Goal: Information Seeking & Learning: Learn about a topic

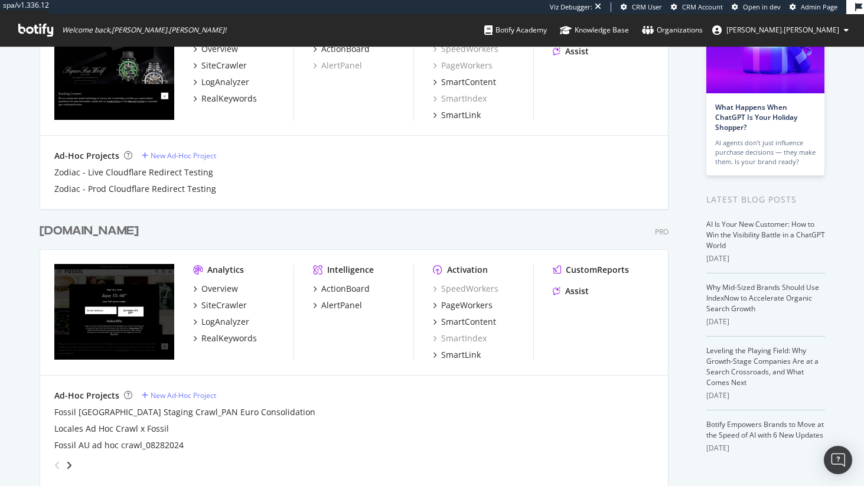
scroll to position [129, 0]
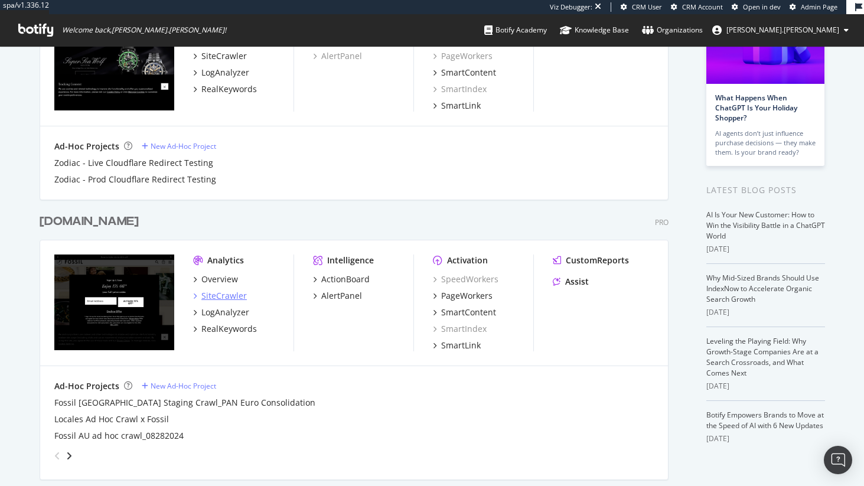
click at [229, 297] on div "SiteCrawler" at bounding box center [223, 296] width 45 height 12
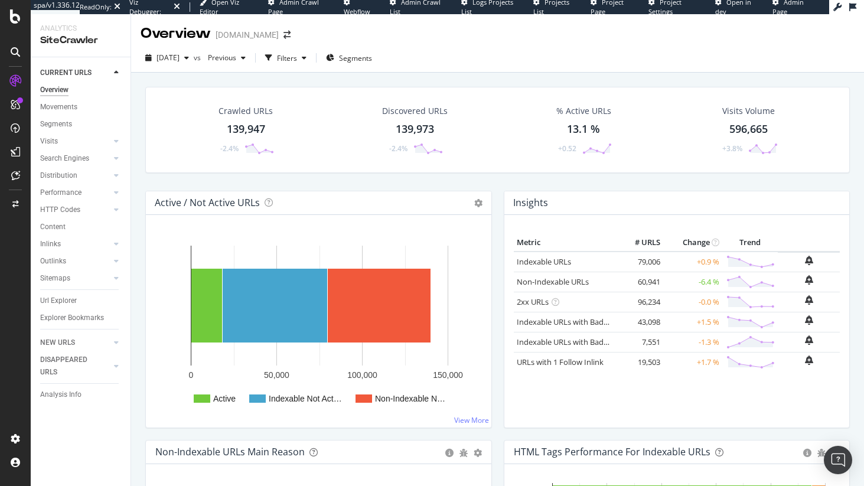
click at [50, 421] on div "CURRENT URLS Overview Movements Segments Visits Analysis Orphan URLs Search Eng…" at bounding box center [81, 271] width 100 height 429
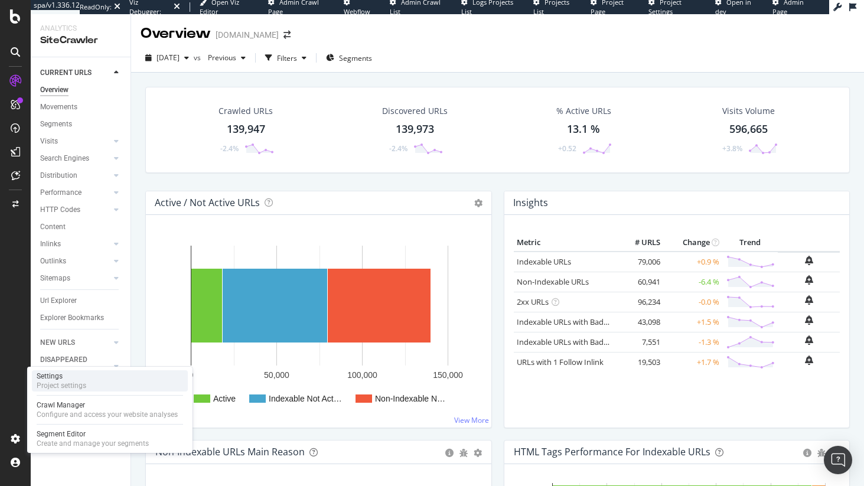
click at [74, 391] on div "Settings Project settings" at bounding box center [110, 380] width 156 height 21
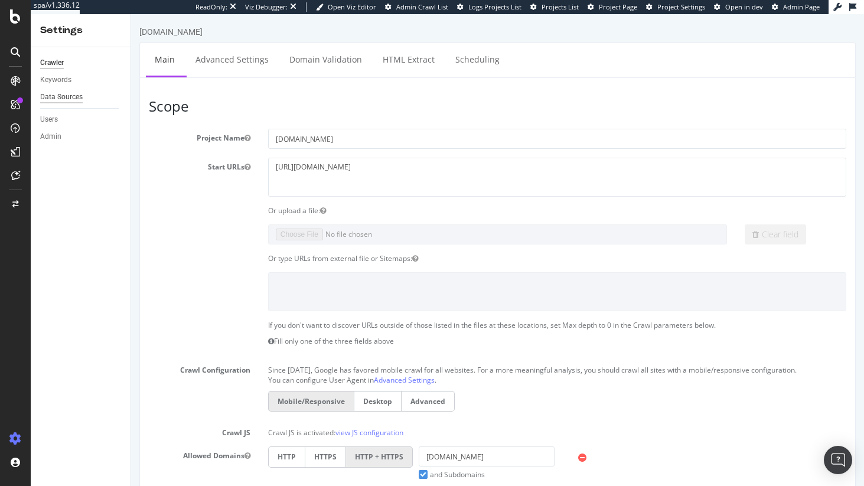
click at [40, 93] on div "Data Sources" at bounding box center [61, 97] width 43 height 12
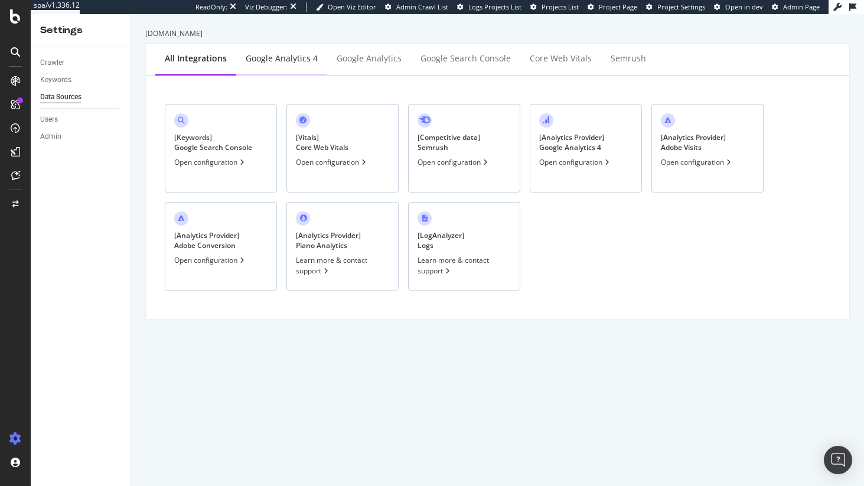
click at [287, 69] on div "Google Analytics 4" at bounding box center [281, 59] width 91 height 32
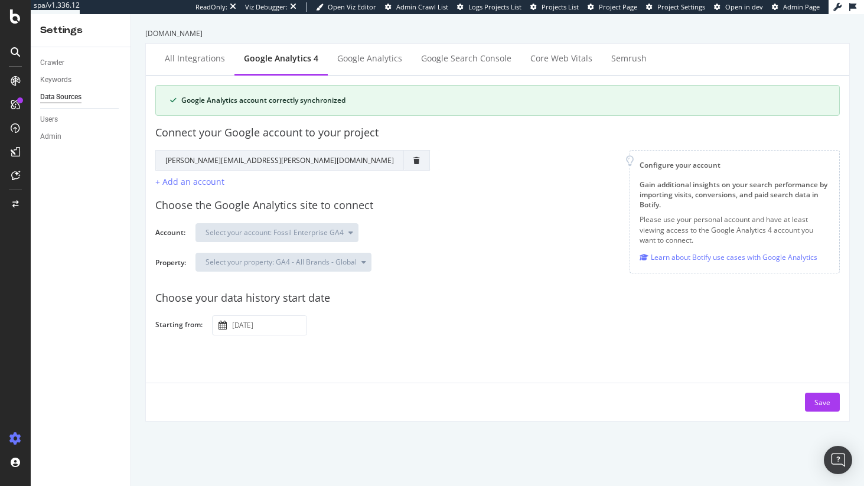
click at [209, 102] on div "Google Analytics account correctly synchronized" at bounding box center [503, 100] width 644 height 11
click at [360, 100] on div "Google Analytics account correctly synchronized" at bounding box center [503, 100] width 644 height 11
click at [193, 103] on div "Google Analytics account correctly synchronized" at bounding box center [503, 100] width 644 height 11
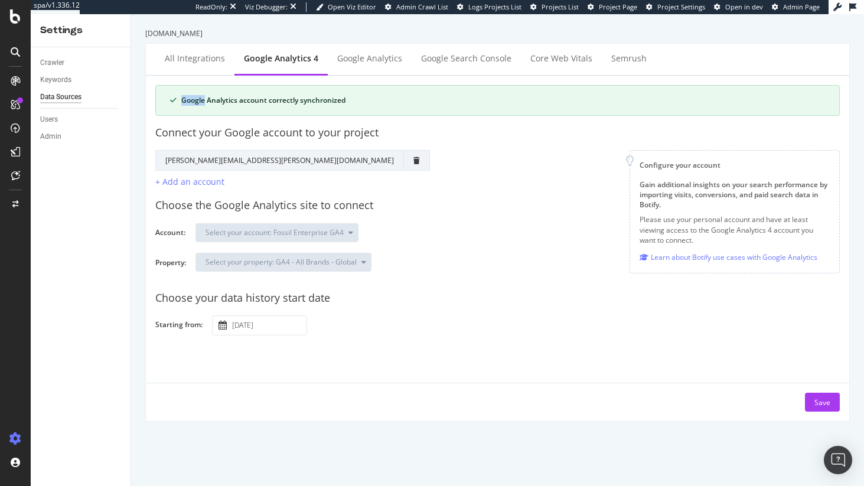
click at [193, 103] on div "Google Analytics account correctly synchronized" at bounding box center [503, 100] width 644 height 11
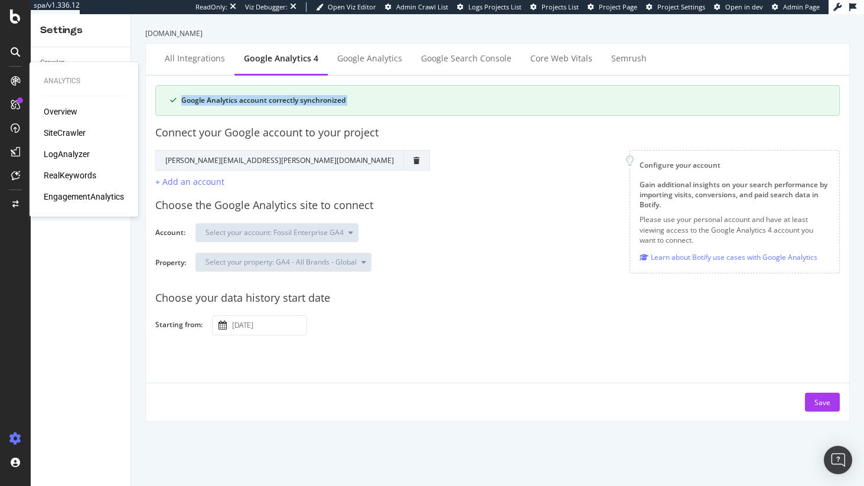
click at [76, 131] on div "SiteCrawler" at bounding box center [65, 133] width 42 height 12
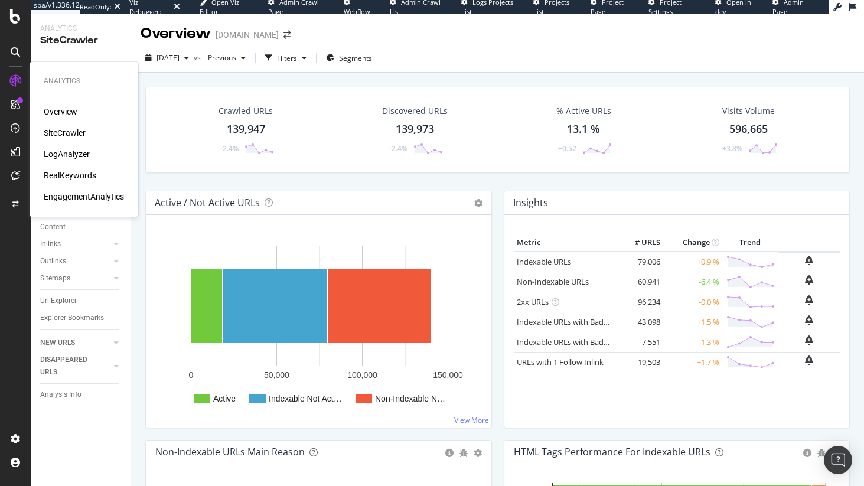
click at [69, 193] on div "EngagementAnalytics" at bounding box center [84, 197] width 80 height 12
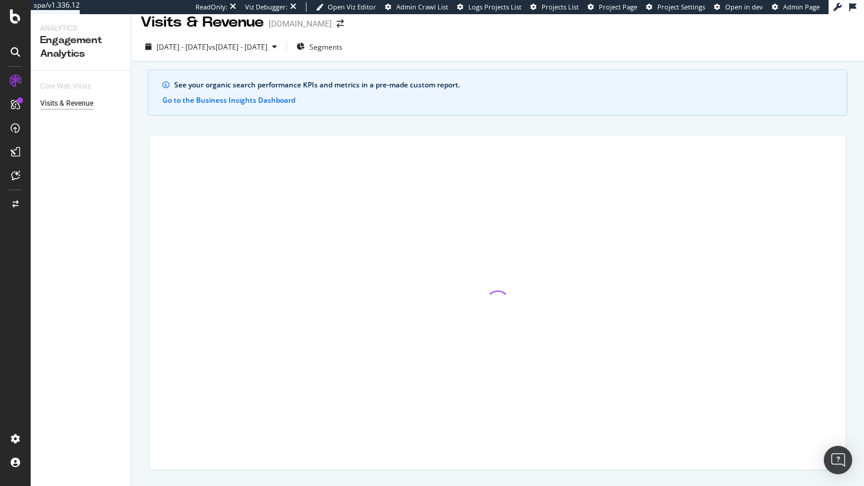
scroll to position [15, 0]
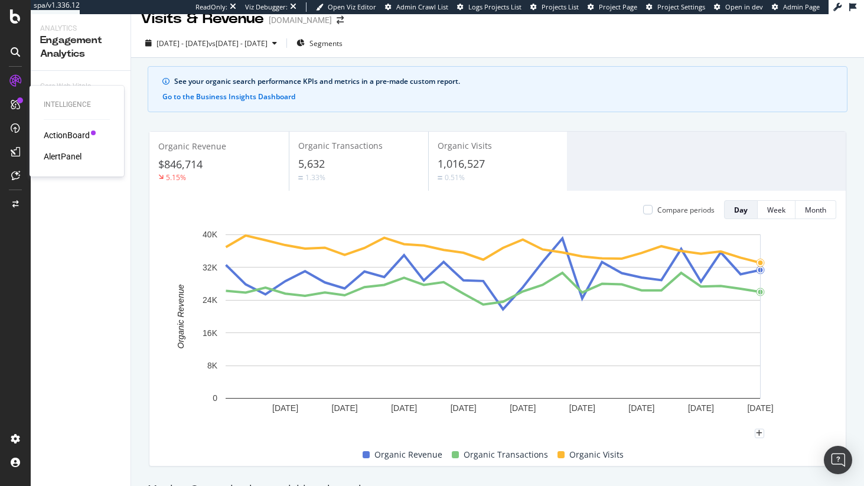
click at [69, 137] on div "ActionBoard" at bounding box center [67, 135] width 46 height 12
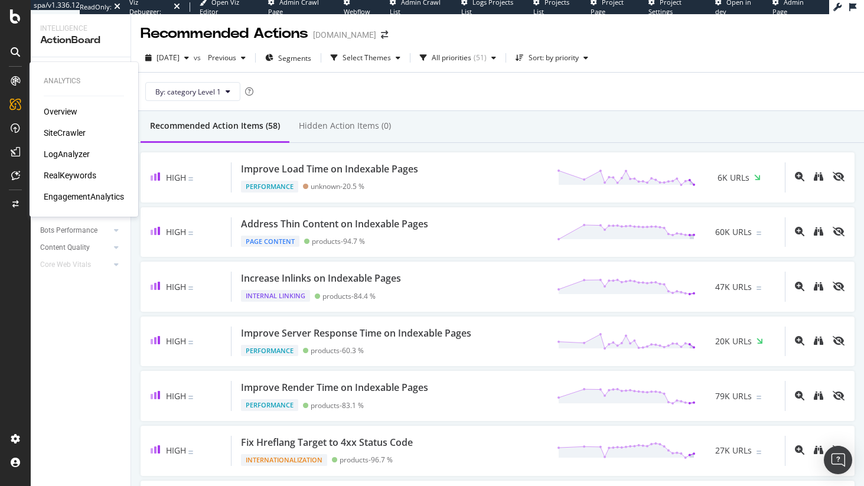
click at [64, 135] on div "SiteCrawler" at bounding box center [65, 133] width 42 height 12
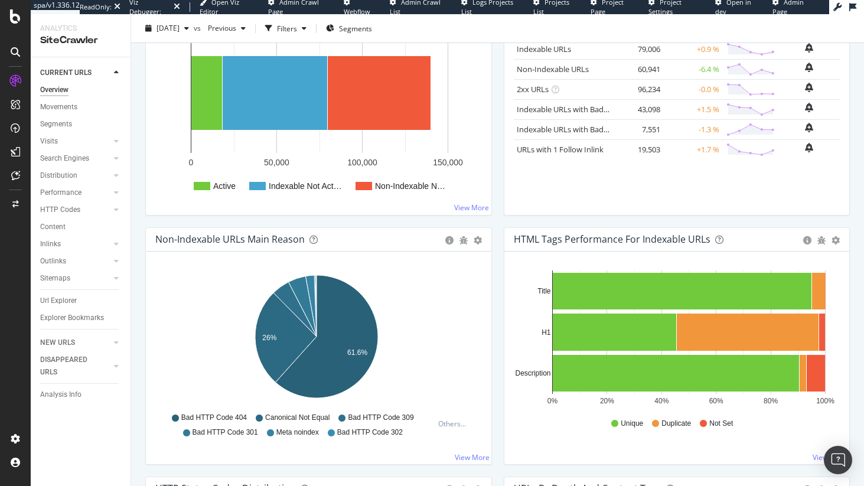
scroll to position [284, 0]
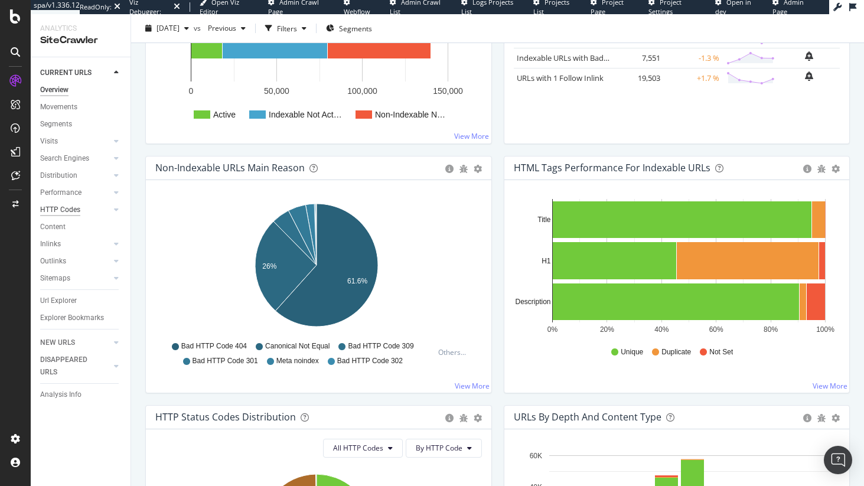
click at [58, 206] on div "HTTP Codes" at bounding box center [60, 210] width 40 height 12
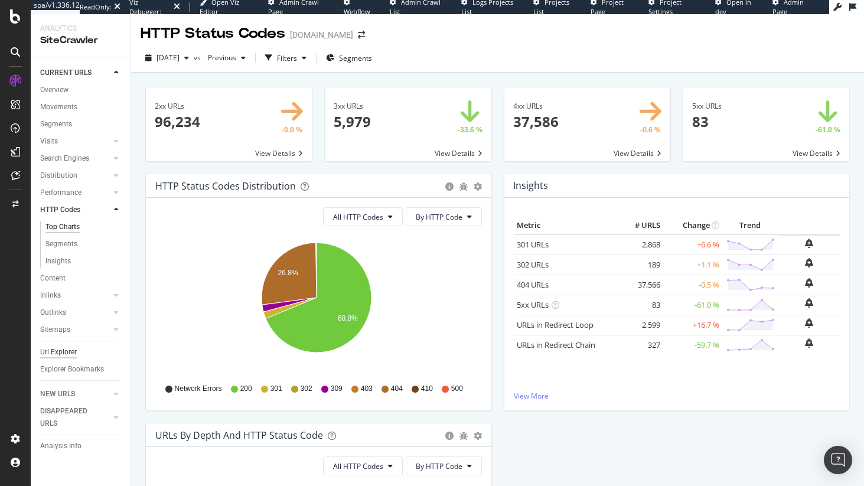
click at [66, 352] on div "Url Explorer" at bounding box center [58, 352] width 37 height 12
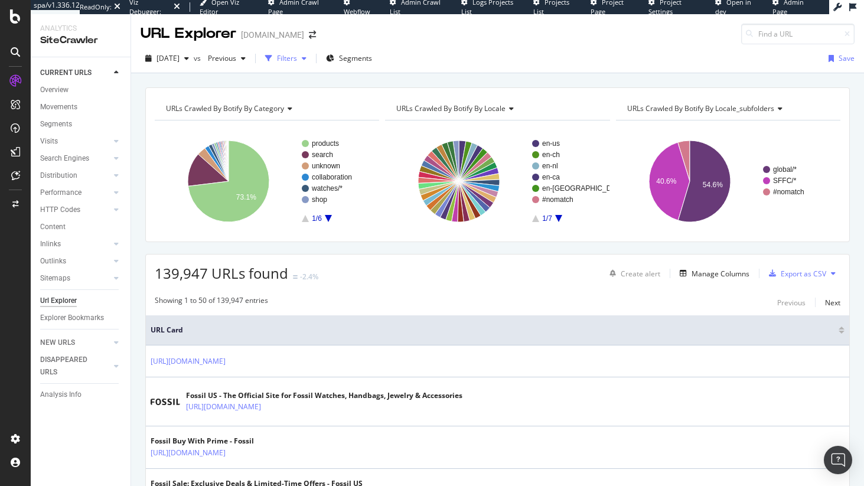
click at [297, 59] on div "Filters" at bounding box center [287, 58] width 20 height 10
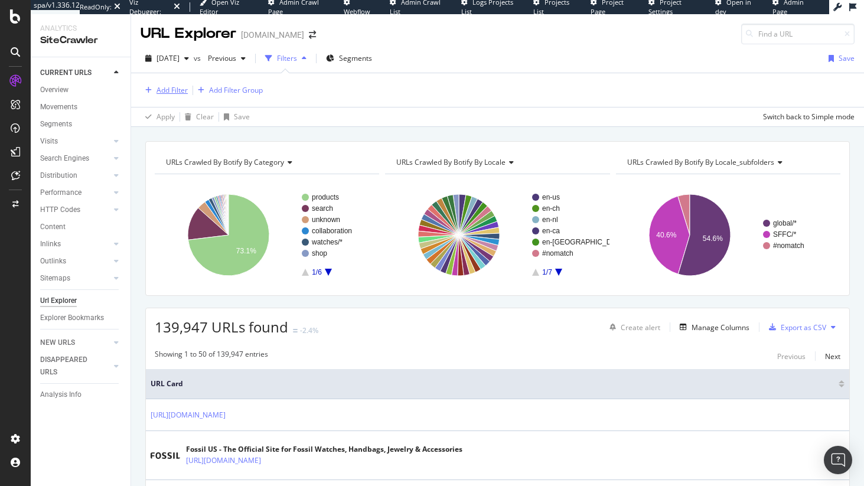
click at [152, 87] on div "button" at bounding box center [149, 90] width 16 height 7
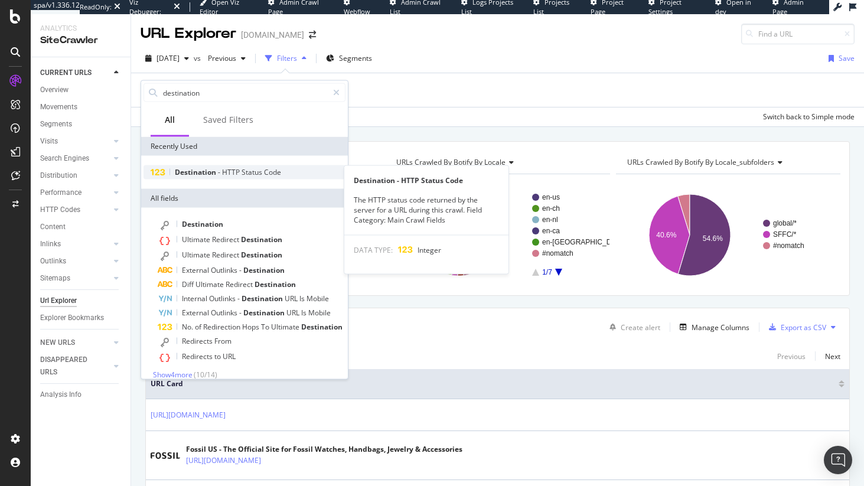
type input "destination"
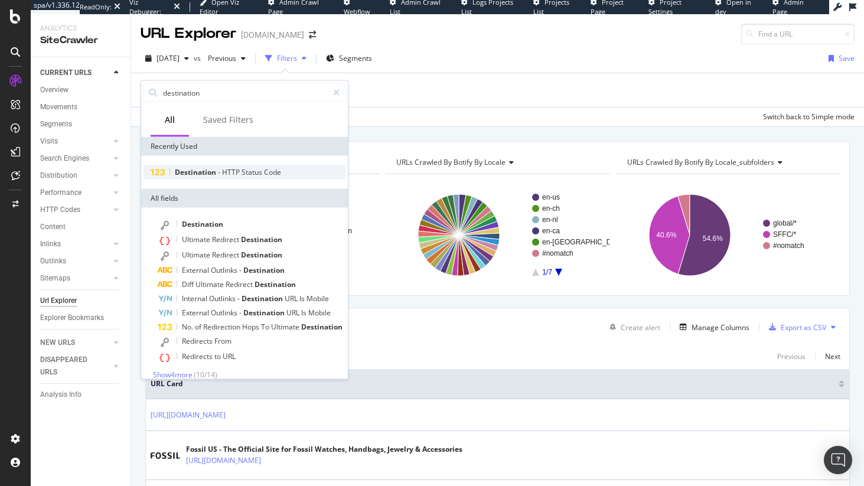
click at [246, 174] on span "Status" at bounding box center [253, 172] width 22 height 10
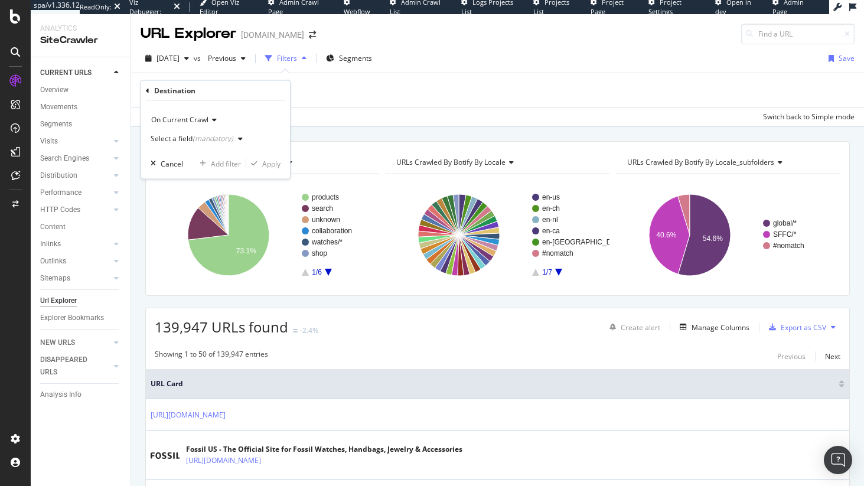
click at [166, 135] on div "Select a field (mandatory)" at bounding box center [192, 138] width 83 height 7
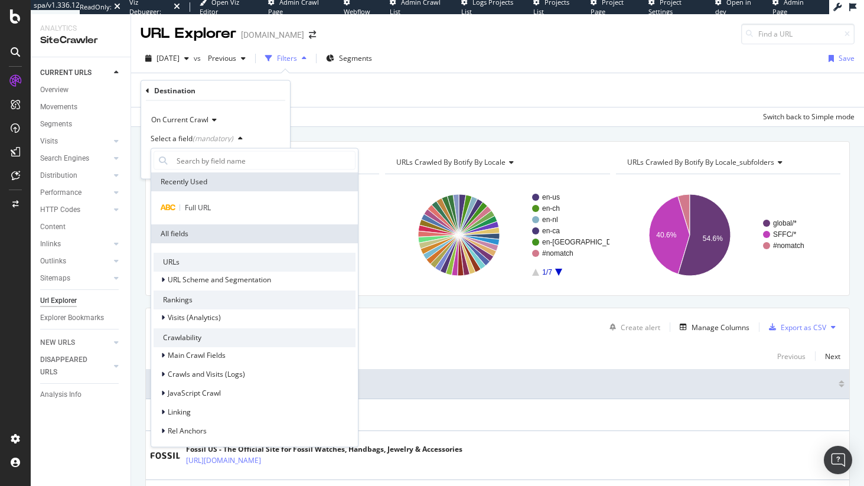
click at [200, 119] on span "On Current Crawl" at bounding box center [179, 120] width 57 height 10
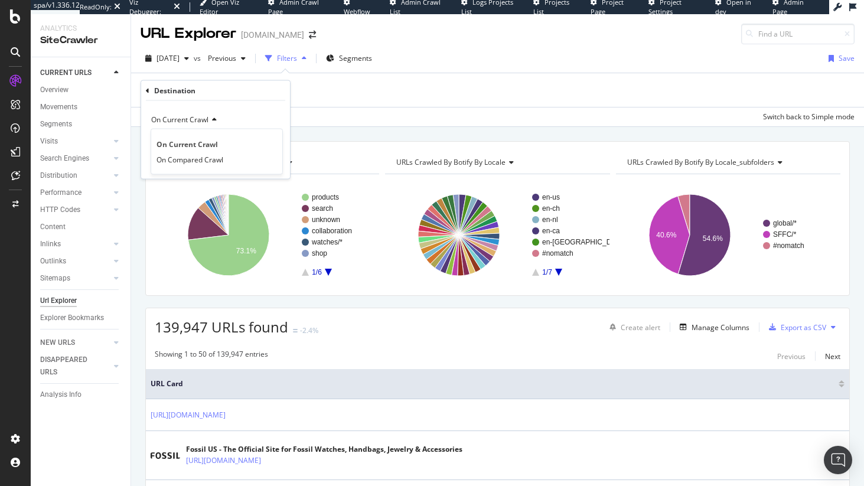
click at [264, 125] on div "On Current Crawl" at bounding box center [216, 119] width 130 height 19
click at [216, 137] on div "(mandatory)" at bounding box center [213, 139] width 41 height 10
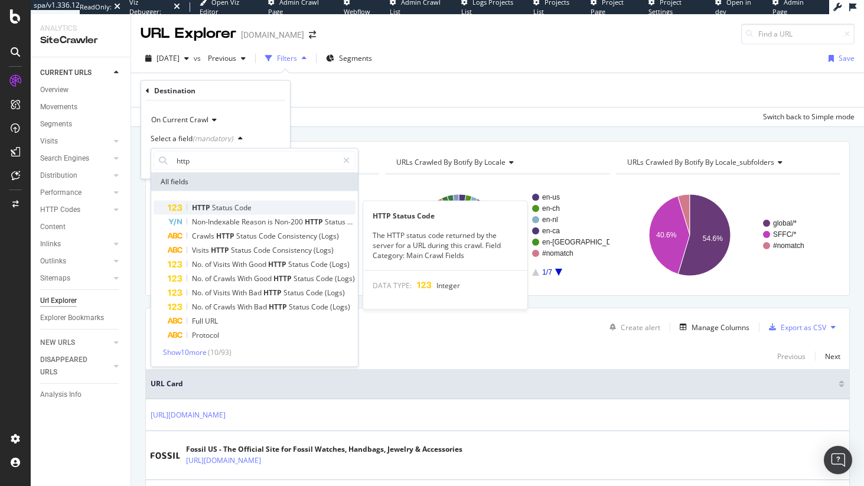
type input "http"
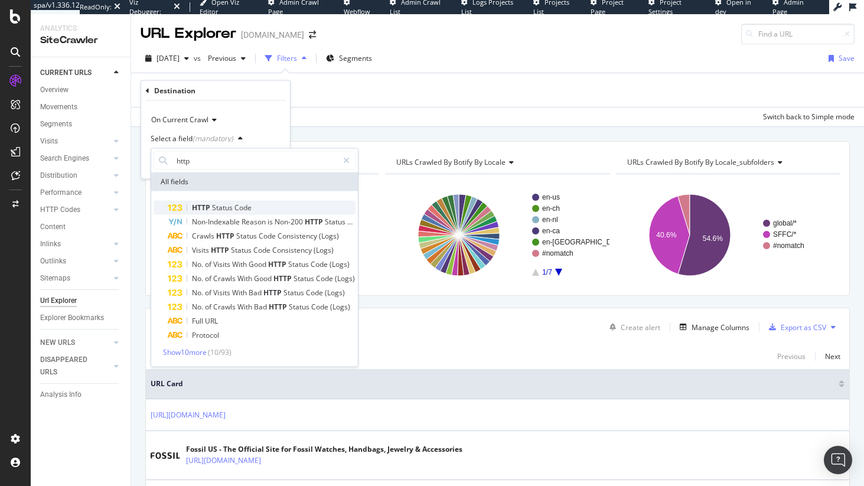
click at [230, 211] on span "Status" at bounding box center [223, 208] width 22 height 10
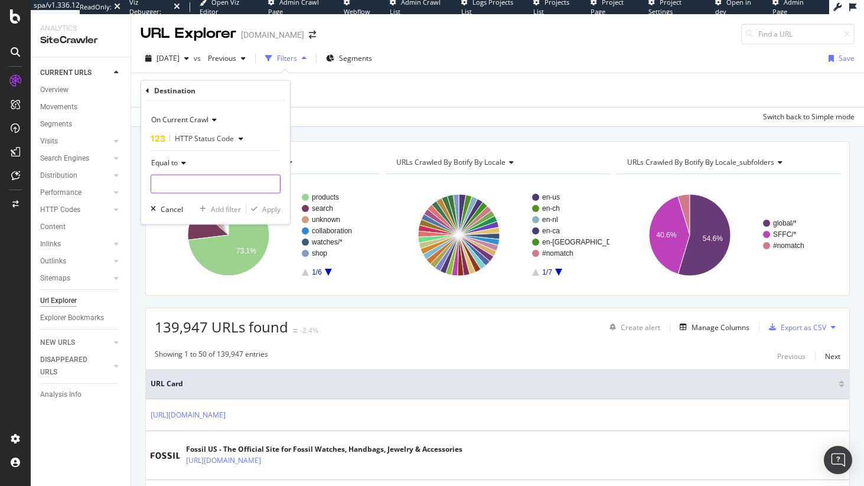
click at [182, 183] on input "number" at bounding box center [216, 184] width 130 height 19
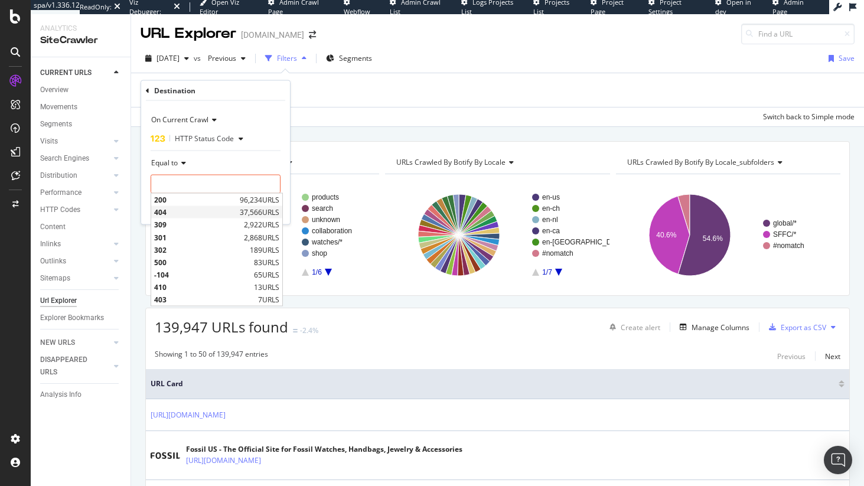
click at [180, 209] on span "404" at bounding box center [195, 212] width 83 height 10
type input "404"
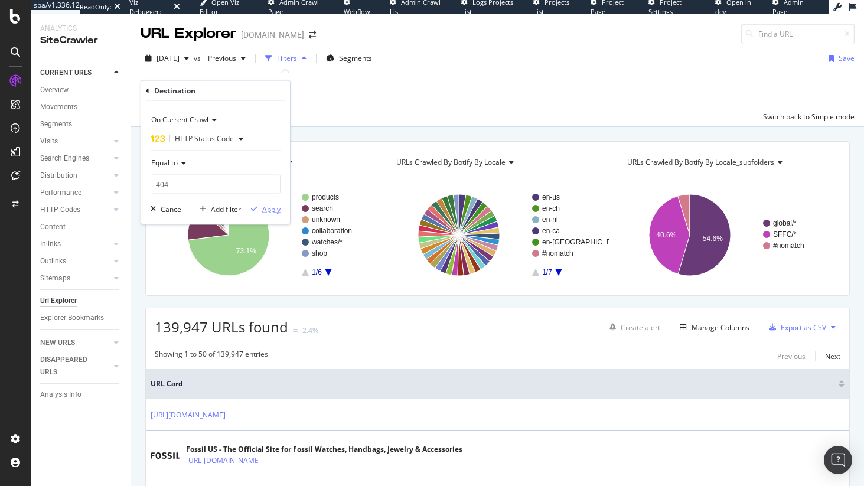
click at [269, 209] on div "Apply" at bounding box center [271, 209] width 18 height 10
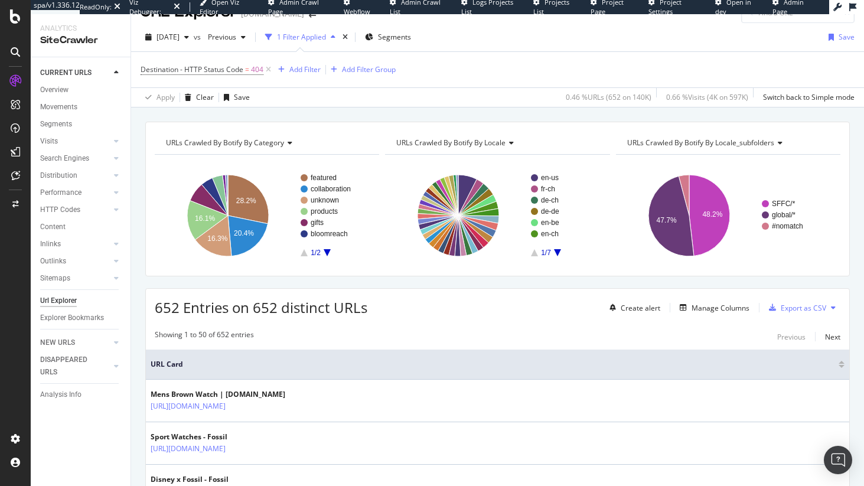
scroll to position [22, 0]
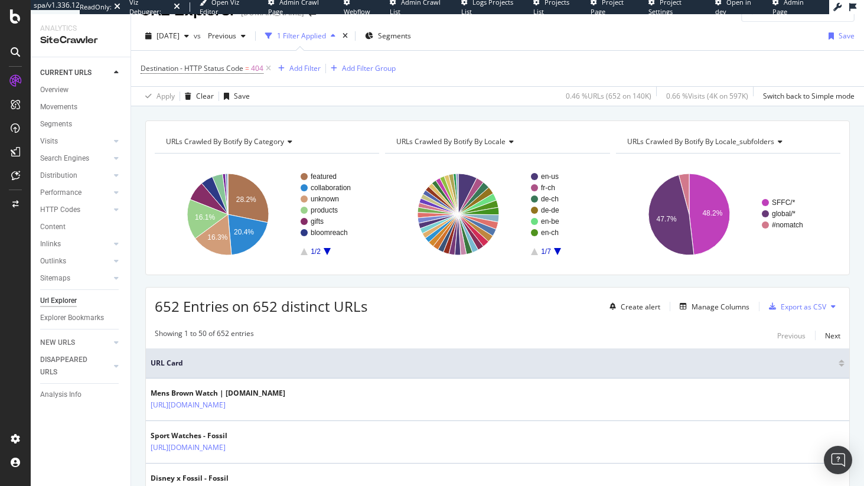
click at [297, 60] on div "Destination - HTTP Status Code = 404 Add Filter Add Filter Group" at bounding box center [268, 68] width 255 height 17
click at [297, 67] on div "Add Filter" at bounding box center [305, 68] width 31 height 10
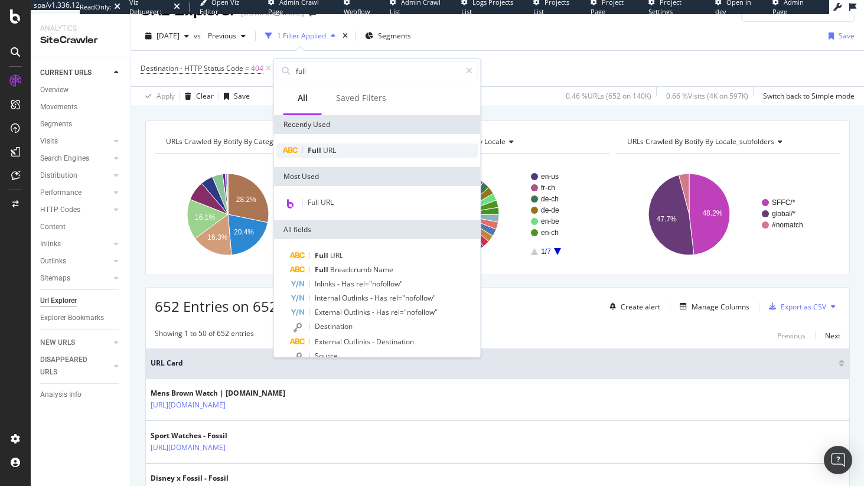
type input "full"
click at [357, 157] on div "Full URL" at bounding box center [378, 151] width 202 height 14
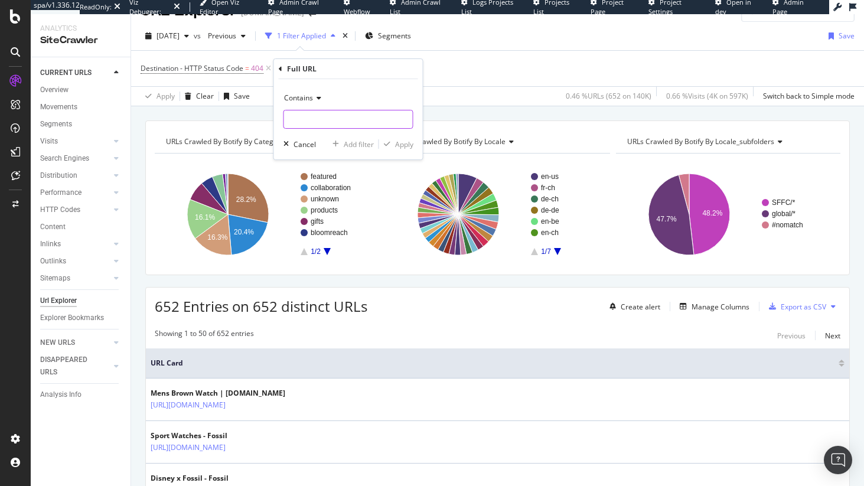
click at [336, 120] on input "text" at bounding box center [348, 119] width 129 height 19
type input "/en-us/"
click at [399, 140] on div "Apply" at bounding box center [404, 144] width 18 height 10
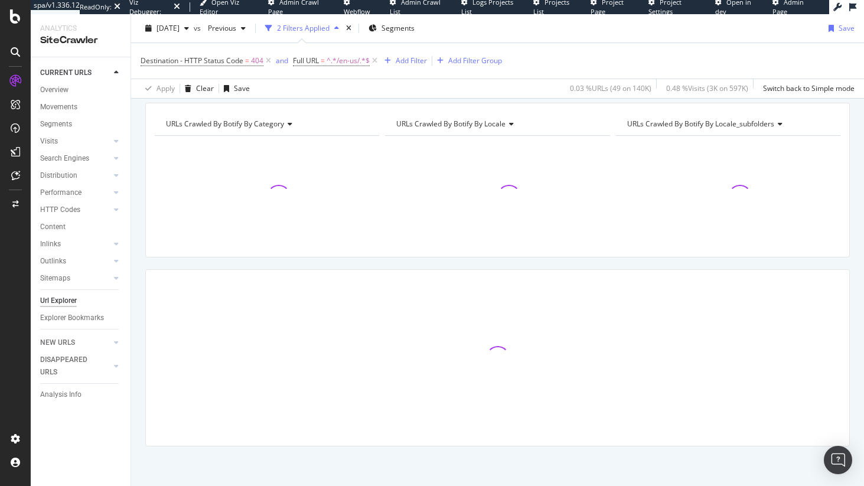
scroll to position [42, 0]
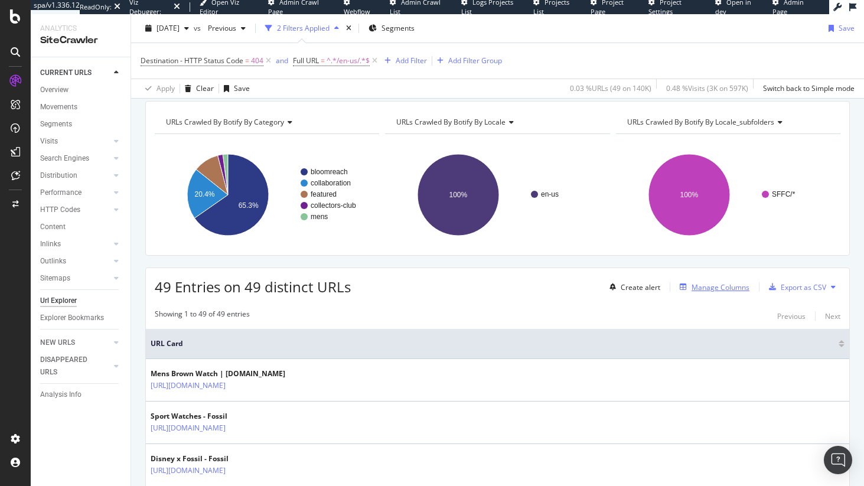
click at [702, 281] on div "Manage Columns" at bounding box center [712, 287] width 74 height 13
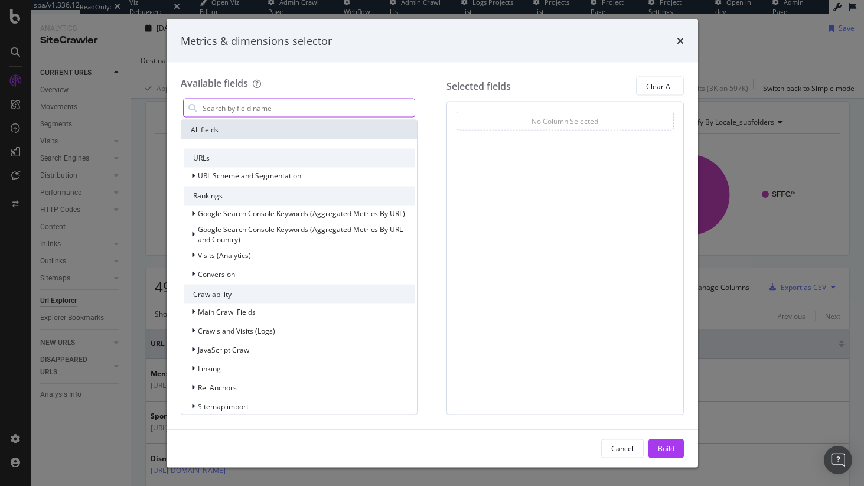
click at [295, 110] on input "modal" at bounding box center [308, 108] width 214 height 18
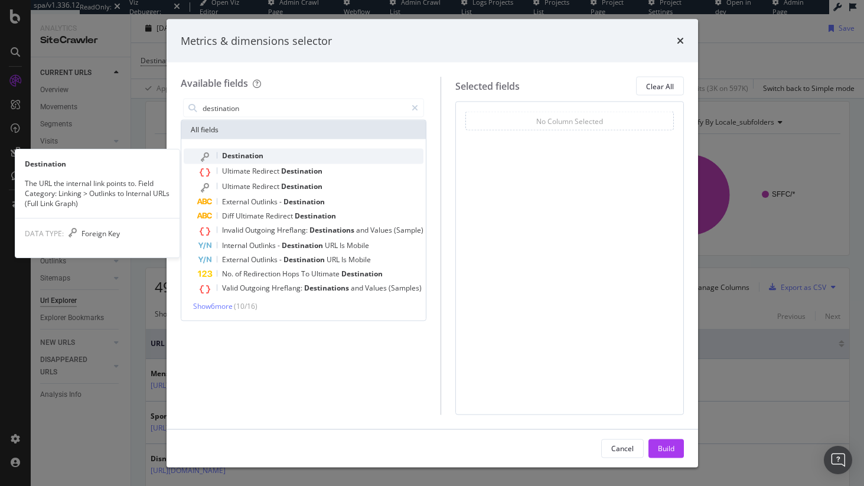
type input "destination"
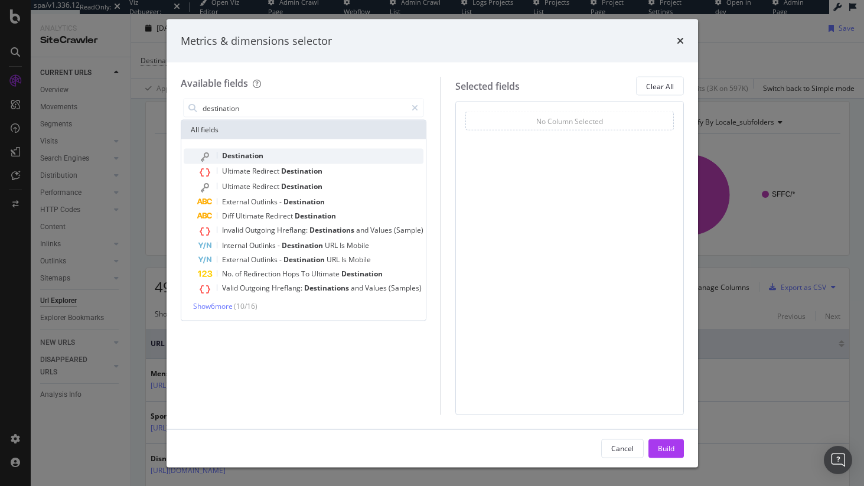
click at [297, 156] on div "Destination" at bounding box center [311, 156] width 226 height 15
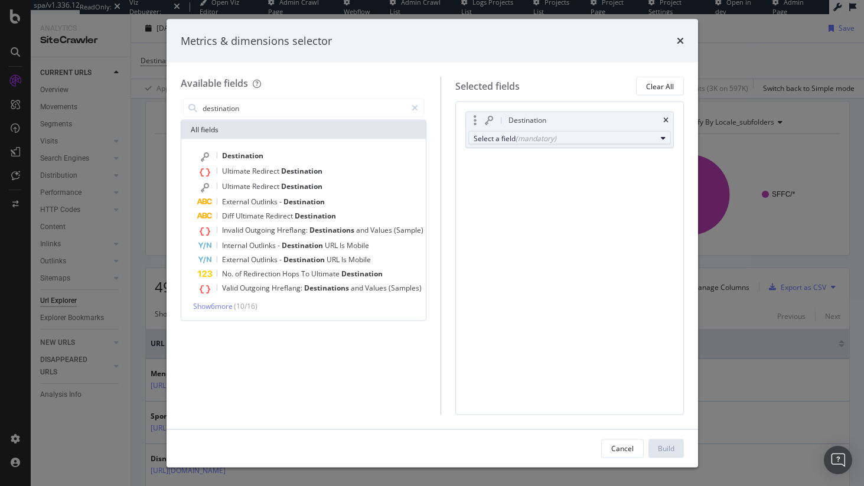
click at [514, 139] on div "Select a field (mandatory)" at bounding box center [565, 138] width 183 height 10
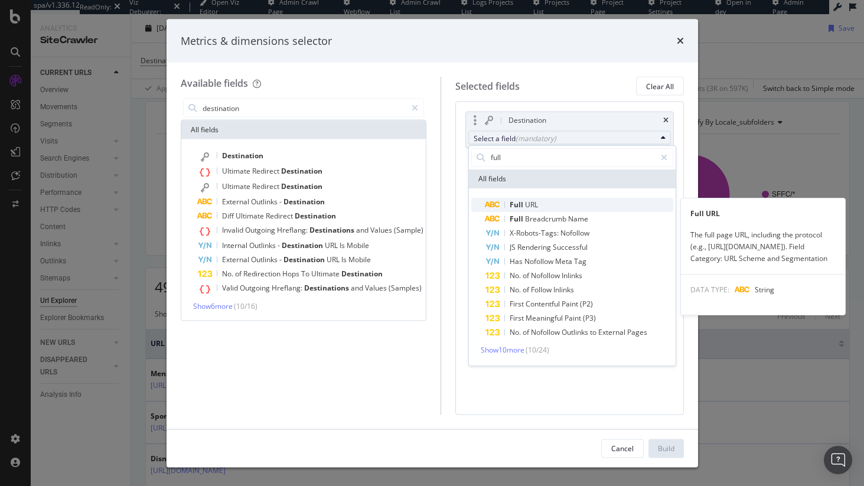
type input "full"
drag, startPoint x: 557, startPoint y: 198, endPoint x: 509, endPoint y: 182, distance: 51.0
click at [558, 199] on span "Full URL" at bounding box center [580, 205] width 188 height 14
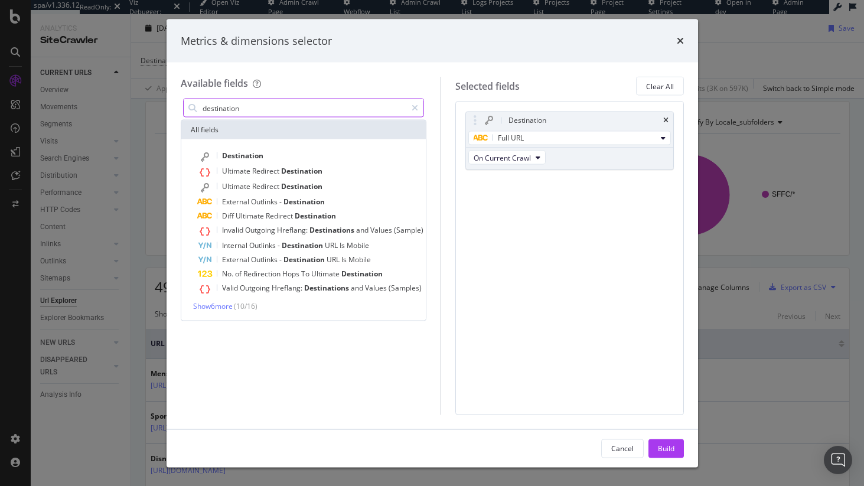
click at [369, 107] on input "destination" at bounding box center [303, 108] width 205 height 18
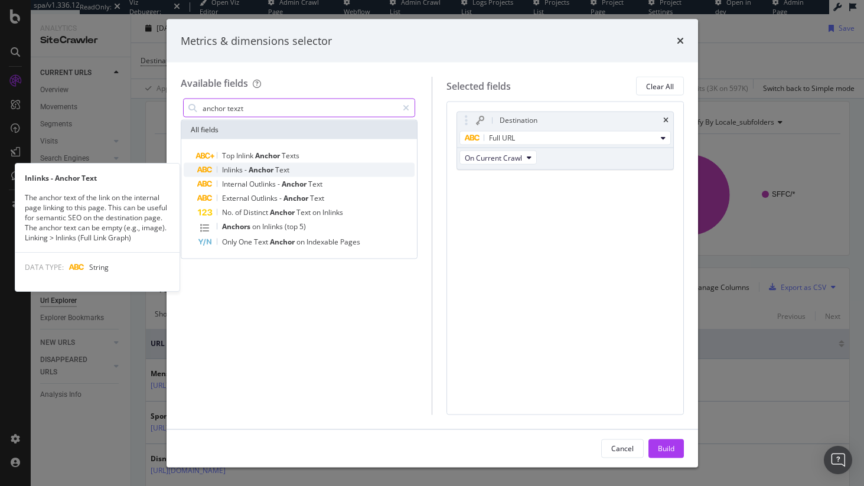
type input "anchor texzt"
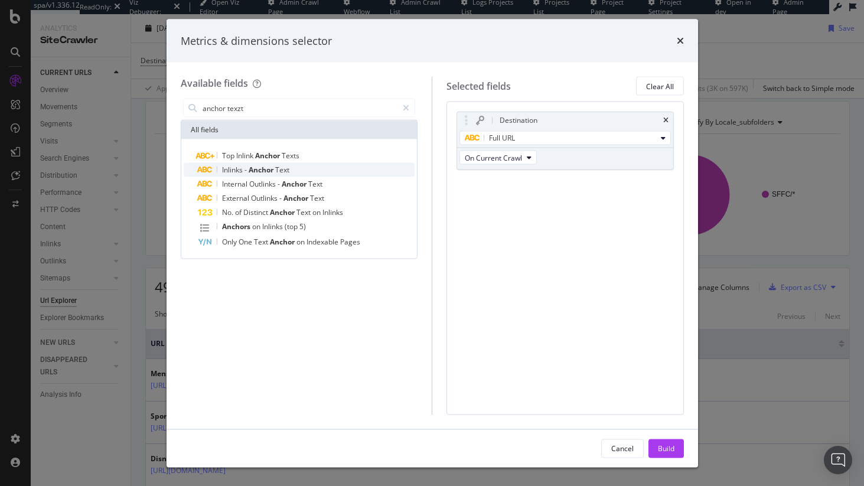
click at [327, 174] on div "Inlinks - Anchor Text" at bounding box center [306, 170] width 217 height 14
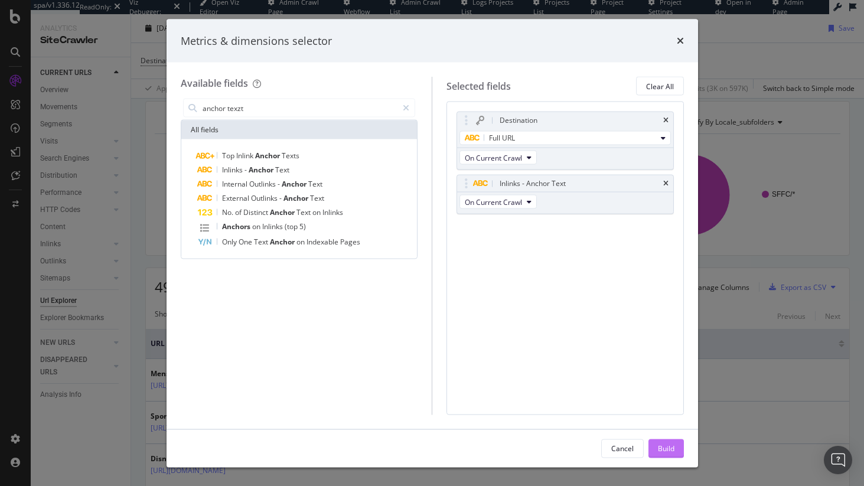
click at [658, 450] on div "Build" at bounding box center [666, 448] width 17 height 10
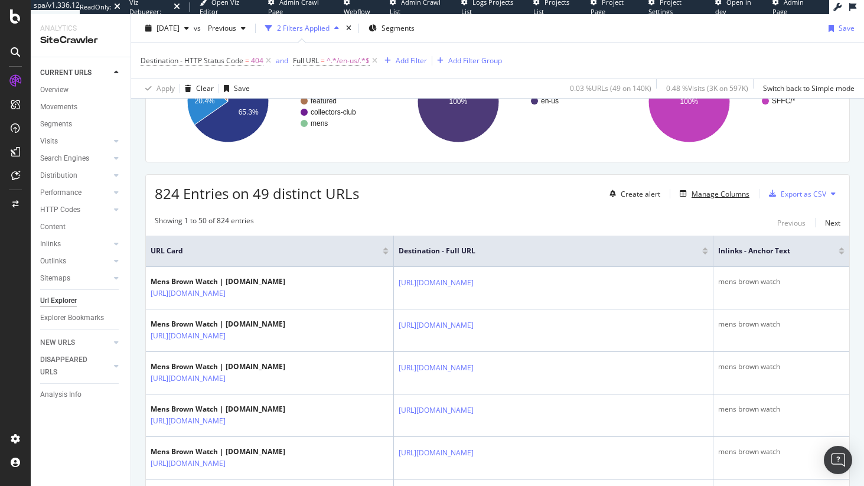
scroll to position [144, 0]
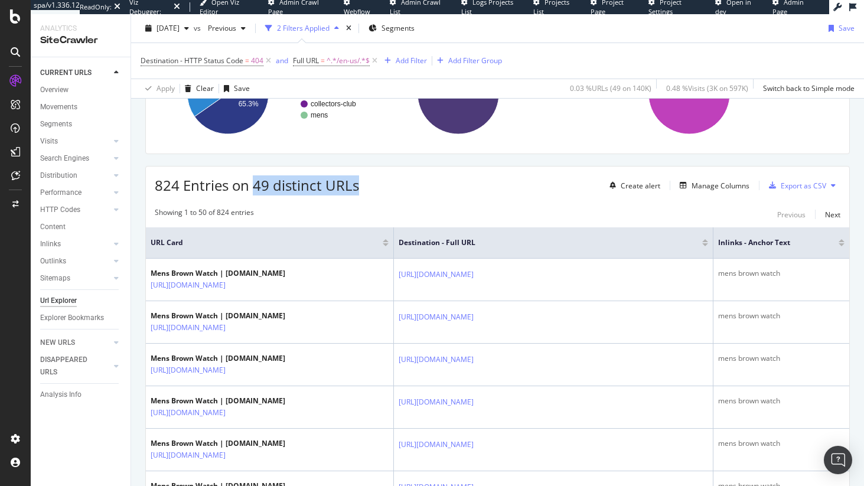
drag, startPoint x: 263, startPoint y: 190, endPoint x: 372, endPoint y: 191, distance: 108.7
click at [372, 191] on div "824 Entries on 49 distinct URLs Create alert Manage Columns Export as CSV" at bounding box center [498, 181] width 704 height 29
drag, startPoint x: 229, startPoint y: 186, endPoint x: 147, endPoint y: 191, distance: 82.9
click at [147, 191] on div "824 Entries on 49 distinct URLs Create alert Manage Columns Export as CSV" at bounding box center [498, 181] width 704 height 29
drag, startPoint x: 252, startPoint y: 188, endPoint x: 388, endPoint y: 186, distance: 135.3
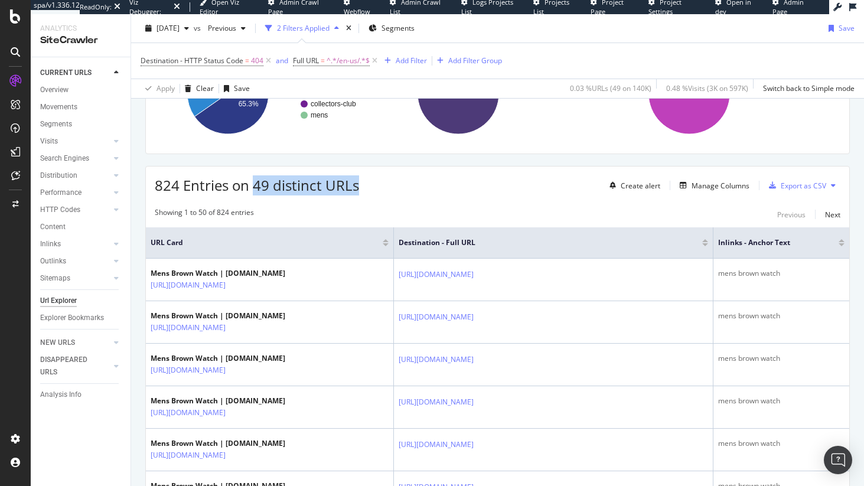
click at [388, 186] on div "824 Entries on 49 distinct URLs Create alert Manage Columns Export as CSV" at bounding box center [498, 181] width 704 height 29
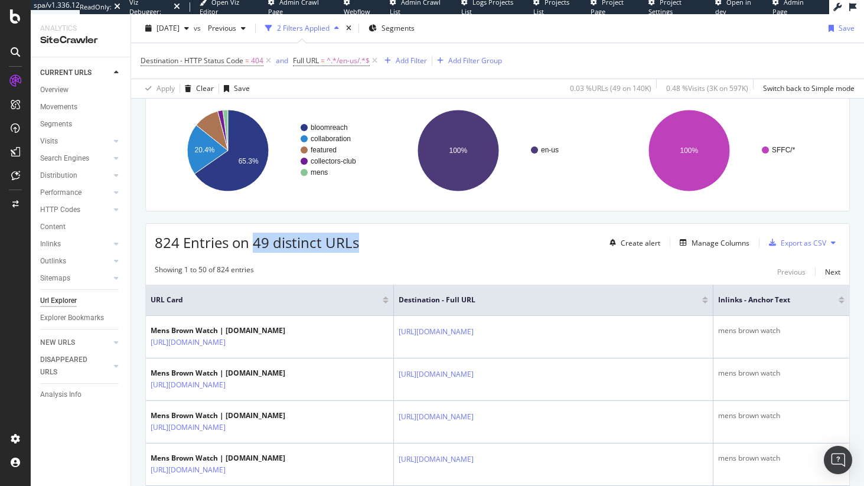
scroll to position [74, 0]
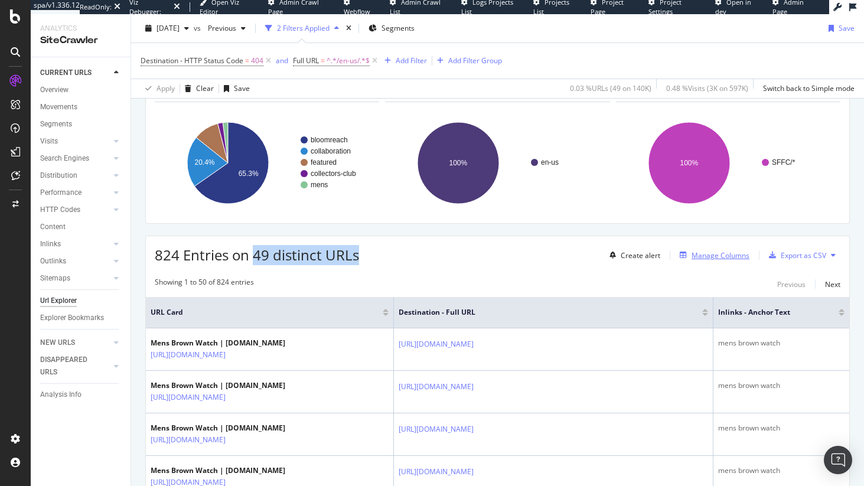
click at [696, 249] on div "Manage Columns" at bounding box center [712, 255] width 74 height 13
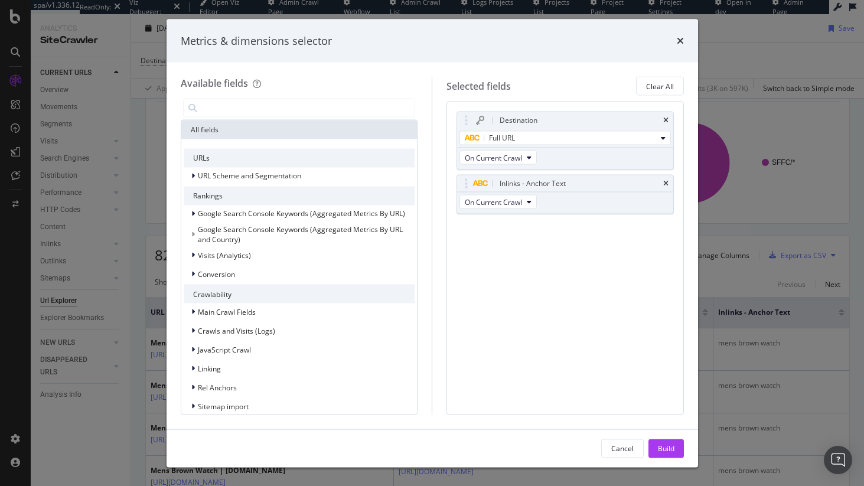
type input "c"
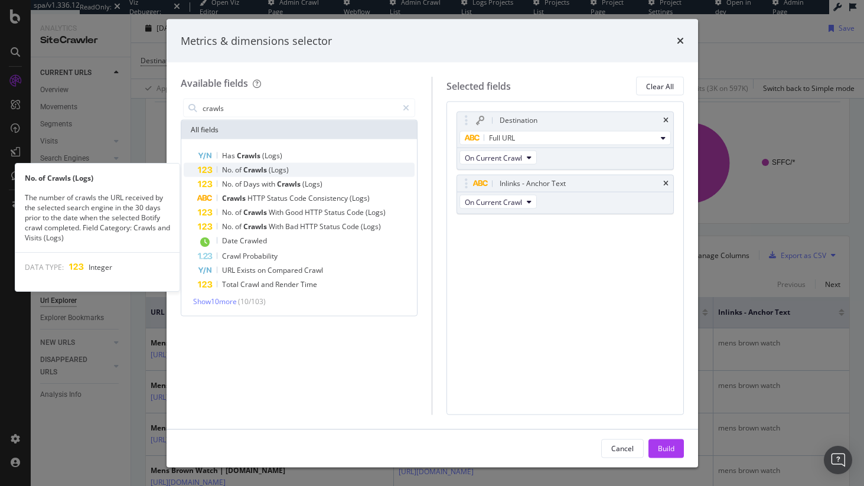
type input "crawls"
click at [305, 167] on div "No. of Crawls (Logs)" at bounding box center [306, 170] width 217 height 14
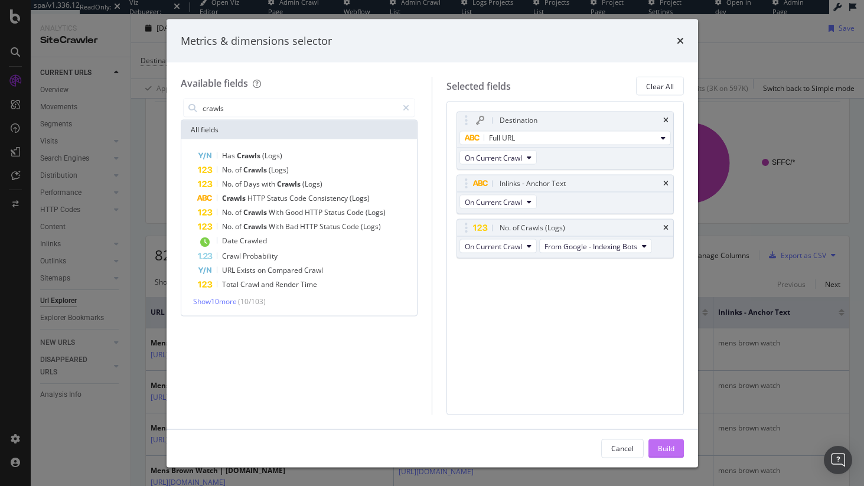
click at [669, 448] on div "Build" at bounding box center [666, 448] width 17 height 10
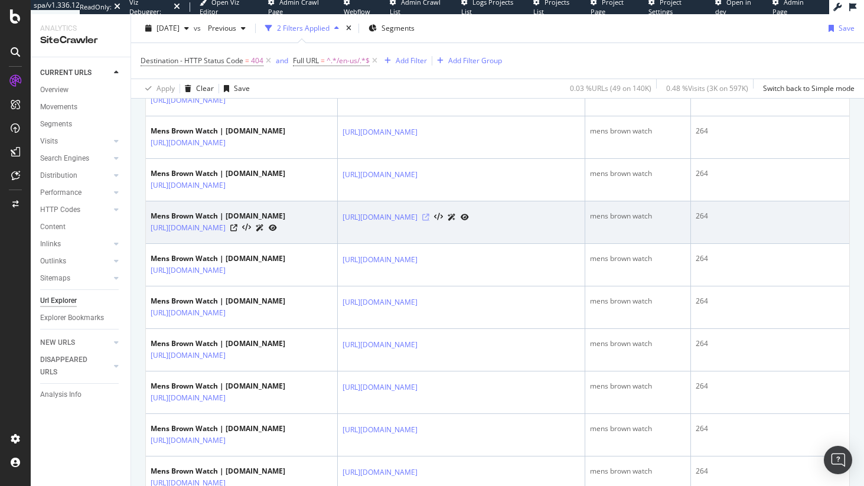
click at [430, 221] on icon at bounding box center [425, 217] width 7 height 7
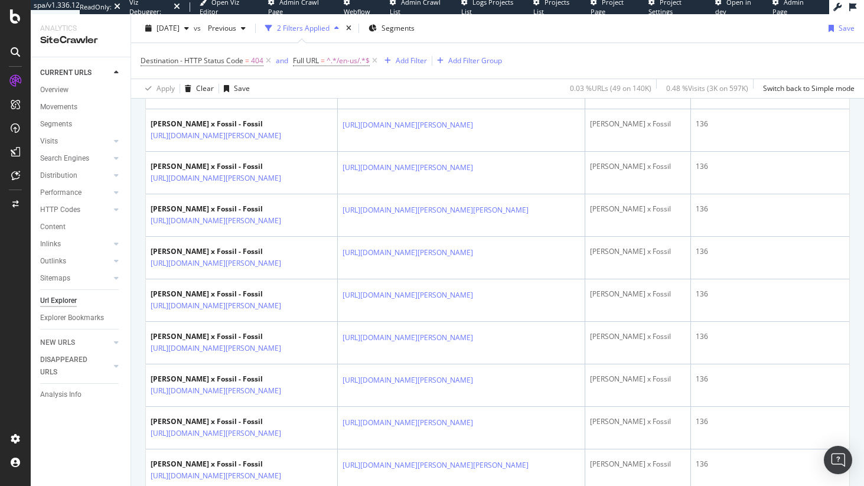
scroll to position [1935, 0]
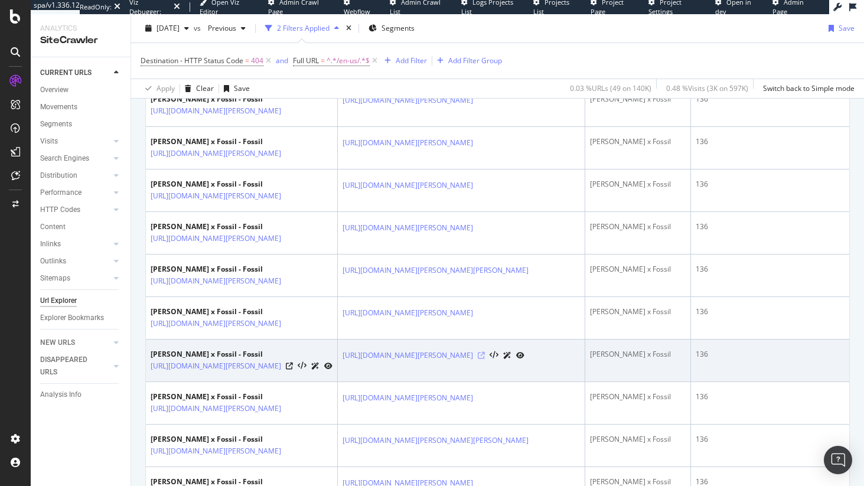
click at [485, 359] on icon at bounding box center [481, 355] width 7 height 7
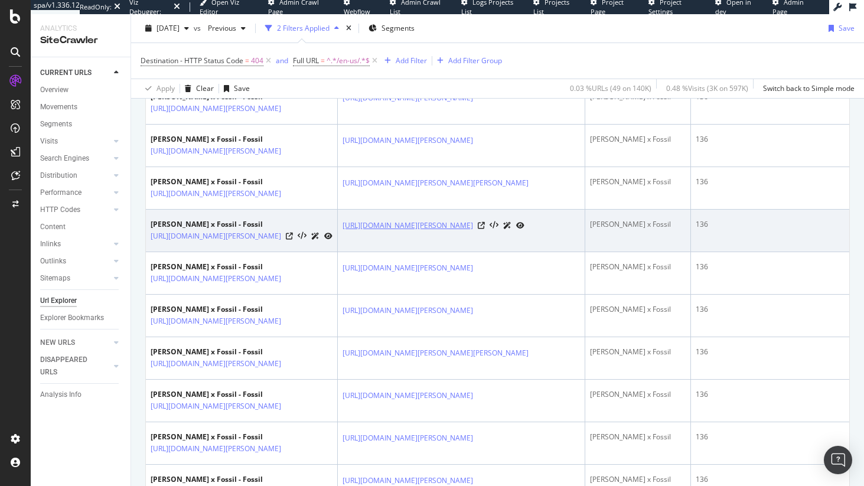
scroll to position [2186, 0]
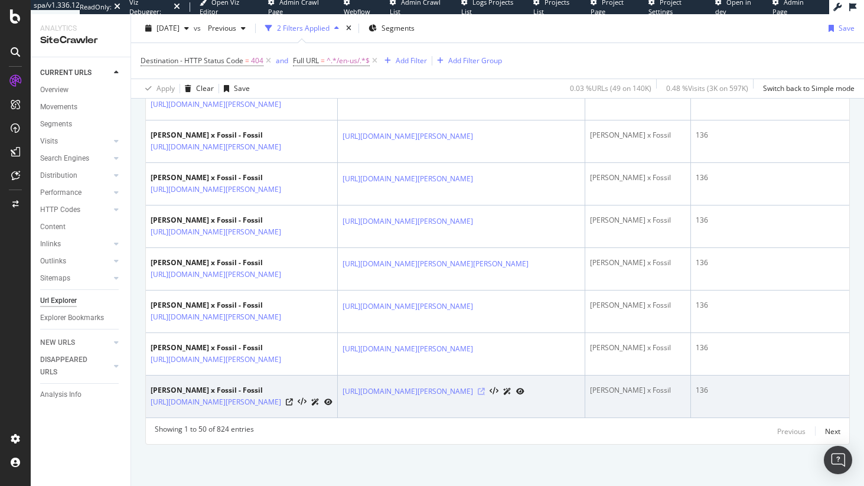
click at [485, 389] on icon at bounding box center [481, 391] width 7 height 7
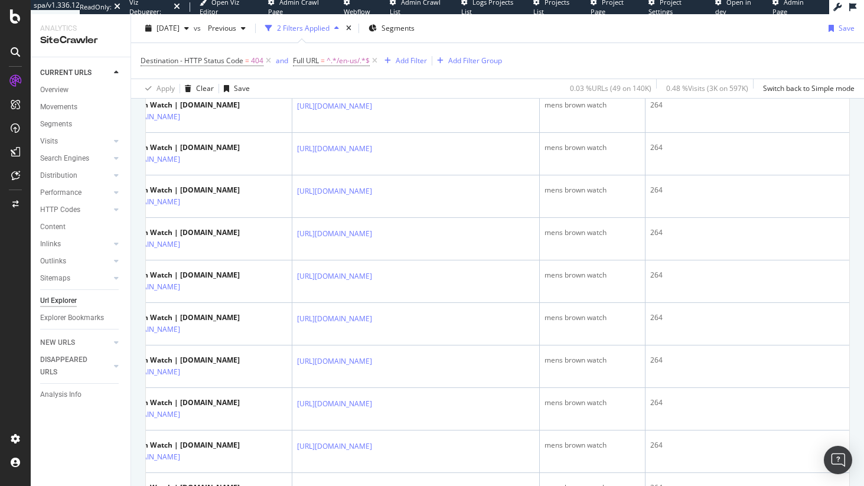
scroll to position [633, 0]
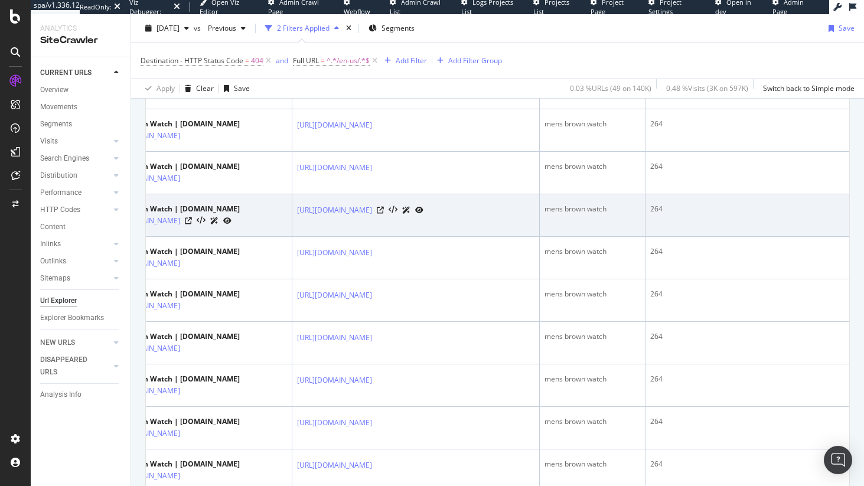
click at [651, 214] on div "264" at bounding box center [748, 209] width 194 height 11
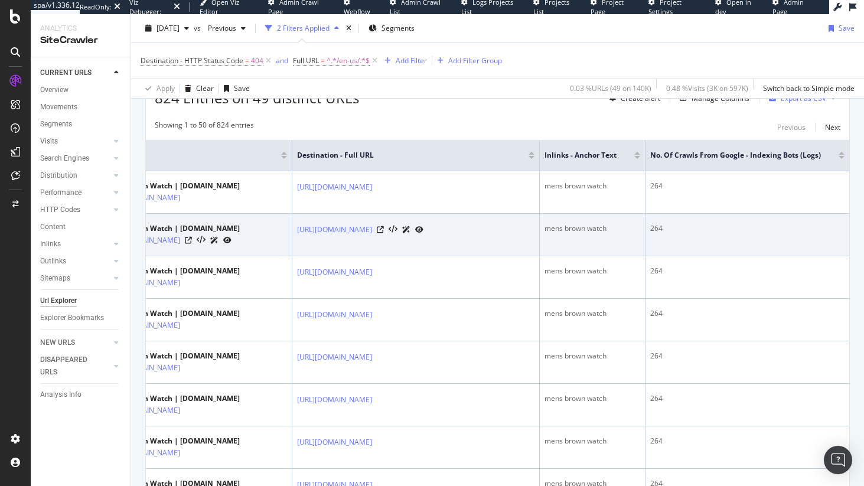
scroll to position [232, 0]
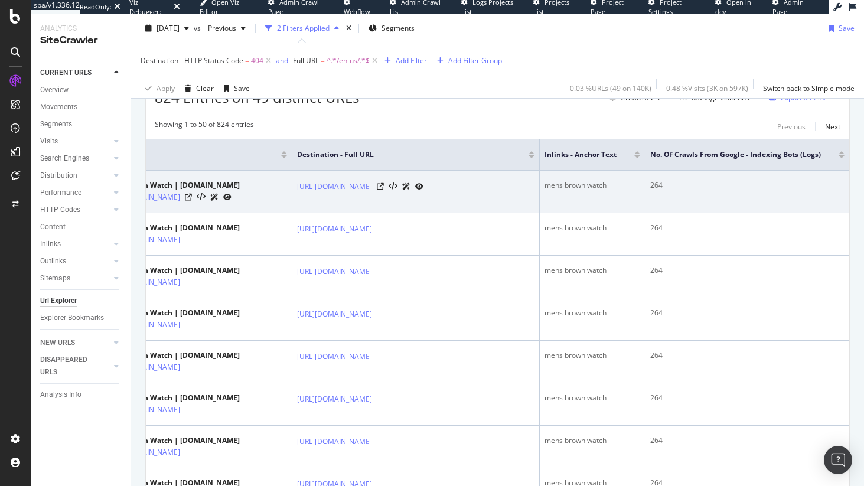
click at [651, 187] on div "264" at bounding box center [748, 185] width 194 height 11
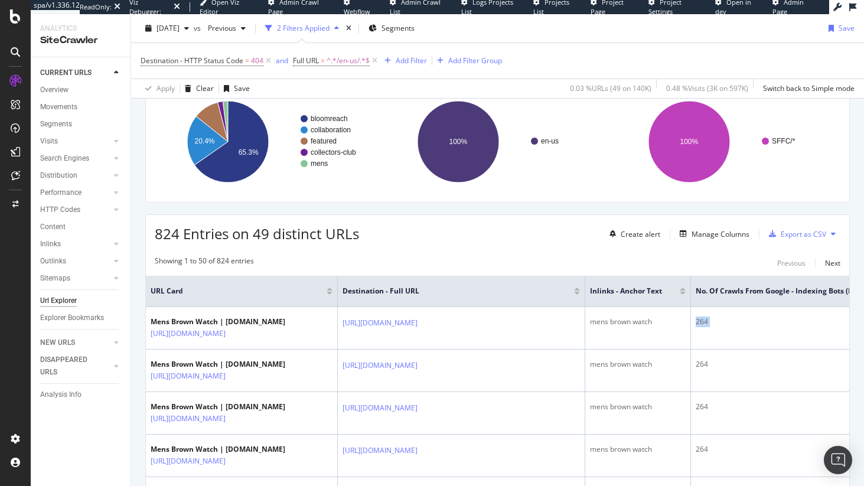
scroll to position [0, 0]
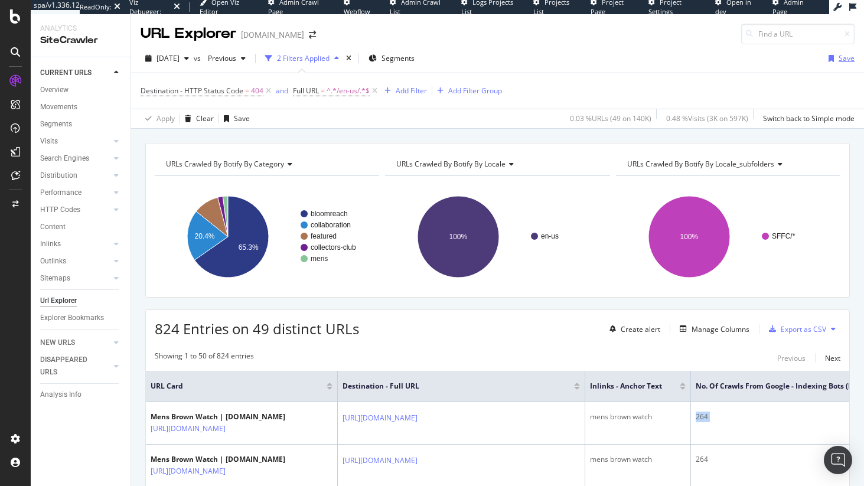
click at [829, 59] on icon "button" at bounding box center [831, 58] width 5 height 7
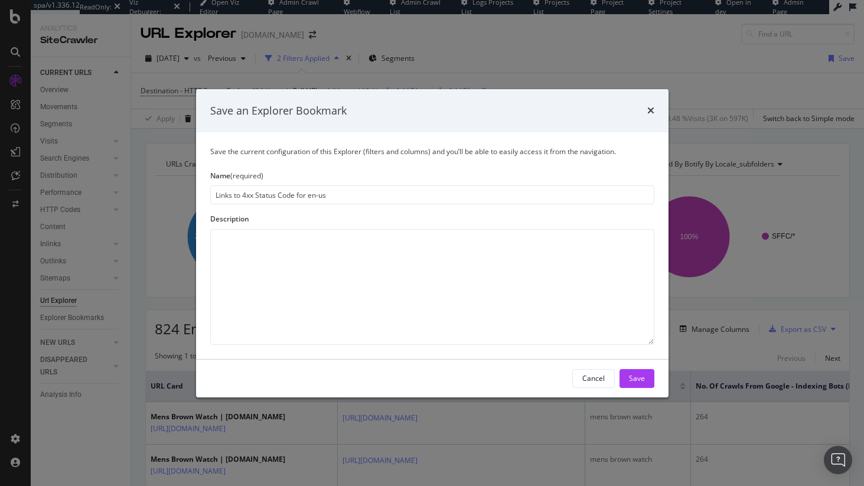
click at [311, 192] on input "Links to 4xx Status Code for en-us" at bounding box center [432, 195] width 444 height 19
click at [308, 190] on input "Links to 4xx Status Code for en-us" at bounding box center [432, 195] width 444 height 19
click at [342, 191] on input "Links to 4xx Status Code for /en-us" at bounding box center [432, 195] width 444 height 19
type input "Links to 4xx Status Code for /en-us/"
click at [649, 375] on button "Save" at bounding box center [637, 378] width 35 height 19
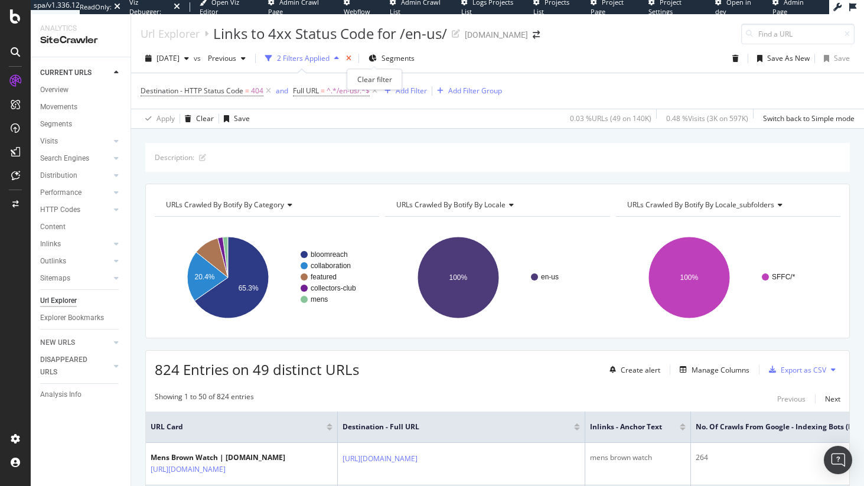
click at [352, 57] on icon "times" at bounding box center [348, 58] width 5 height 7
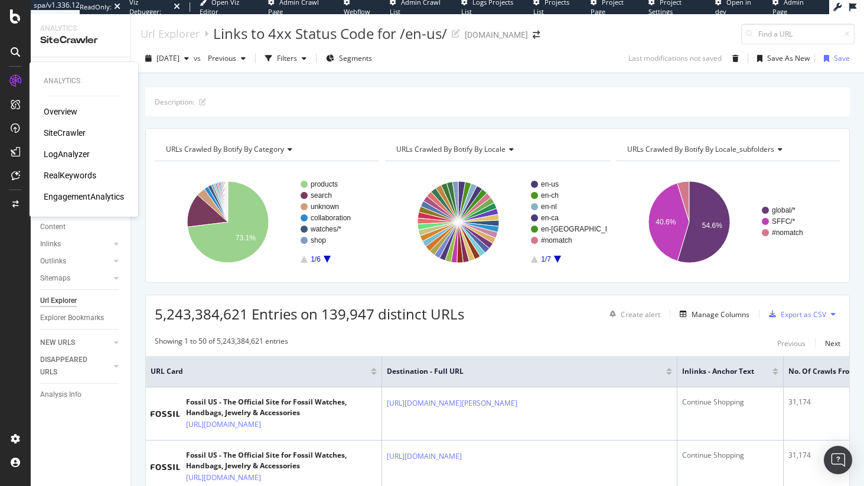
click at [71, 155] on div "LogAnalyzer" at bounding box center [67, 154] width 46 height 12
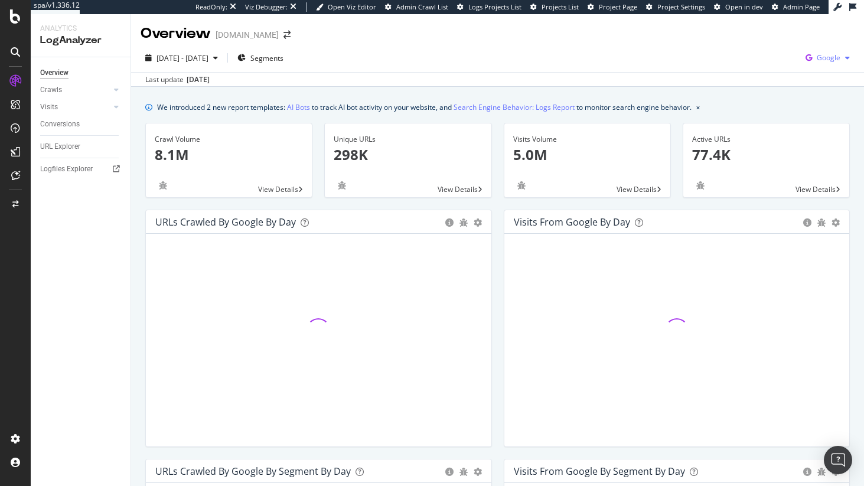
click at [817, 51] on div "Google" at bounding box center [828, 58] width 54 height 18
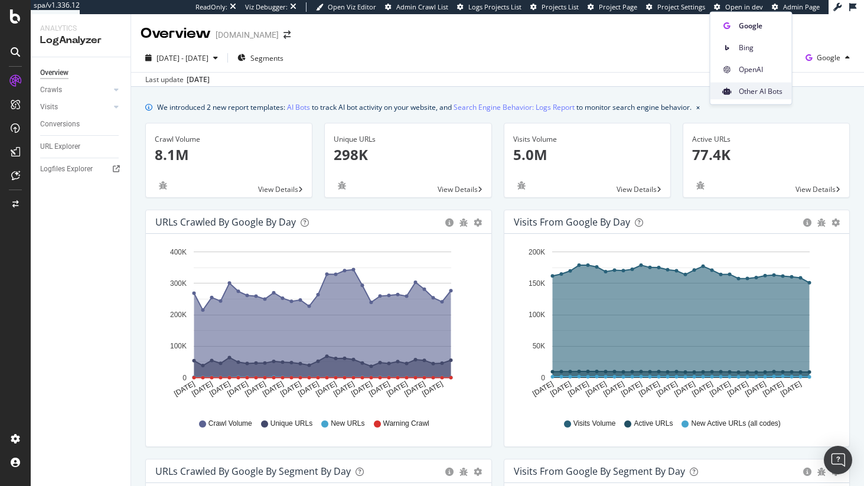
click at [767, 94] on span "Other AI Bots" at bounding box center [761, 91] width 44 height 11
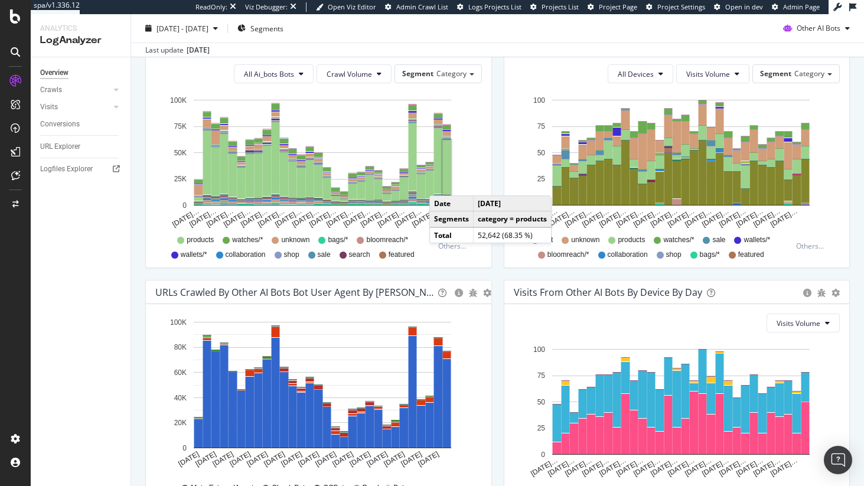
scroll to position [372, 0]
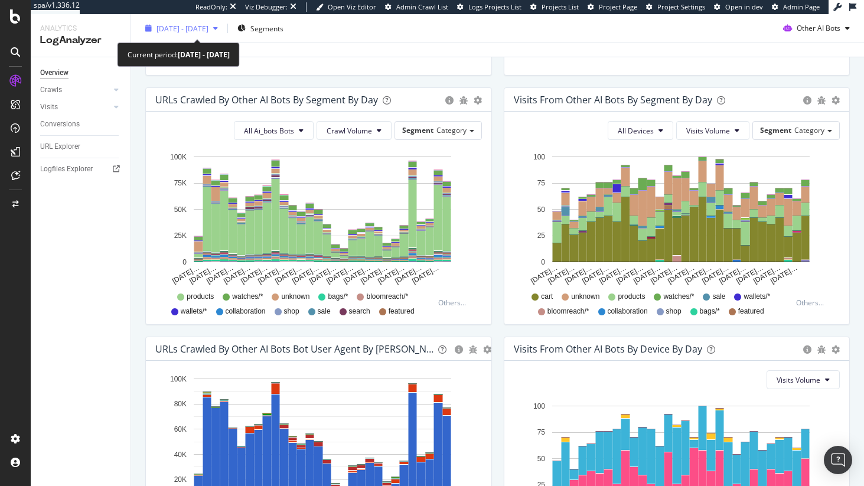
click at [222, 21] on div "2025 Jul. 24th - Aug. 22nd" at bounding box center [182, 28] width 82 height 18
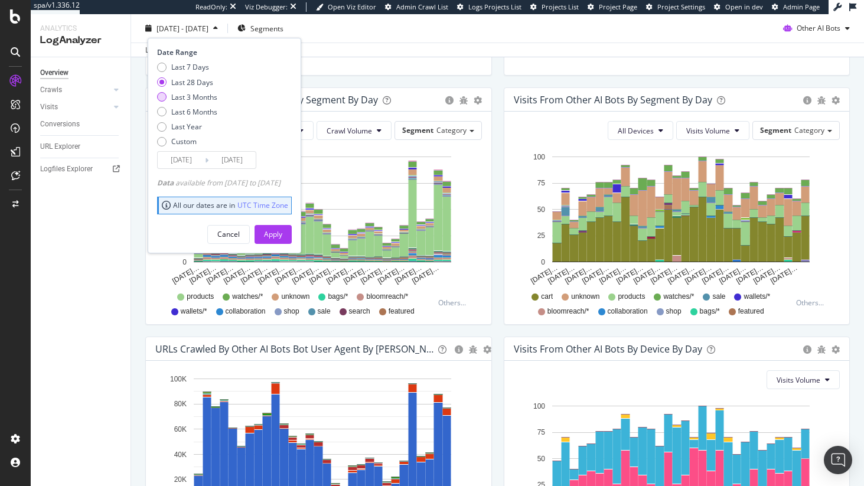
click at [163, 92] on div "Last 3 Months" at bounding box center [161, 96] width 9 height 9
type input "2025/05/23"
click at [282, 234] on div "Apply" at bounding box center [273, 234] width 18 height 10
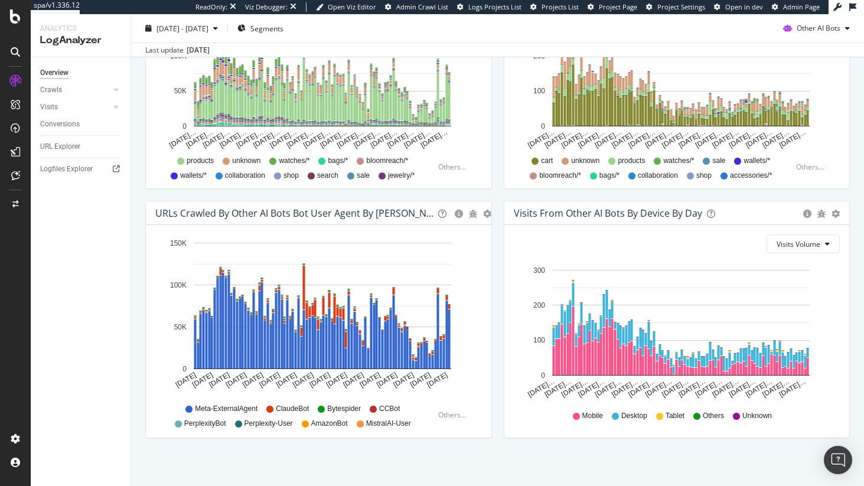
scroll to position [513, 0]
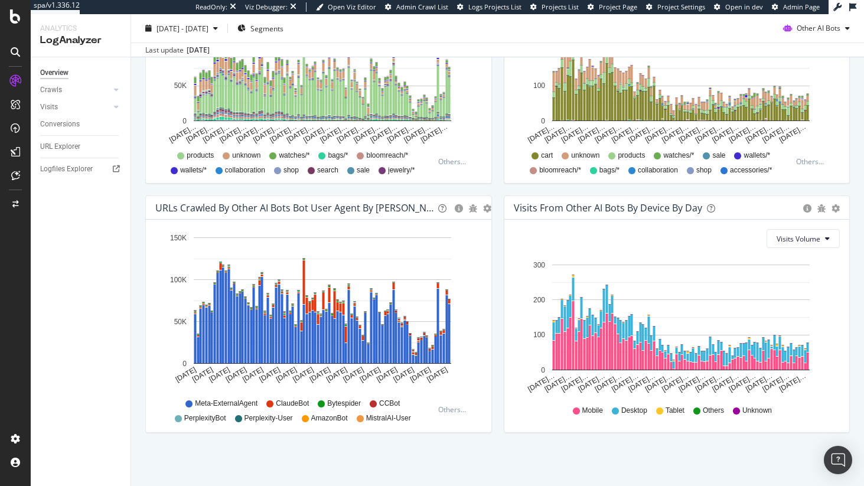
click at [218, 405] on span "Meta-ExternalAgent" at bounding box center [226, 404] width 63 height 10
click at [86, 257] on div "Overview Crawls Daily Distribution Segments Distribution HTTP Codes Resources V…" at bounding box center [81, 271] width 100 height 429
click at [70, 144] on div "URL Explorer" at bounding box center [60, 147] width 40 height 12
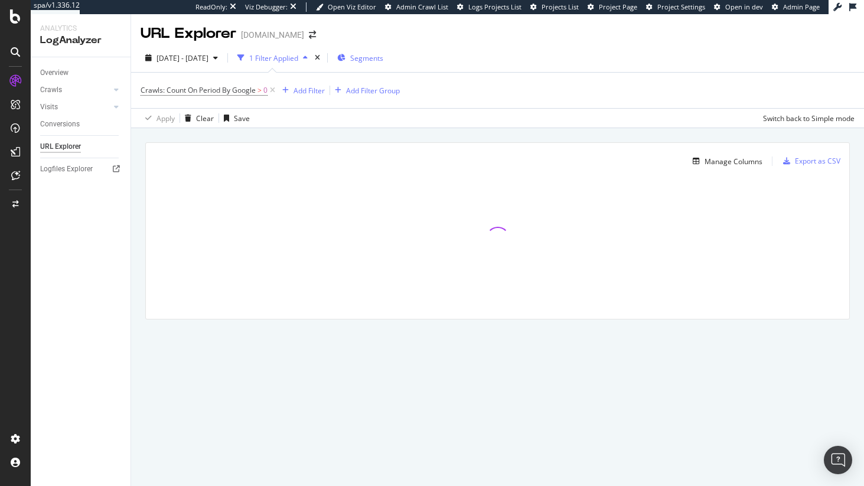
click at [383, 57] on span "Segments" at bounding box center [366, 58] width 33 height 10
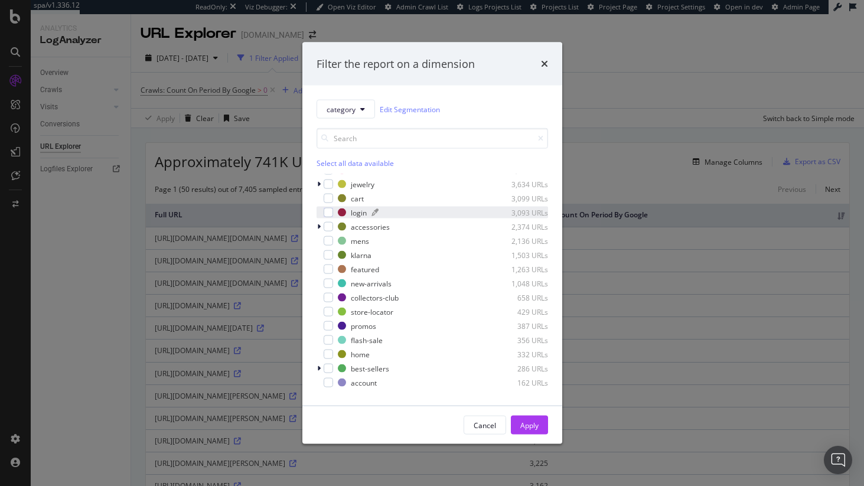
scroll to position [236, 0]
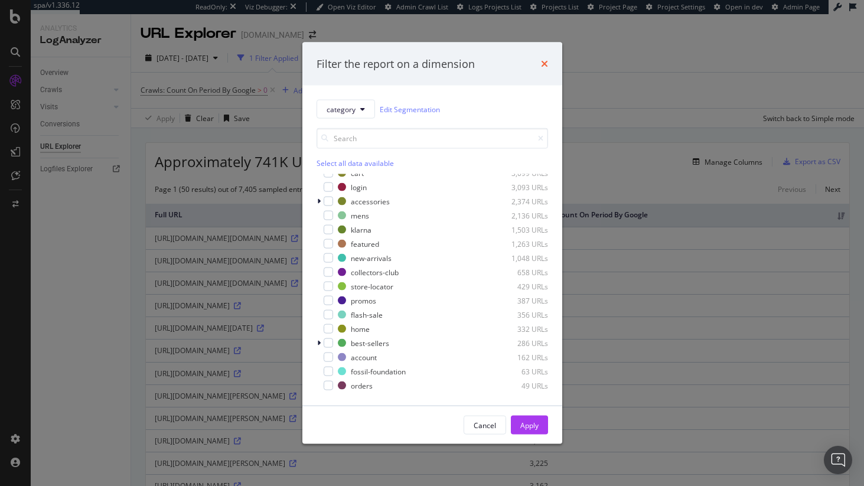
click at [543, 62] on icon "times" at bounding box center [544, 63] width 7 height 9
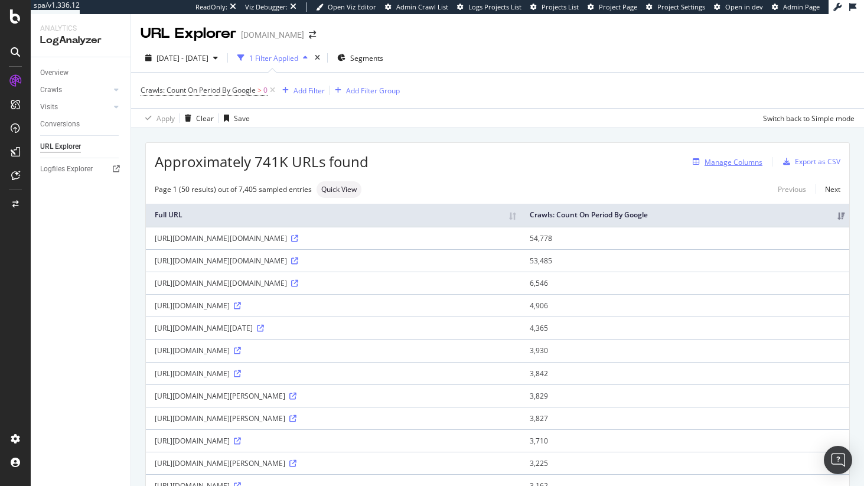
click at [719, 164] on div "Manage Columns" at bounding box center [734, 162] width 58 height 10
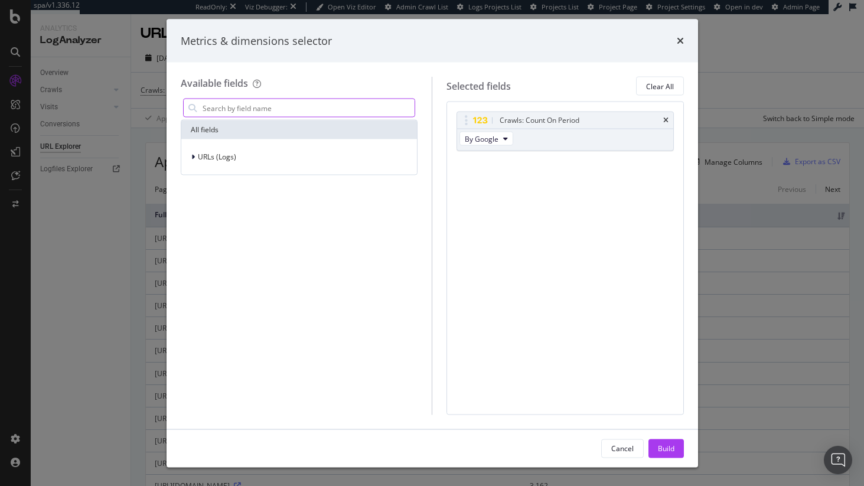
click at [383, 105] on input "modal" at bounding box center [308, 108] width 214 height 18
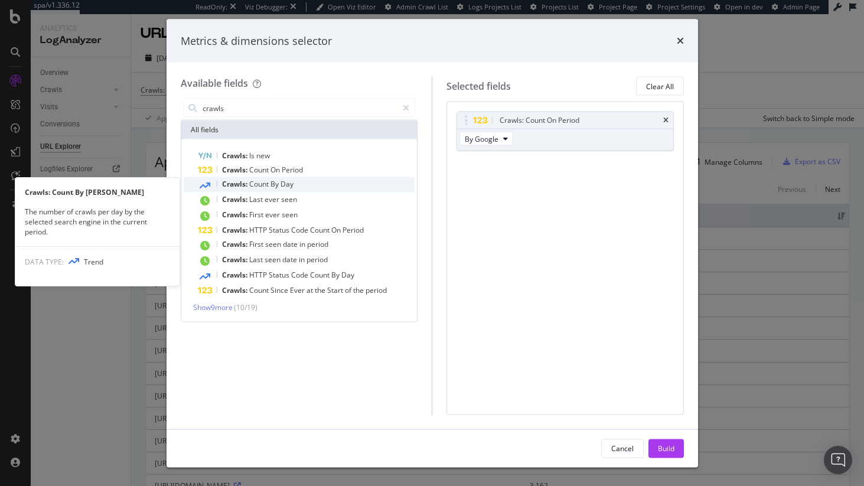
type input "crawls"
click at [339, 183] on div "Crawls: Count By Day" at bounding box center [306, 184] width 217 height 15
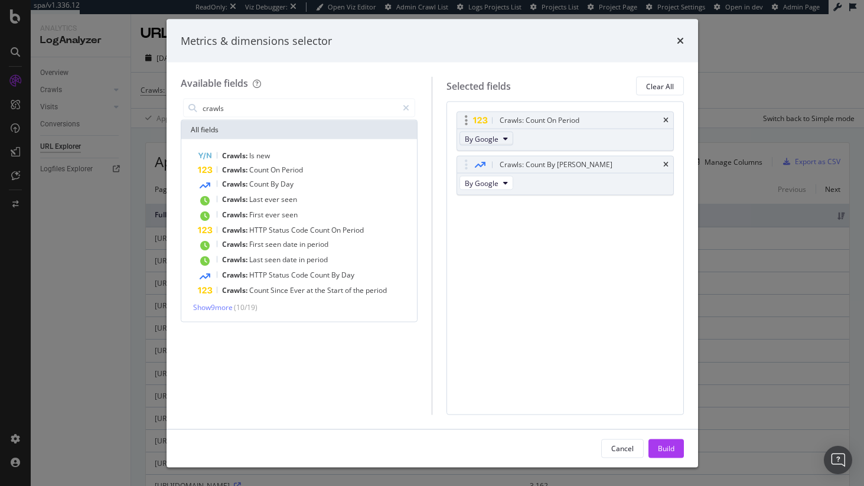
click at [490, 139] on span "By Google" at bounding box center [482, 139] width 34 height 10
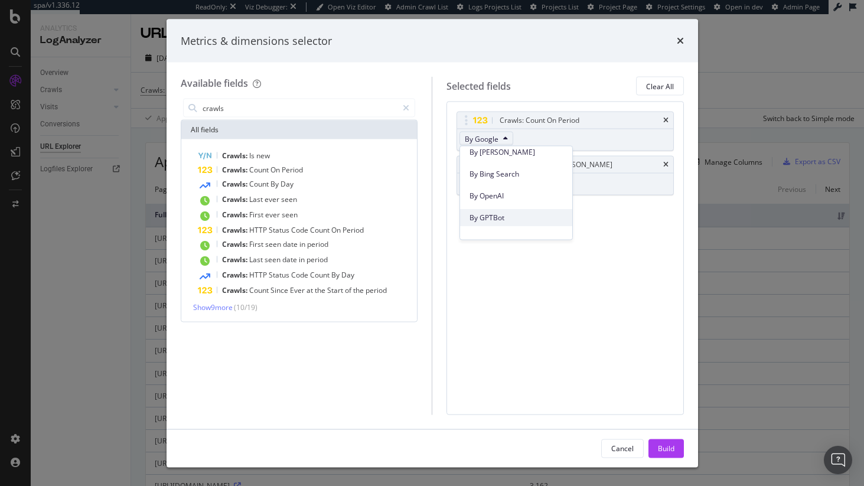
scroll to position [235, 0]
click at [511, 226] on span "By OpenAI" at bounding box center [516, 230] width 93 height 11
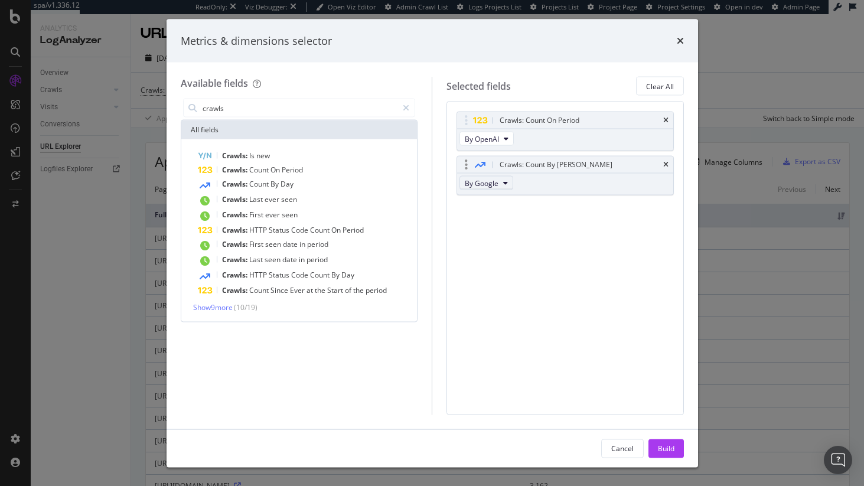
click at [487, 178] on span "By Google" at bounding box center [482, 183] width 34 height 10
click at [516, 217] on span "By OpenAI" at bounding box center [516, 212] width 93 height 11
click at [670, 446] on div "Build" at bounding box center [666, 448] width 17 height 10
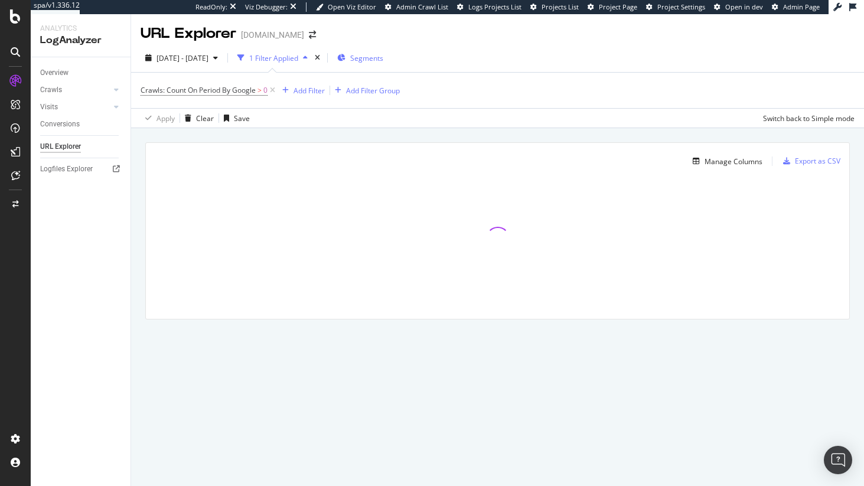
click at [383, 61] on span "Segments" at bounding box center [366, 58] width 33 height 10
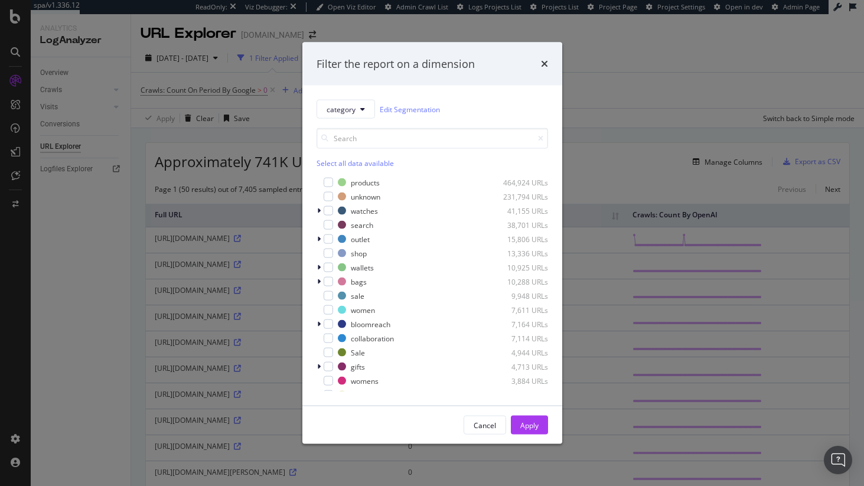
scroll to position [236, 0]
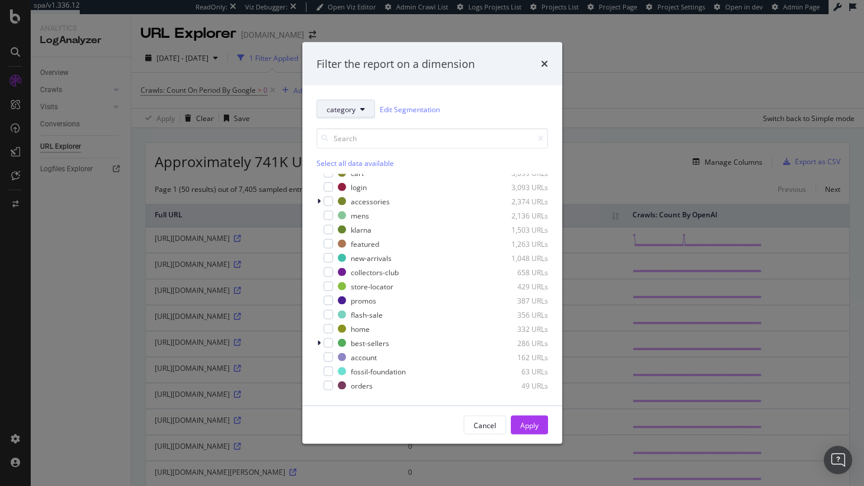
click at [352, 112] on span "category" at bounding box center [341, 109] width 29 height 10
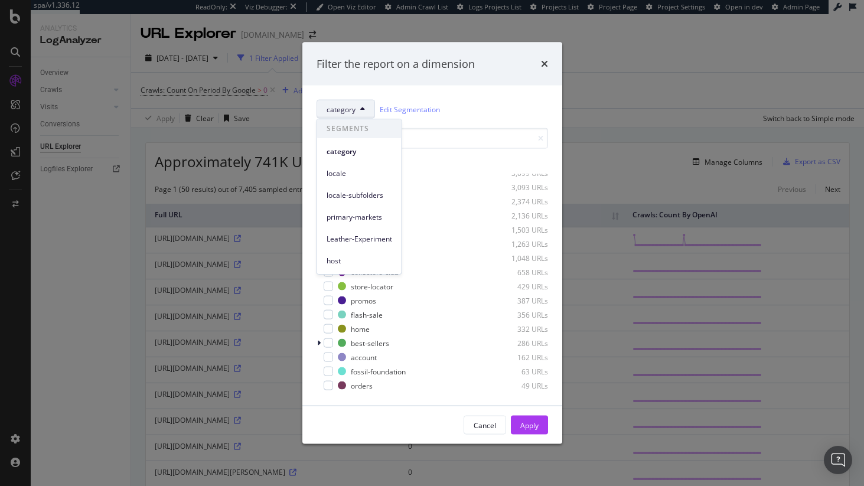
click at [477, 105] on div "category Edit Segmentation" at bounding box center [433, 109] width 232 height 19
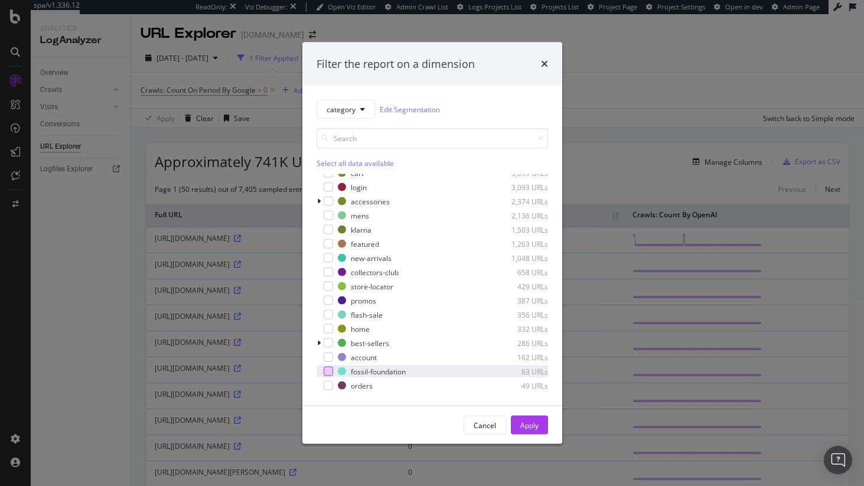
click at [327, 374] on div "modal" at bounding box center [328, 371] width 9 height 9
click at [522, 425] on div "Apply" at bounding box center [530, 425] width 18 height 10
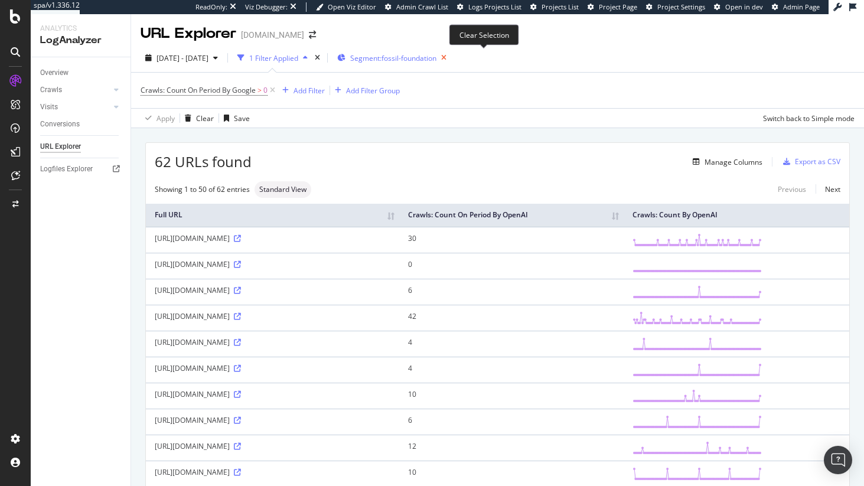
click at [451, 59] on icon "button" at bounding box center [444, 58] width 15 height 17
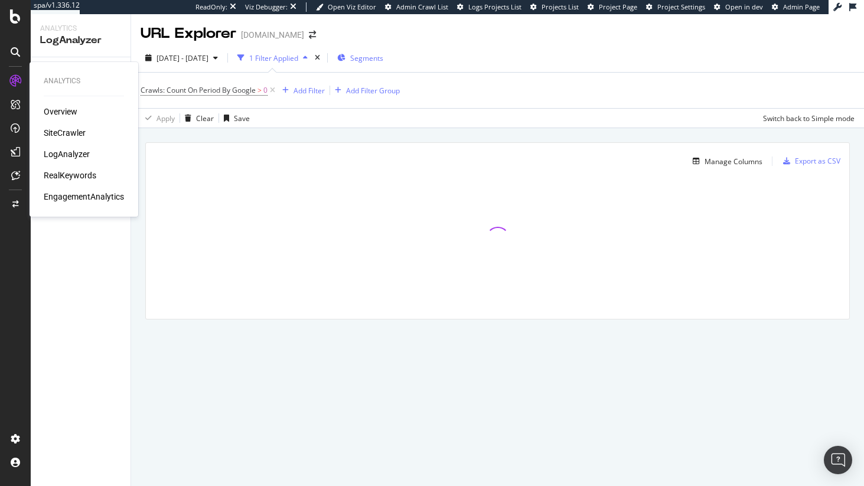
click at [58, 174] on div "RealKeywords" at bounding box center [70, 176] width 53 height 12
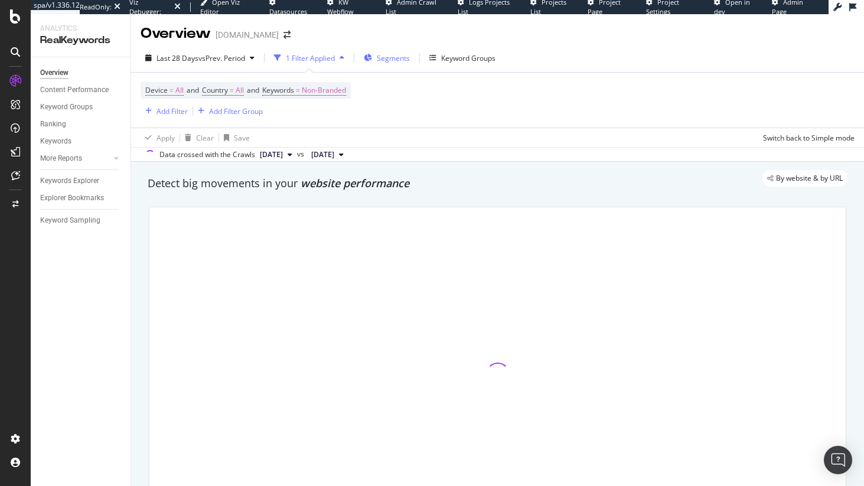
click at [392, 62] on span "Segments" at bounding box center [393, 58] width 33 height 10
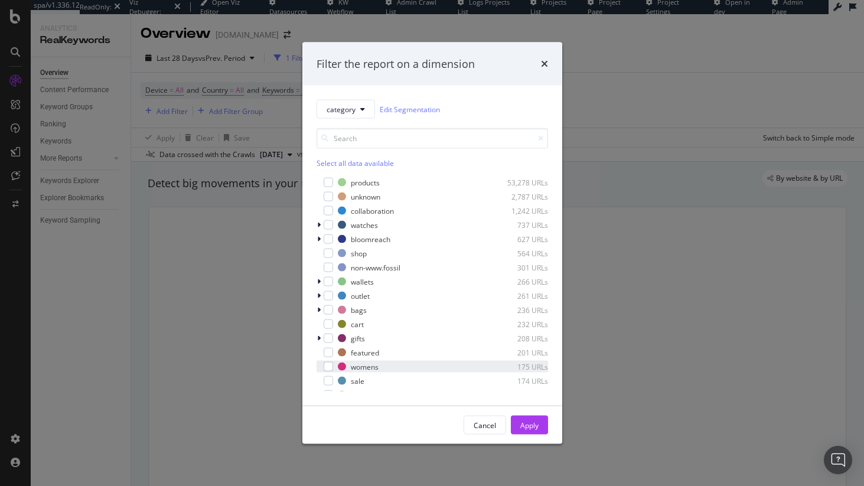
scroll to position [236, 0]
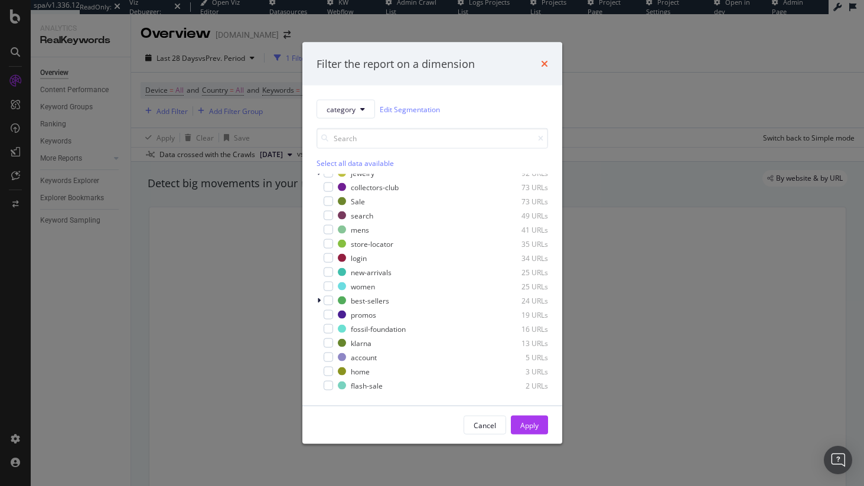
click at [547, 63] on div "Filter the report on a dimension" at bounding box center [433, 64] width 260 height 44
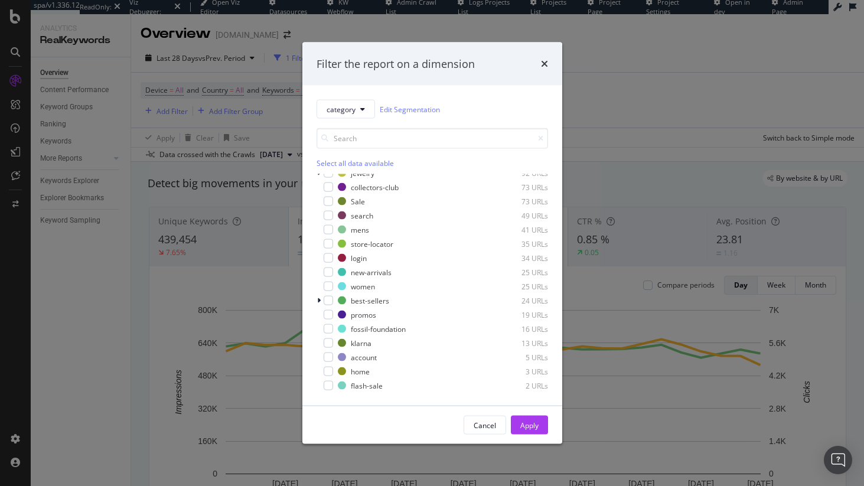
drag, startPoint x: 543, startPoint y: 63, endPoint x: 528, endPoint y: 66, distance: 15.2
click at [544, 63] on icon "times" at bounding box center [544, 63] width 7 height 9
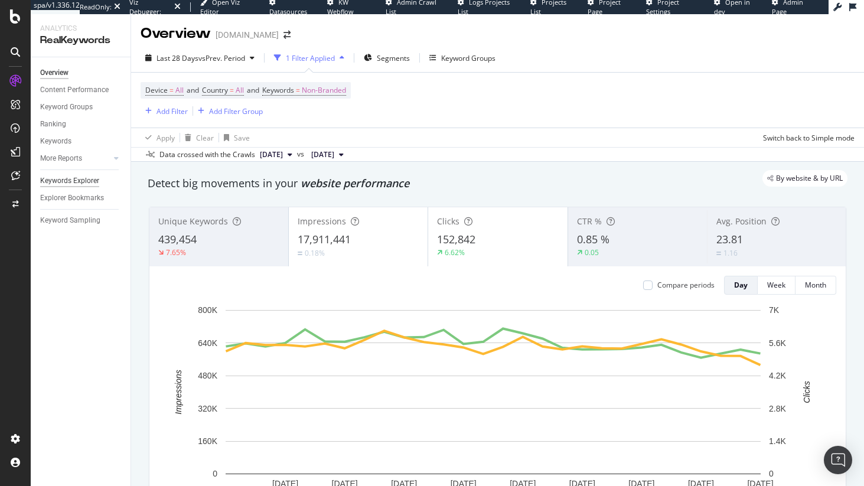
click at [70, 182] on div "Keywords Explorer" at bounding box center [69, 181] width 59 height 12
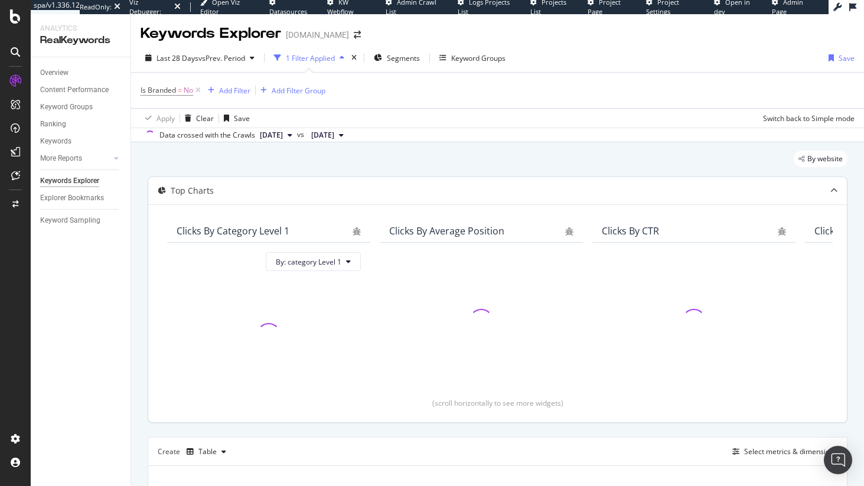
scroll to position [199, 0]
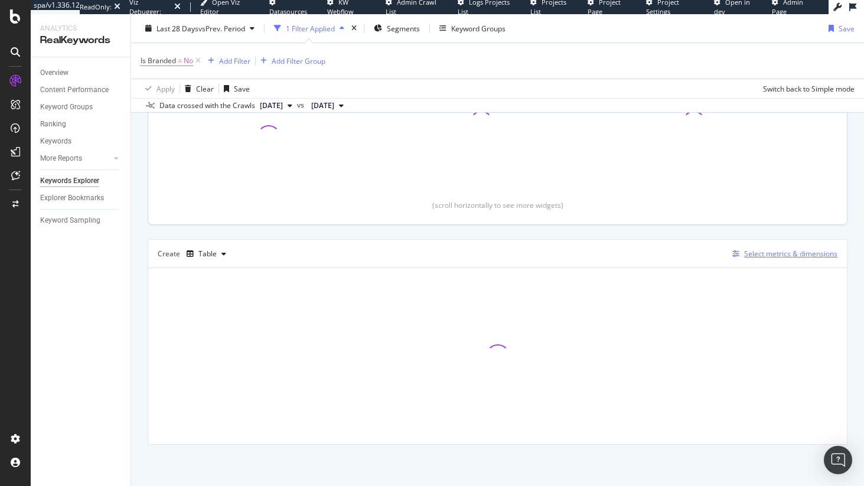
click at [746, 253] on div "Select metrics & dimensions" at bounding box center [791, 254] width 93 height 10
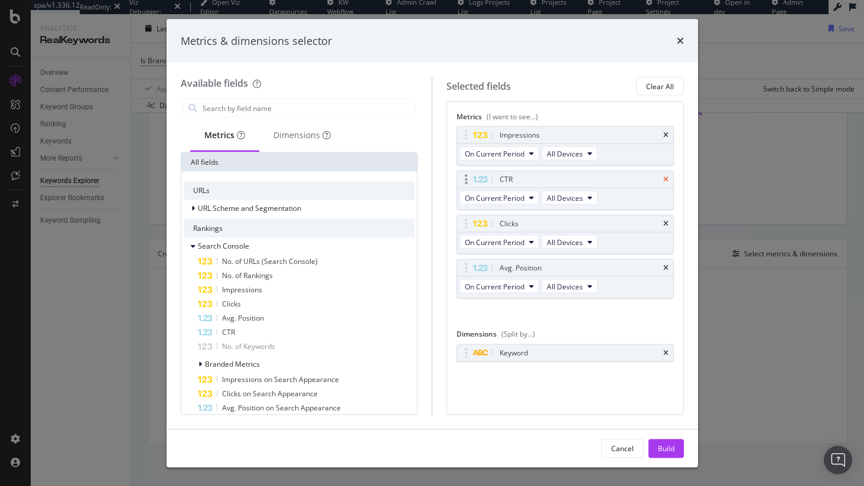
click at [664, 178] on icon "times" at bounding box center [666, 179] width 5 height 7
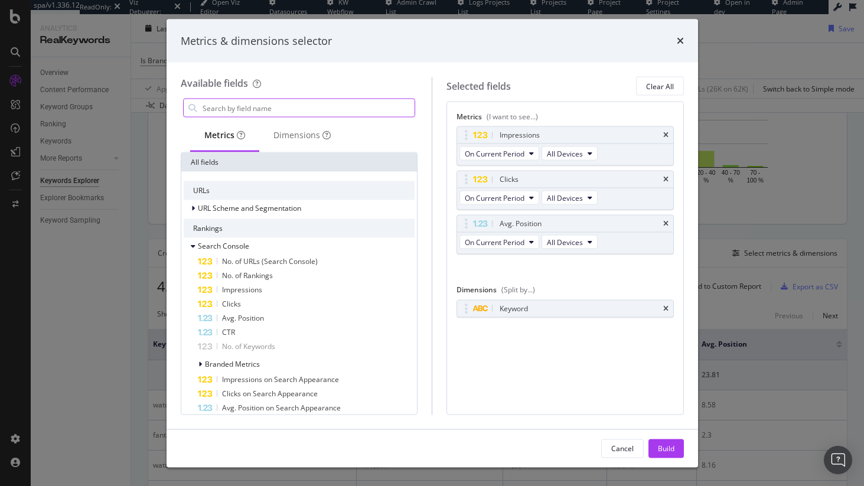
click at [283, 100] on input "modal" at bounding box center [308, 108] width 214 height 18
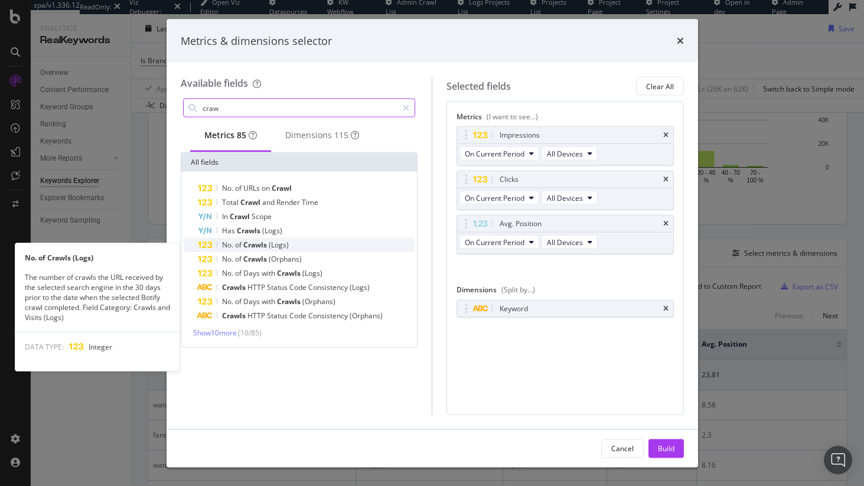
type input "craw"
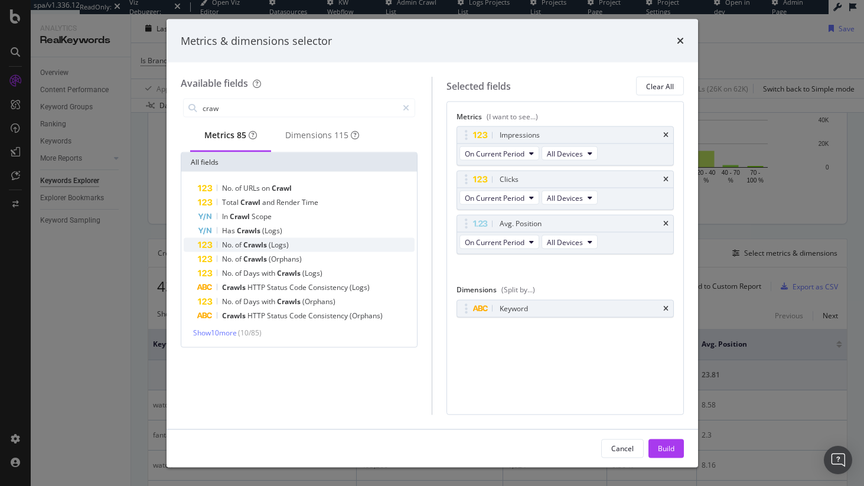
click at [278, 250] on span "(Logs)" at bounding box center [279, 245] width 20 height 10
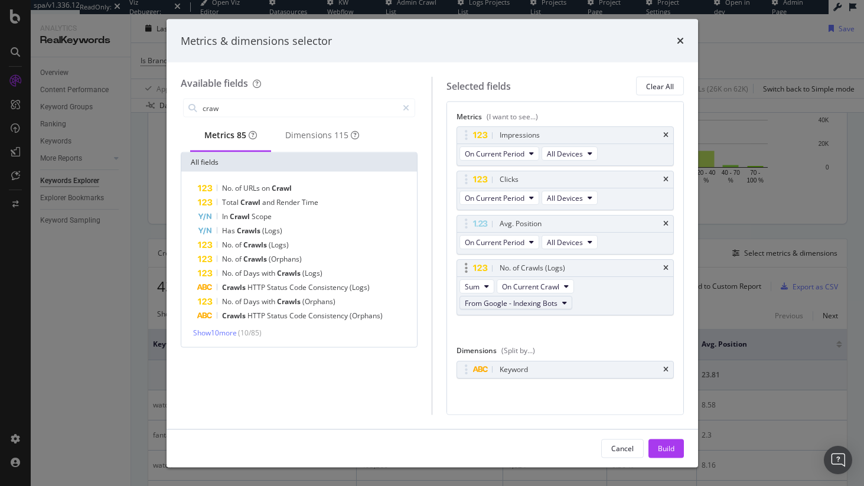
click at [496, 307] on span "From Google - Indexing Bots" at bounding box center [511, 303] width 93 height 10
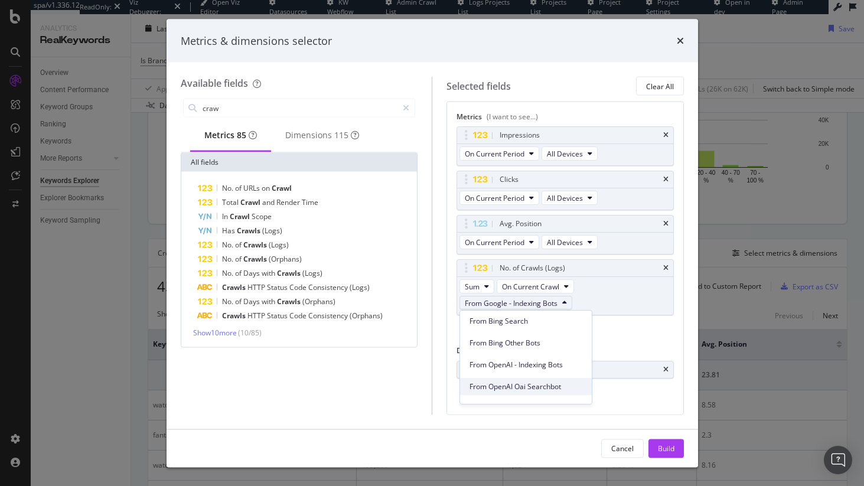
scroll to position [155, 0]
click at [533, 366] on span "From OpenAI - Indexing Bots" at bounding box center [526, 365] width 113 height 11
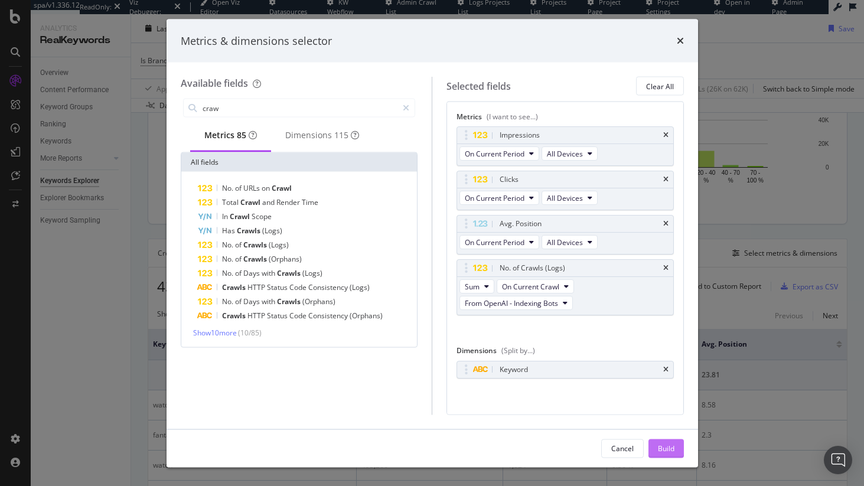
click at [669, 444] on div "Build" at bounding box center [666, 448] width 17 height 10
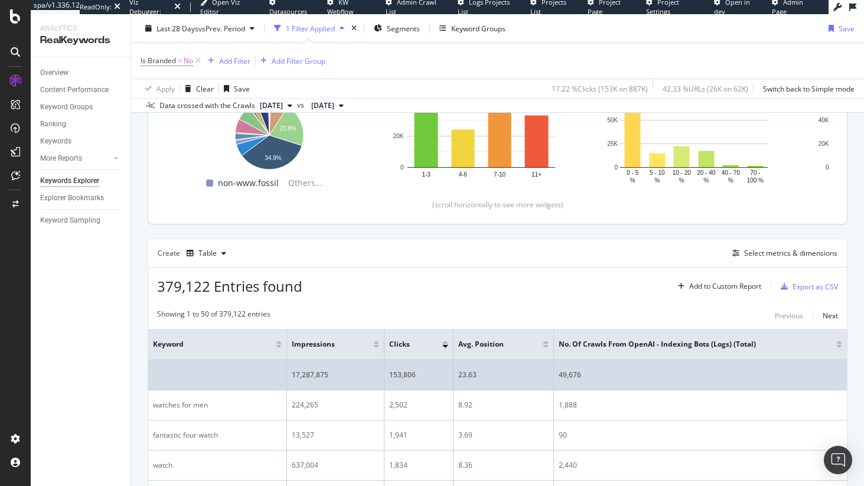
click at [559, 374] on div "49,676" at bounding box center [701, 375] width 284 height 11
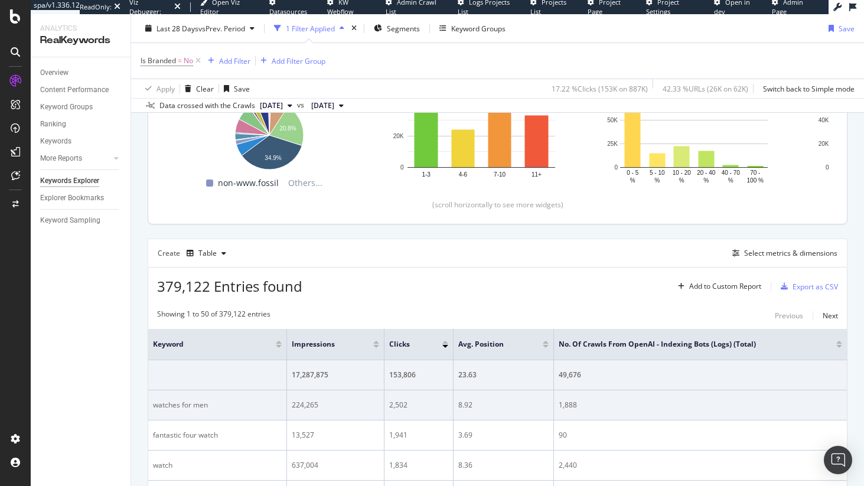
click at [573, 409] on div "1,888" at bounding box center [701, 405] width 284 height 11
click at [554, 398] on td "1,888" at bounding box center [700, 406] width 293 height 30
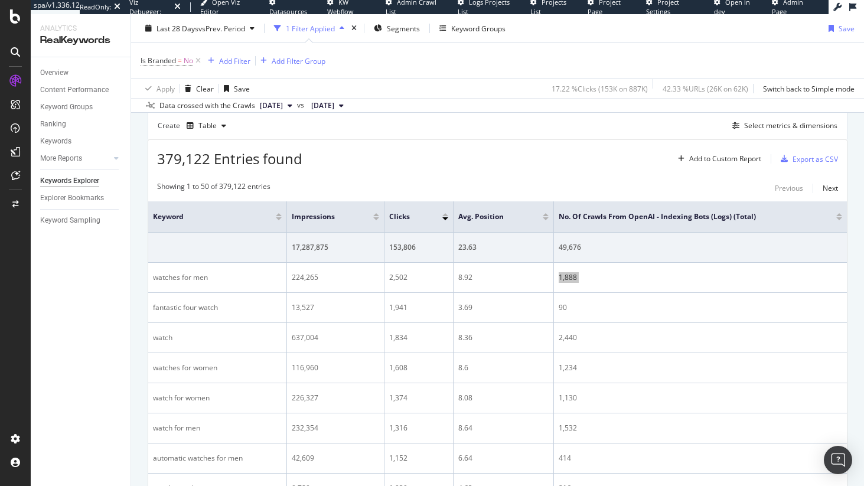
scroll to position [330, 0]
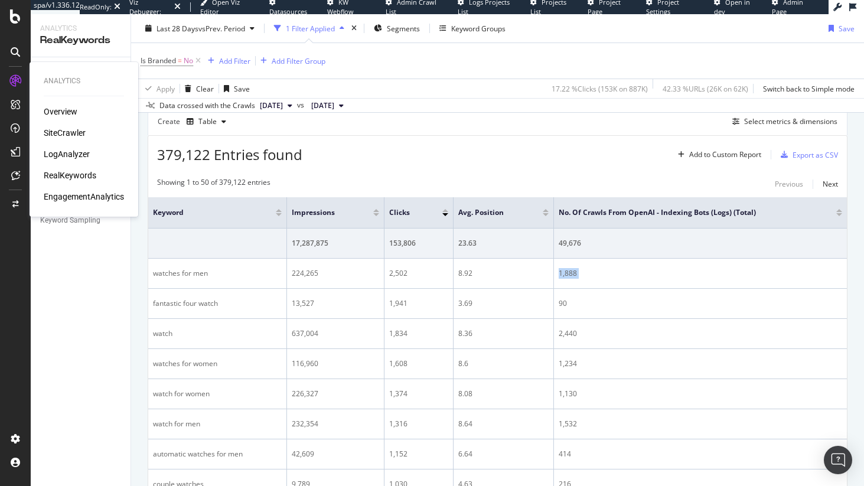
click at [60, 158] on div "LogAnalyzer" at bounding box center [67, 154] width 46 height 12
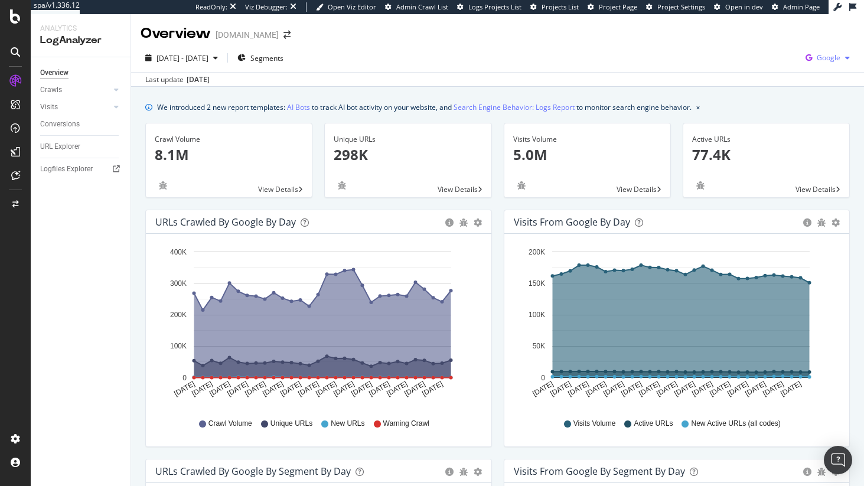
click at [816, 63] on div "Google" at bounding box center [828, 58] width 54 height 18
click at [781, 96] on div "Other AI Bots" at bounding box center [752, 91] width 82 height 17
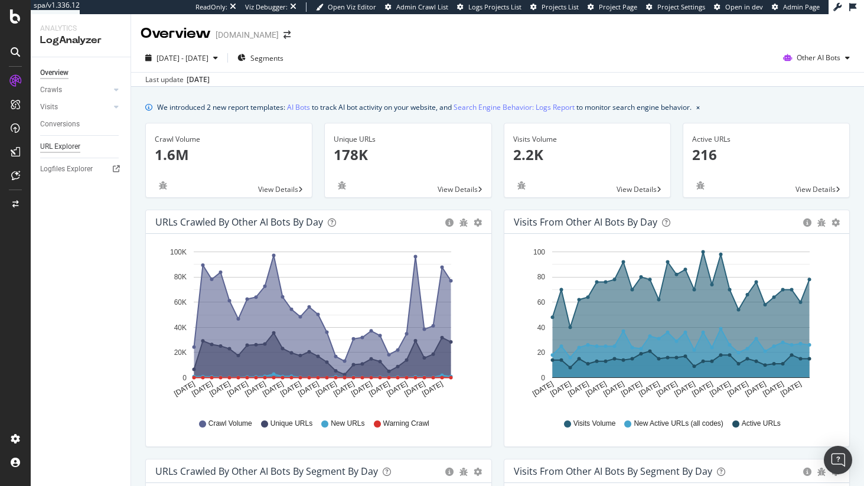
click at [74, 150] on div "URL Explorer" at bounding box center [60, 147] width 40 height 12
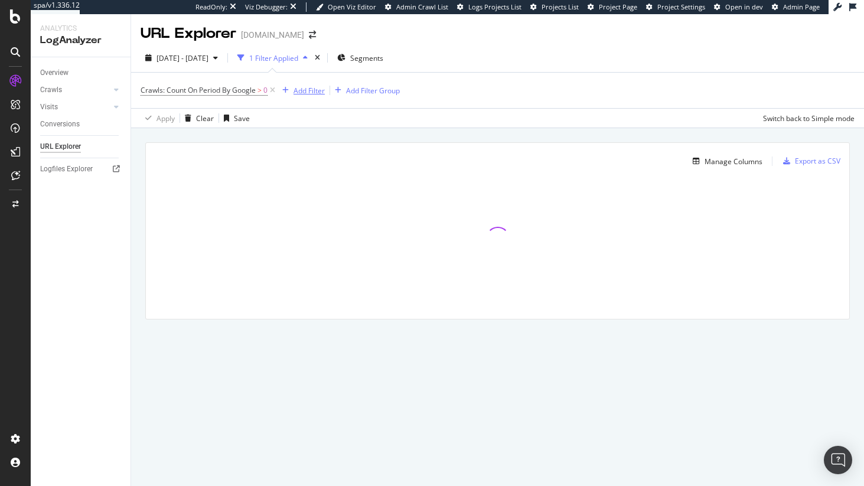
click at [316, 87] on div "Add Filter" at bounding box center [309, 91] width 31 height 10
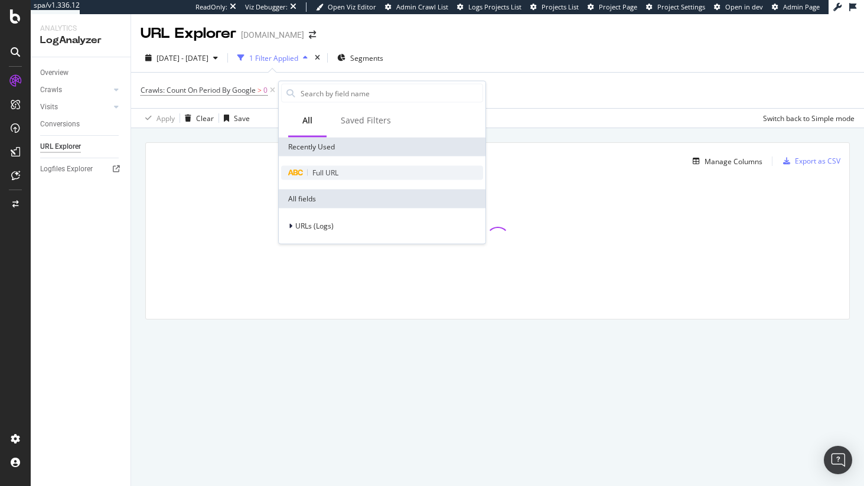
click at [302, 173] on icon at bounding box center [296, 173] width 16 height 7
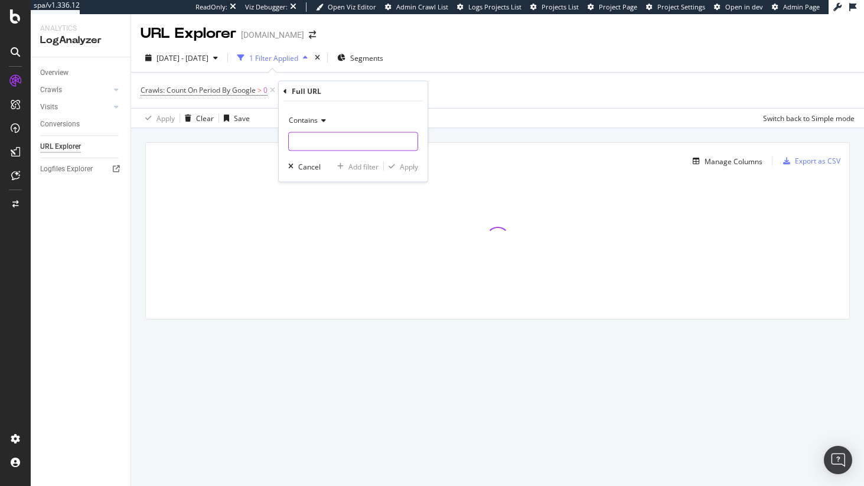
click at [317, 134] on input "text" at bounding box center [353, 141] width 129 height 19
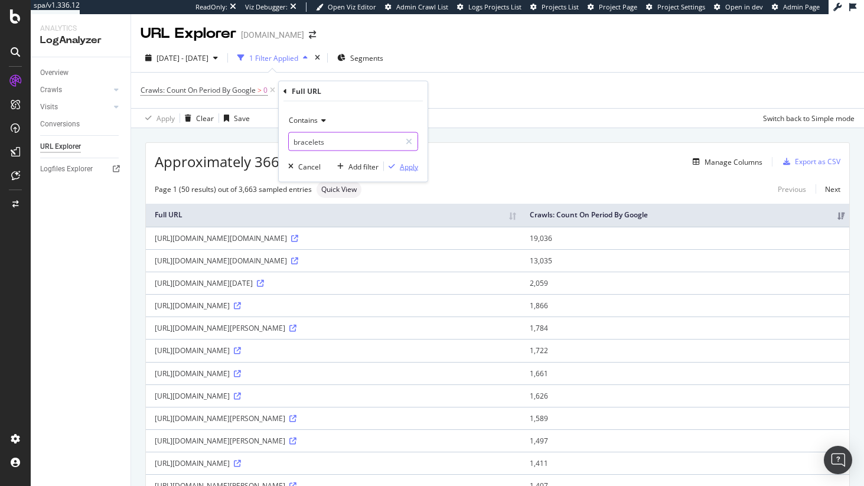
type input "bracelets"
click at [409, 170] on div "Apply" at bounding box center [409, 166] width 18 height 10
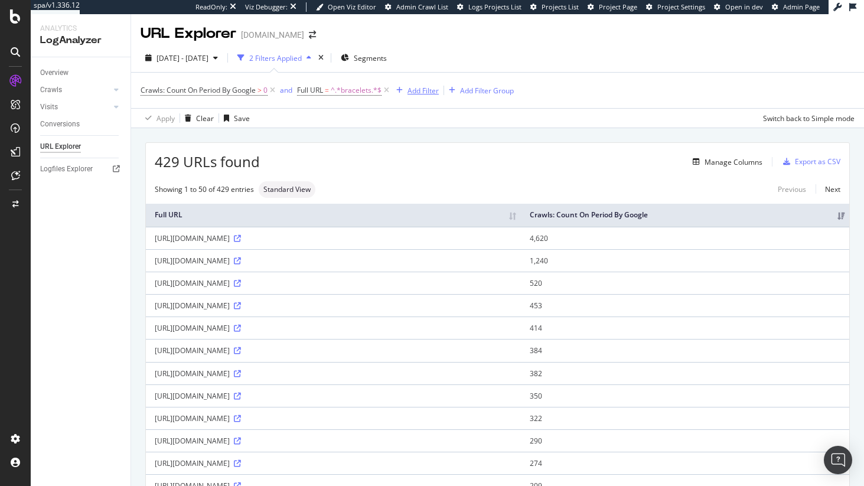
click at [403, 88] on div "button" at bounding box center [400, 90] width 16 height 7
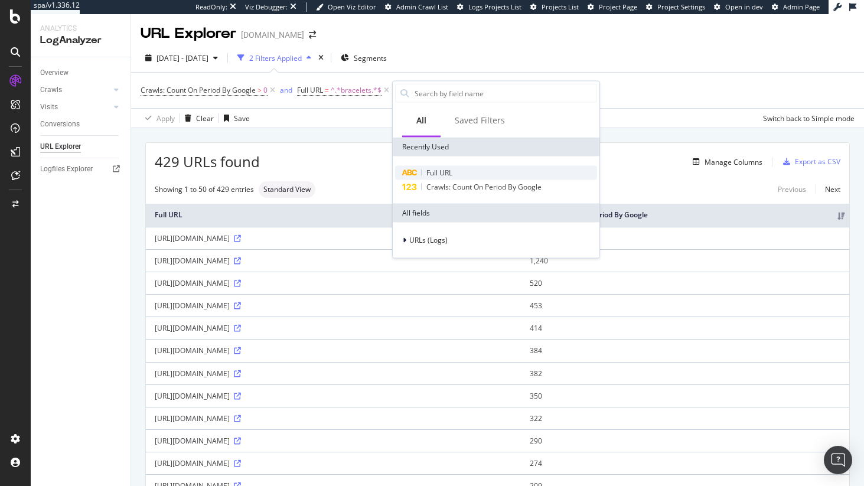
click at [420, 177] on div "Full URL" at bounding box center [496, 173] width 202 height 14
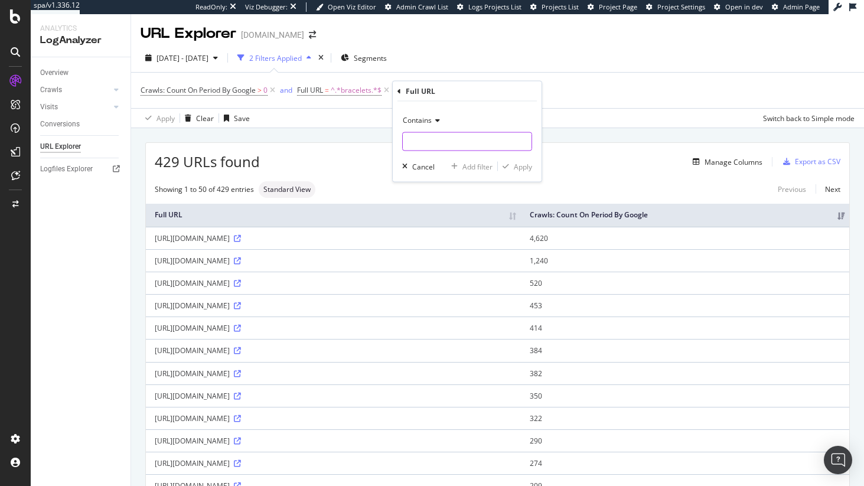
click at [421, 144] on input "text" at bounding box center [467, 141] width 129 height 19
type input "/en-us/"
click at [524, 159] on div "Contains /en-us/ Cancel Add filter Apply" at bounding box center [467, 142] width 149 height 80
click at [525, 162] on div "Apply" at bounding box center [523, 166] width 18 height 10
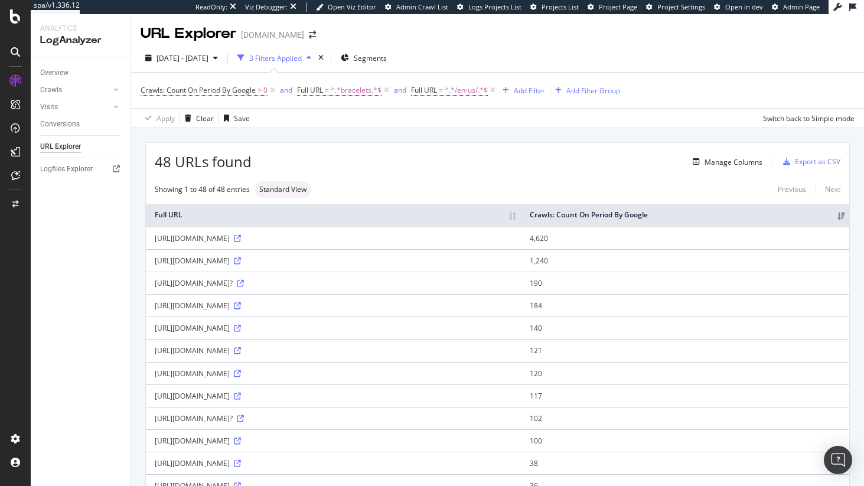
click at [753, 249] on td "4,620" at bounding box center [685, 238] width 329 height 22
drag, startPoint x: 360, startPoint y: 247, endPoint x: 154, endPoint y: 252, distance: 206.3
click at [154, 249] on td "https://www.fossil.com/en-us/jewelry/mens-jewelry/bracelets/" at bounding box center [333, 238] width 375 height 22
click at [756, 268] on td "1,240" at bounding box center [685, 260] width 329 height 22
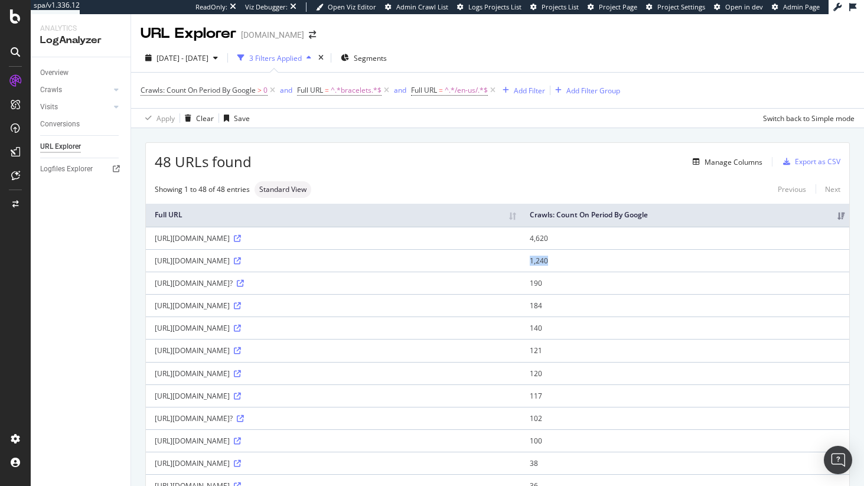
click at [756, 268] on td "1,240" at bounding box center [685, 260] width 329 height 22
click at [754, 249] on td "4,620" at bounding box center [685, 238] width 329 height 22
click at [759, 272] on td "1,240" at bounding box center [685, 260] width 329 height 22
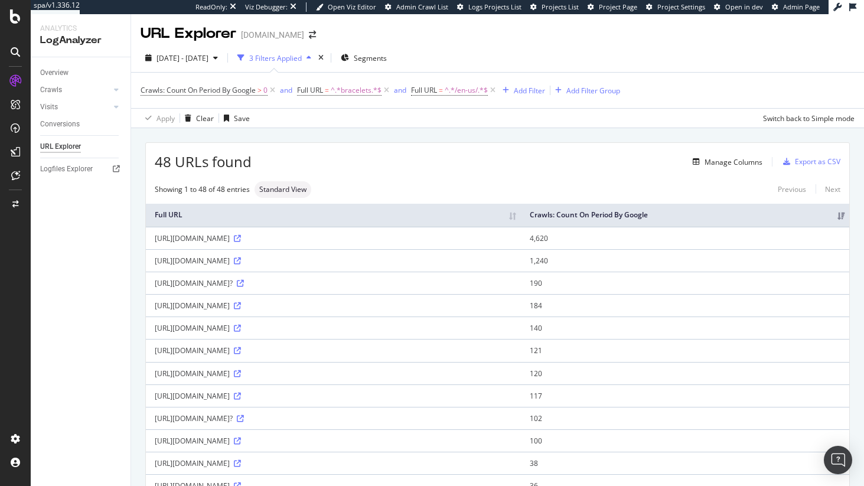
click at [759, 272] on td "1,240" at bounding box center [685, 260] width 329 height 22
click at [717, 161] on div "Manage Columns" at bounding box center [734, 162] width 58 height 10
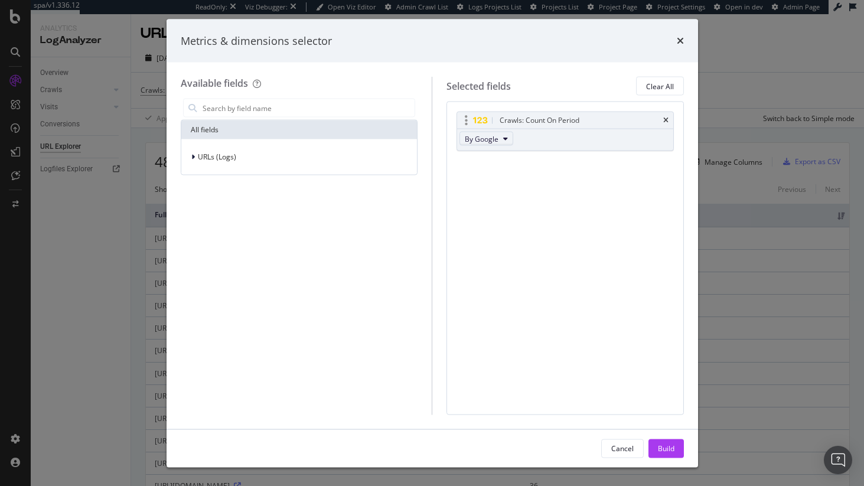
click at [465, 136] on span "By Google" at bounding box center [482, 139] width 34 height 10
click at [525, 207] on span "By Other AI Bots" at bounding box center [516, 202] width 93 height 11
click at [667, 445] on div "Build" at bounding box center [666, 448] width 17 height 10
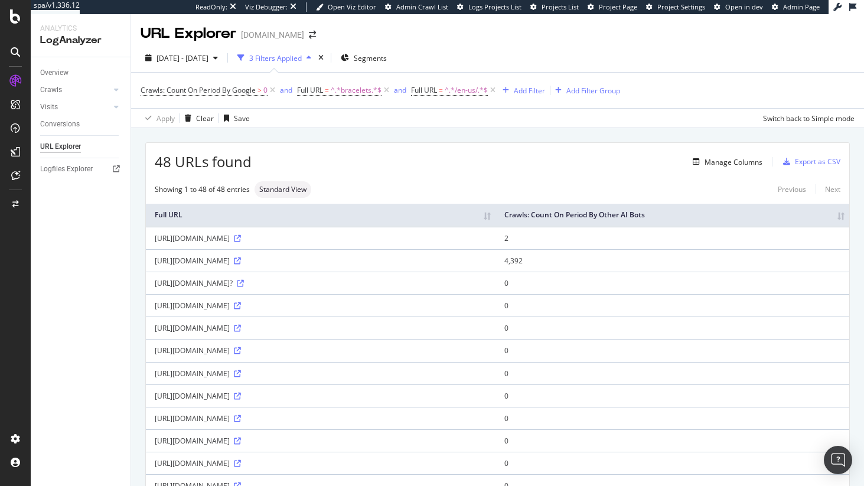
click at [256, 266] on div "https://www.fossil.com/en-us/jewelry/mens-jewelry/bracelets/" at bounding box center [321, 261] width 332 height 10
click at [262, 243] on div "https://www.fossil.com/en-us/jewelry/mens-jewelry/bracelets" at bounding box center [321, 238] width 332 height 10
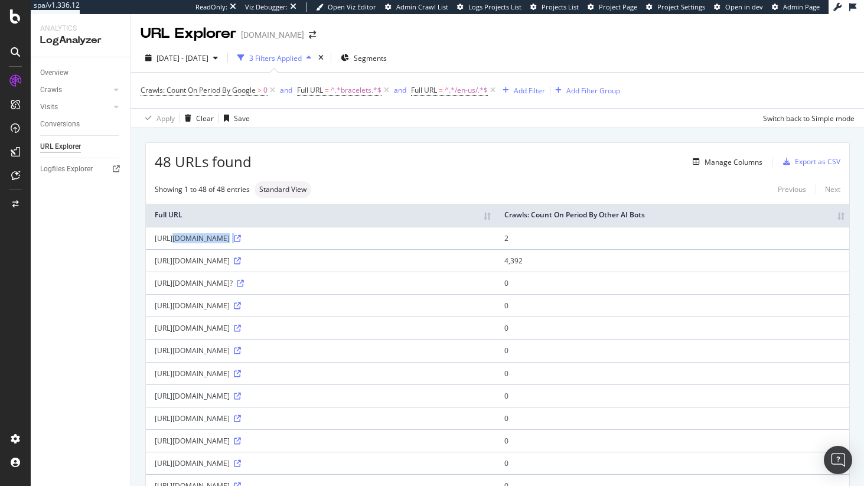
click at [262, 243] on div "https://www.fossil.com/en-us/jewelry/mens-jewelry/bracelets" at bounding box center [321, 238] width 332 height 10
click at [285, 266] on div "https://www.fossil.com/en-us/jewelry/mens-jewelry/bracelets/" at bounding box center [321, 261] width 332 height 10
click at [731, 272] on td "4,392" at bounding box center [673, 260] width 354 height 22
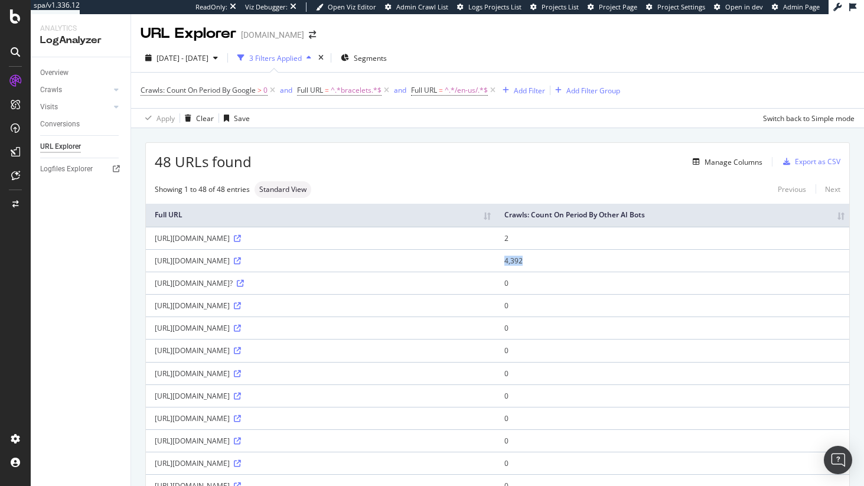
click at [731, 272] on td "4,392" at bounding box center [673, 260] width 354 height 22
click at [241, 243] on link at bounding box center [236, 238] width 9 height 10
click at [734, 248] on td "2" at bounding box center [673, 238] width 354 height 22
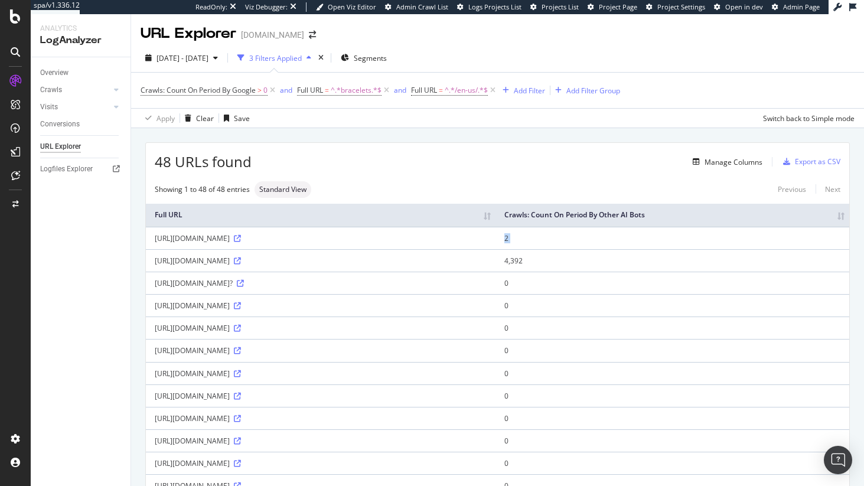
click at [734, 248] on td "2" at bounding box center [673, 238] width 354 height 22
click at [743, 272] on td "4,392" at bounding box center [673, 260] width 354 height 22
click at [746, 270] on td "4,392" at bounding box center [673, 260] width 354 height 22
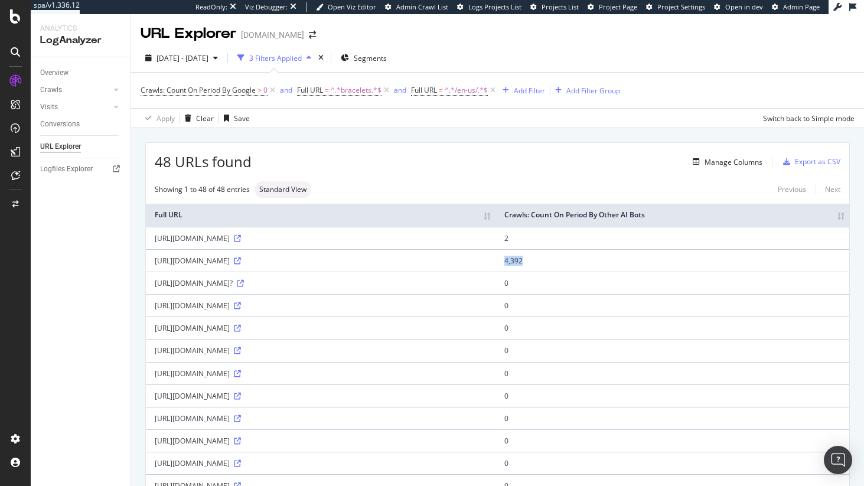
click at [746, 270] on td "4,392" at bounding box center [673, 260] width 354 height 22
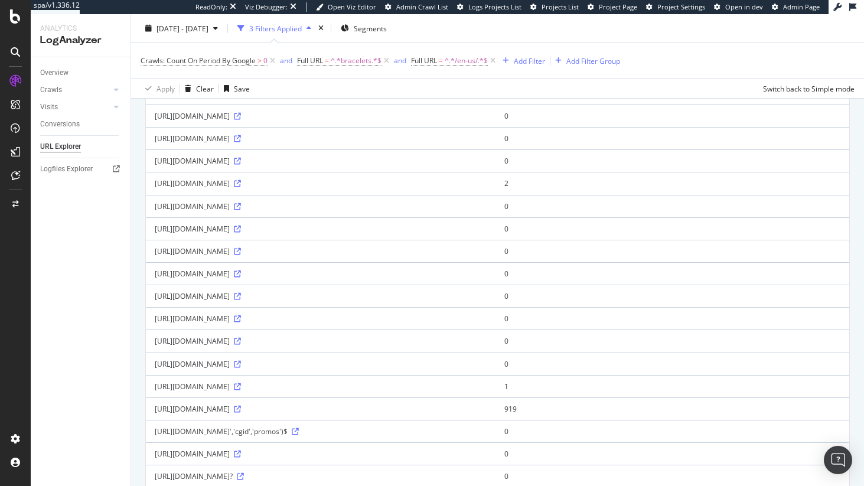
scroll to position [487, 0]
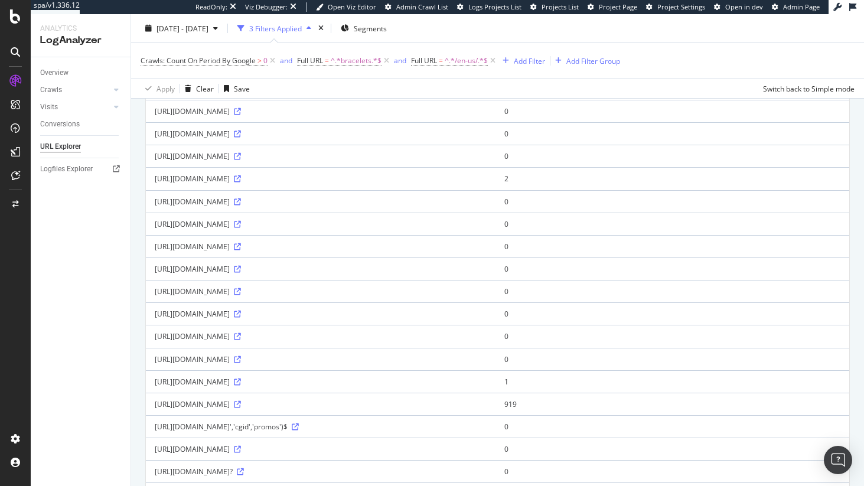
click at [302, 409] on div "https://www.fossil.com/en-us/jewelry/womens-jewelry/bracelets/" at bounding box center [321, 404] width 332 height 10
click at [301, 409] on div "https://www.fossil.com/en-us/jewelry/womens-jewelry/bracelets/" at bounding box center [321, 404] width 332 height 10
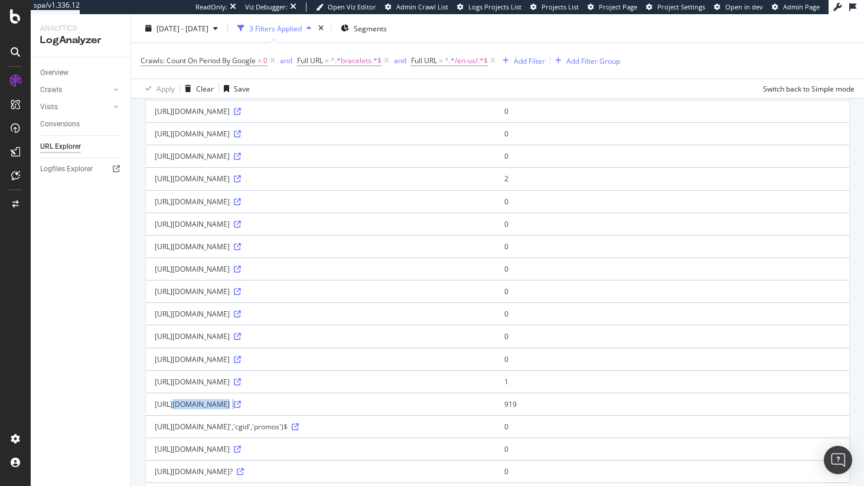
click at [301, 409] on div "https://www.fossil.com/en-us/jewelry/womens-jewelry/bracelets/" at bounding box center [321, 404] width 332 height 10
click at [739, 415] on td "919" at bounding box center [673, 404] width 354 height 22
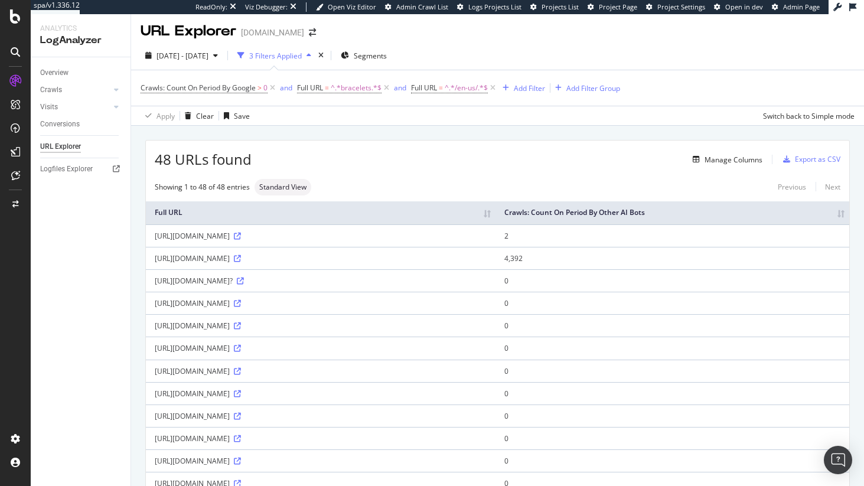
scroll to position [0, 0]
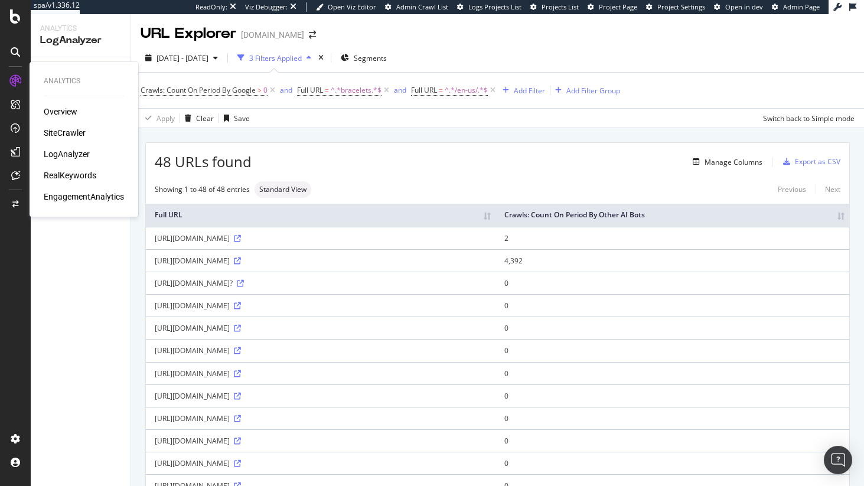
click at [80, 139] on div "Overview SiteCrawler LogAnalyzer RealKeywords EngagementAnalytics" at bounding box center [84, 154] width 80 height 97
drag, startPoint x: 79, startPoint y: 135, endPoint x: 111, endPoint y: 123, distance: 34.4
click at [79, 135] on div "SiteCrawler" at bounding box center [65, 133] width 42 height 12
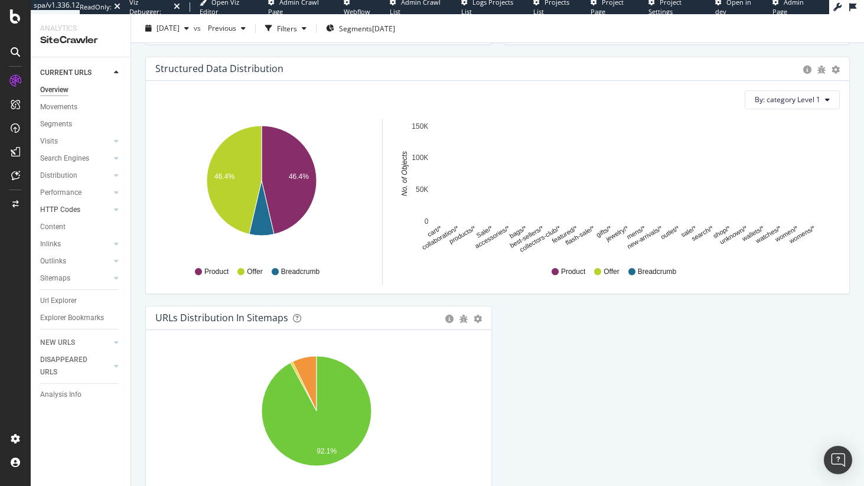
scroll to position [1129, 0]
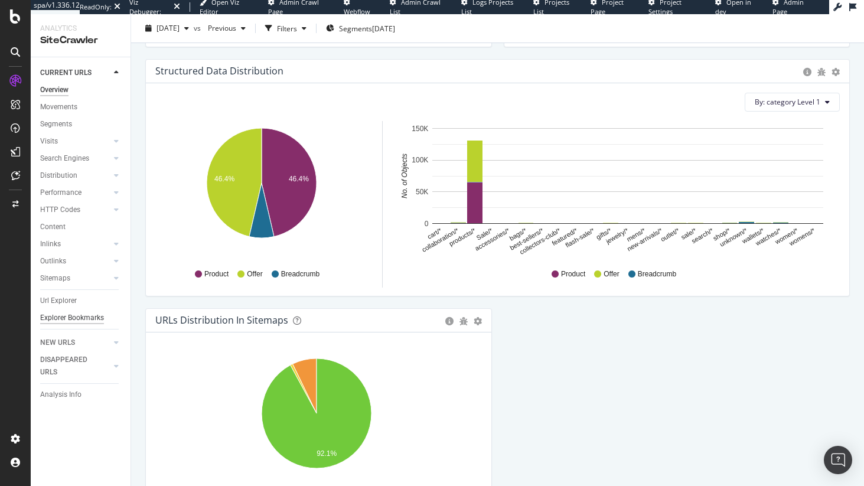
click at [82, 318] on div "Explorer Bookmarks" at bounding box center [72, 318] width 64 height 12
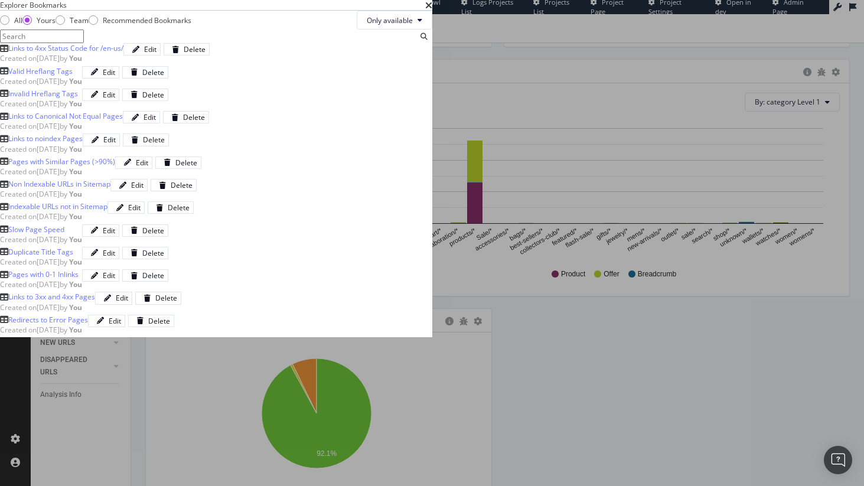
scroll to position [16, 0]
click at [123, 121] on div "Links to Canonical Not Equal Pages" at bounding box center [65, 116] width 115 height 10
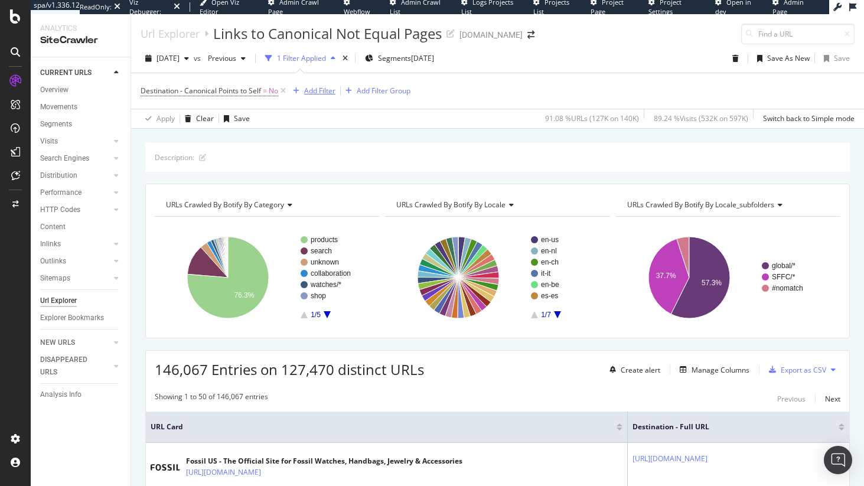
click at [317, 84] on button "Add Filter" at bounding box center [311, 91] width 47 height 14
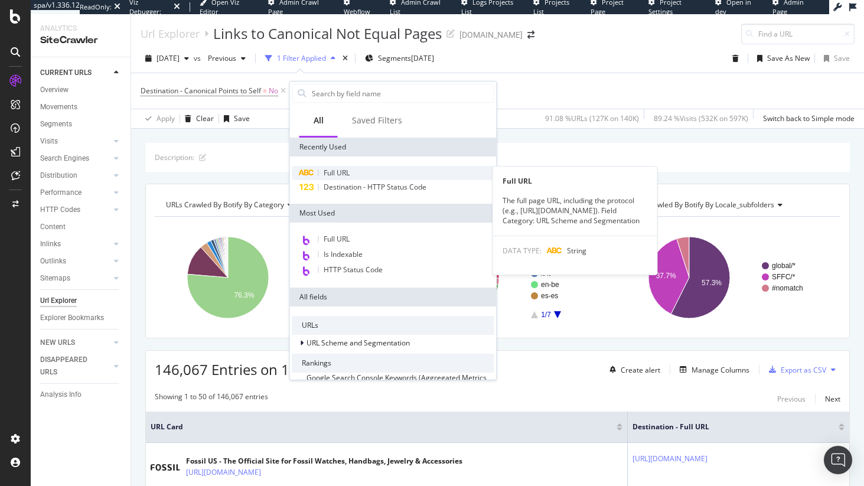
click at [339, 170] on span "Full URL" at bounding box center [337, 173] width 26 height 10
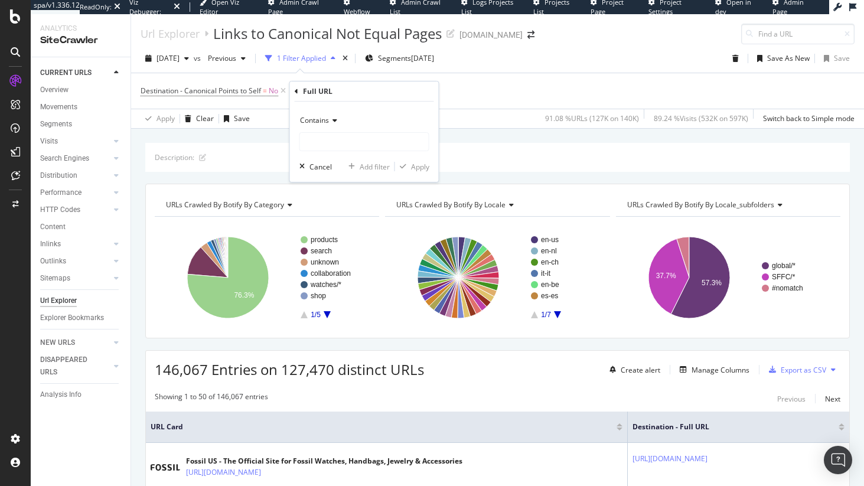
click at [457, 127] on div "Apply Clear Save 91.08 % URLs ( 127K on 140K ) 89.24 % Visits ( 532K on 597K ) …" at bounding box center [497, 118] width 733 height 19
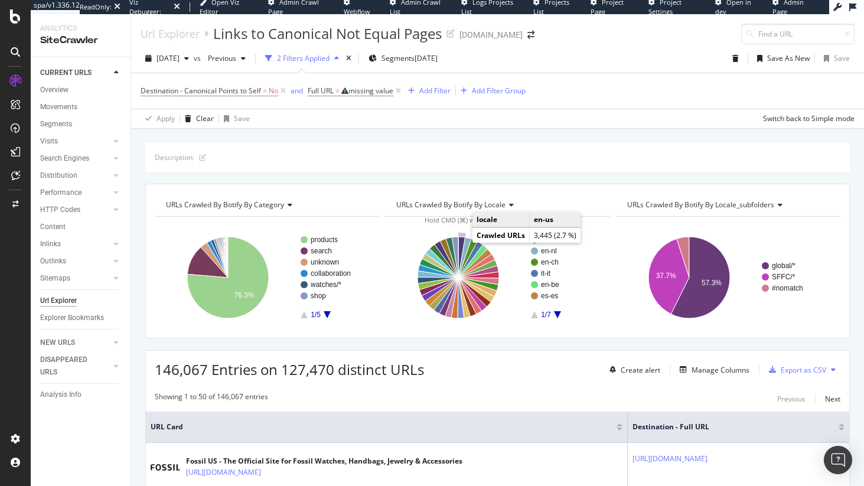
click at [461, 242] on icon "A chart." at bounding box center [462, 257] width 7 height 41
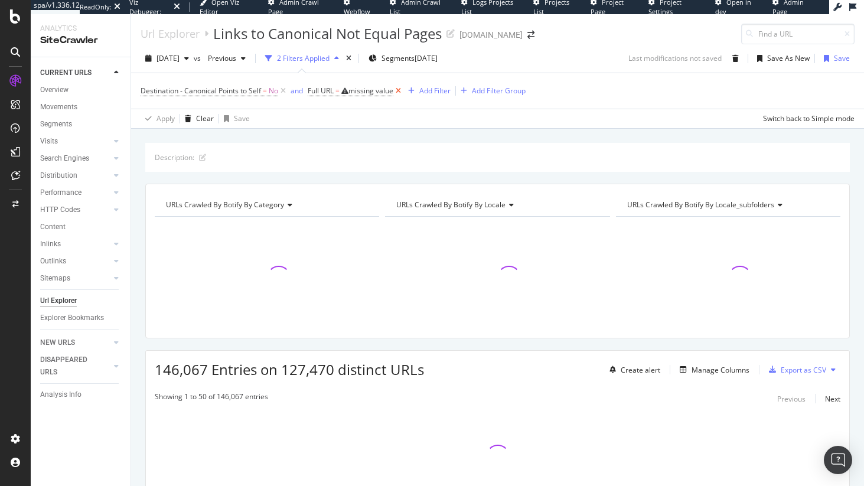
click at [401, 91] on icon at bounding box center [399, 91] width 10 height 12
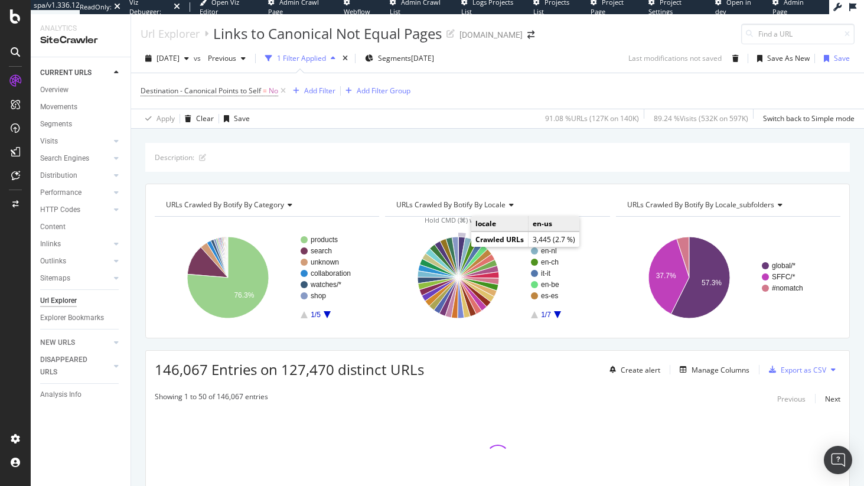
click at [460, 246] on icon "A chart." at bounding box center [462, 257] width 7 height 41
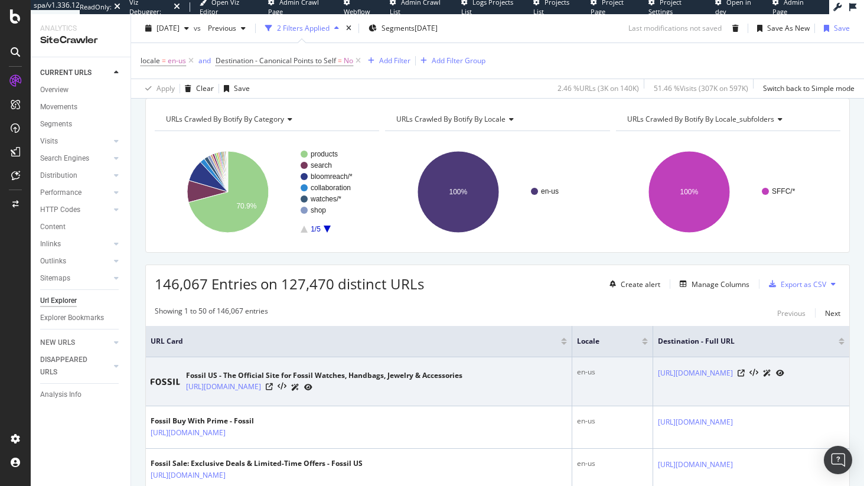
scroll to position [88, 0]
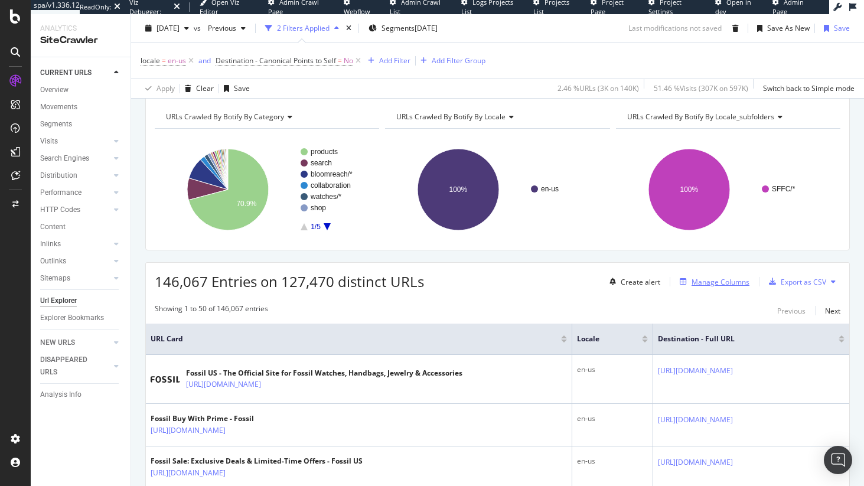
click at [719, 284] on div "Manage Columns" at bounding box center [721, 282] width 58 height 10
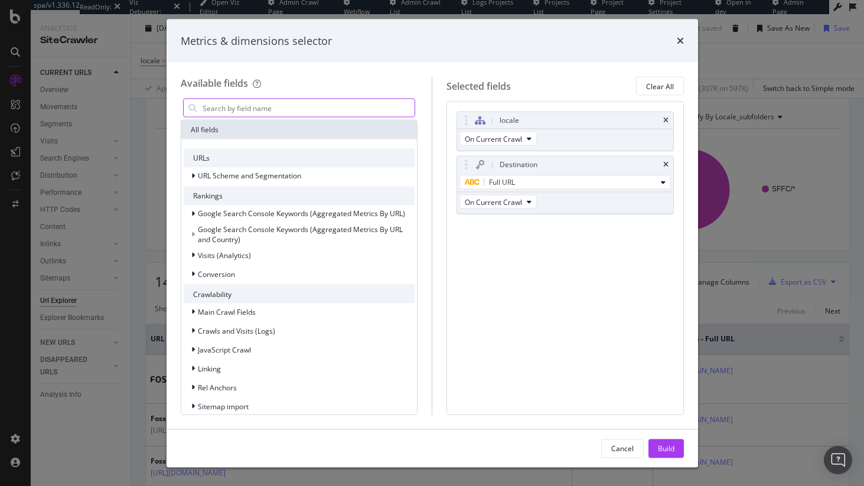
click at [310, 103] on input "modal" at bounding box center [308, 108] width 214 height 18
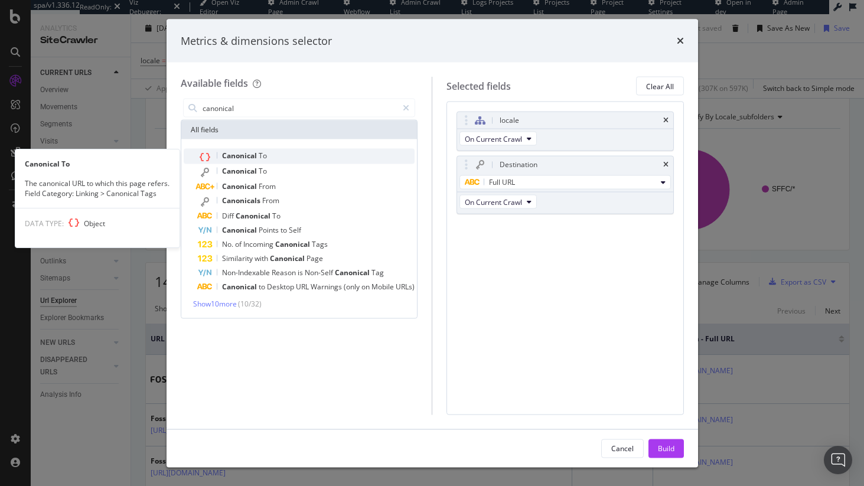
click at [308, 151] on div "Canonical To" at bounding box center [306, 156] width 217 height 15
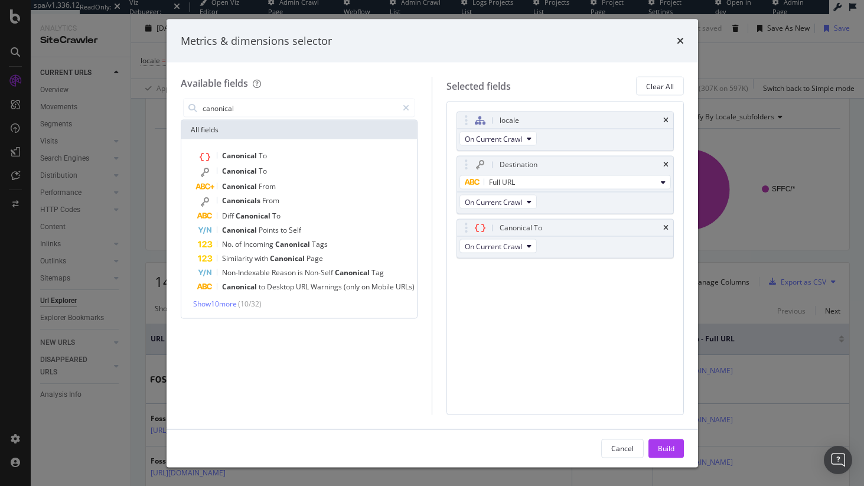
drag, startPoint x: 665, startPoint y: 227, endPoint x: 613, endPoint y: 215, distance: 52.7
click at [665, 227] on icon "times" at bounding box center [666, 228] width 5 height 7
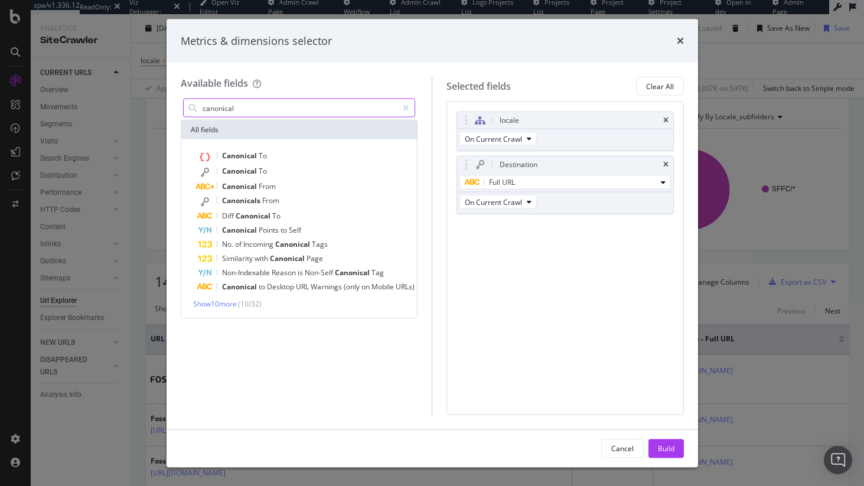
click at [224, 105] on input "canonical" at bounding box center [299, 108] width 197 height 18
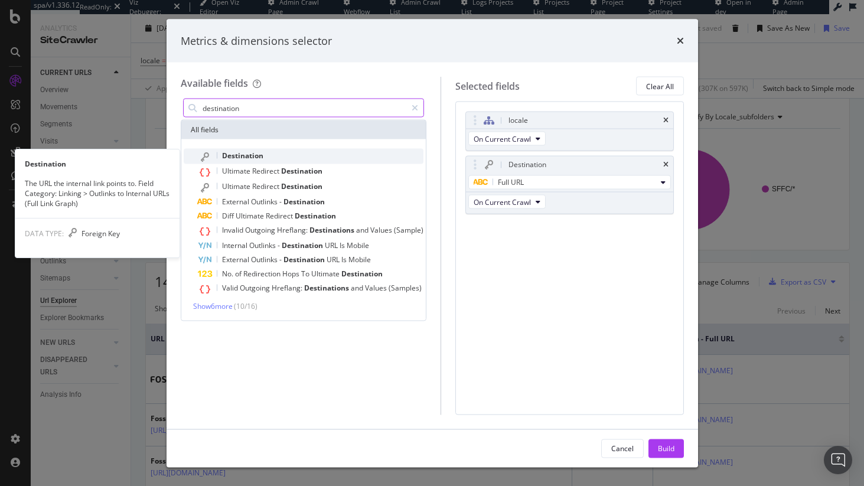
type input "destination"
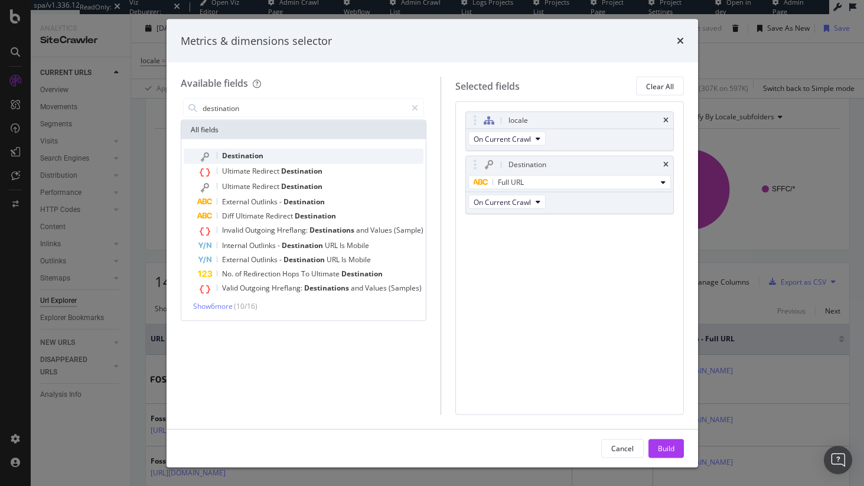
click at [245, 161] on div "Destination" at bounding box center [311, 156] width 226 height 15
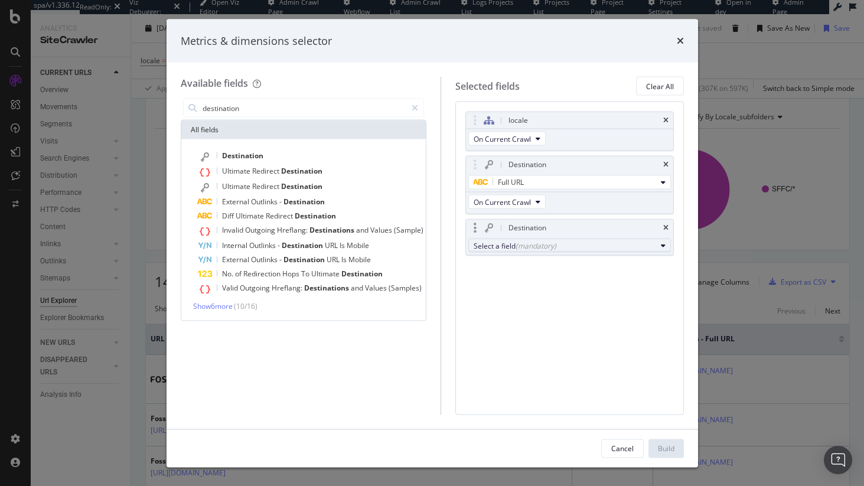
click at [494, 239] on button "Select a field (mandatory)" at bounding box center [570, 246] width 203 height 14
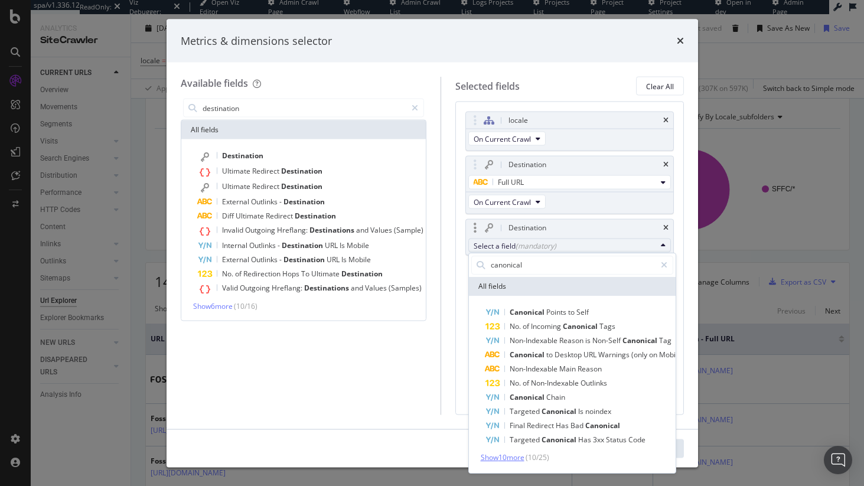
type input "canonical"
click at [516, 456] on span "Show 10 more" at bounding box center [503, 458] width 44 height 10
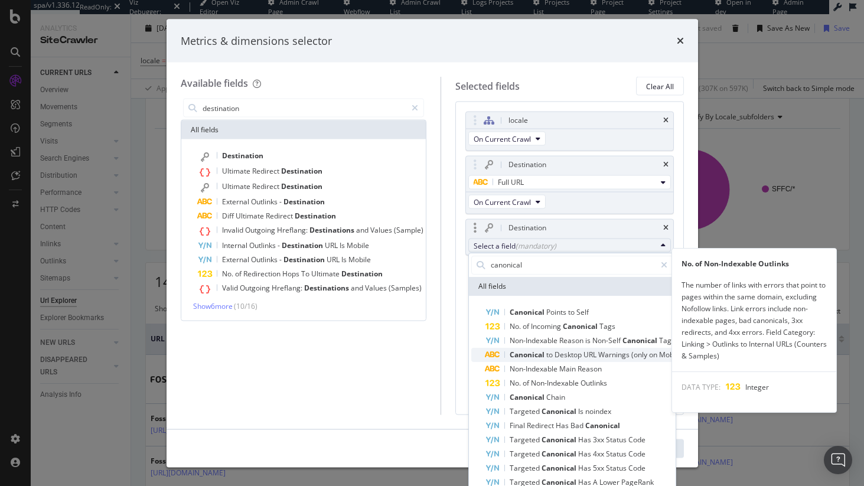
scroll to position [0, 0]
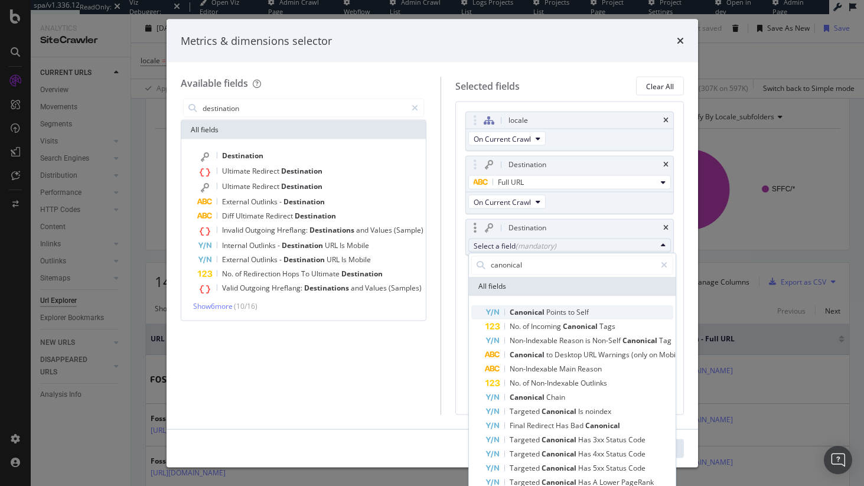
click at [542, 313] on span "Canonical" at bounding box center [528, 312] width 37 height 10
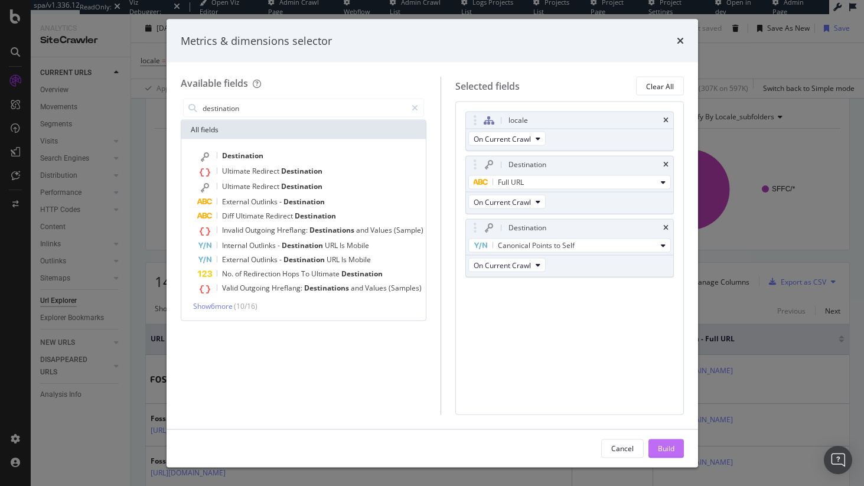
click at [674, 455] on div "Build" at bounding box center [666, 449] width 17 height 18
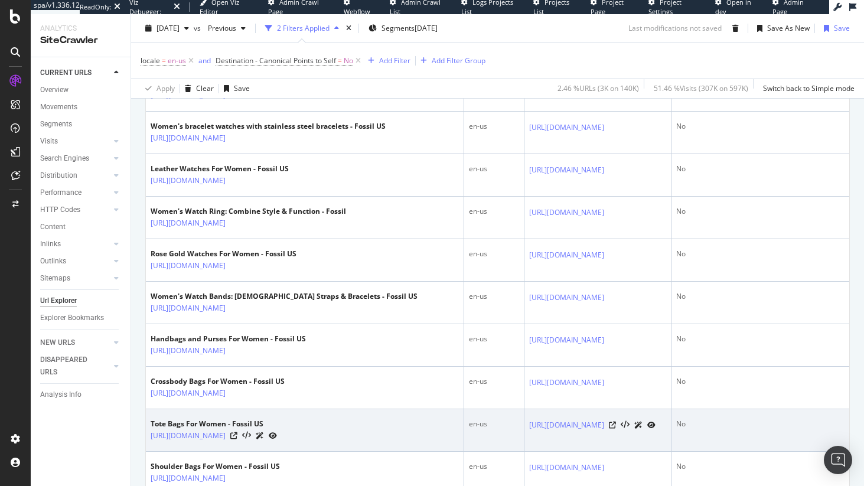
scroll to position [985, 0]
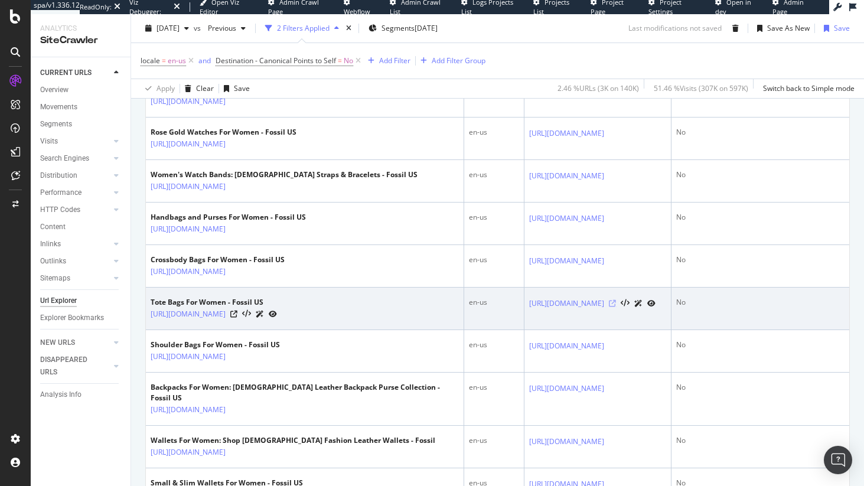
click at [616, 307] on icon at bounding box center [612, 303] width 7 height 7
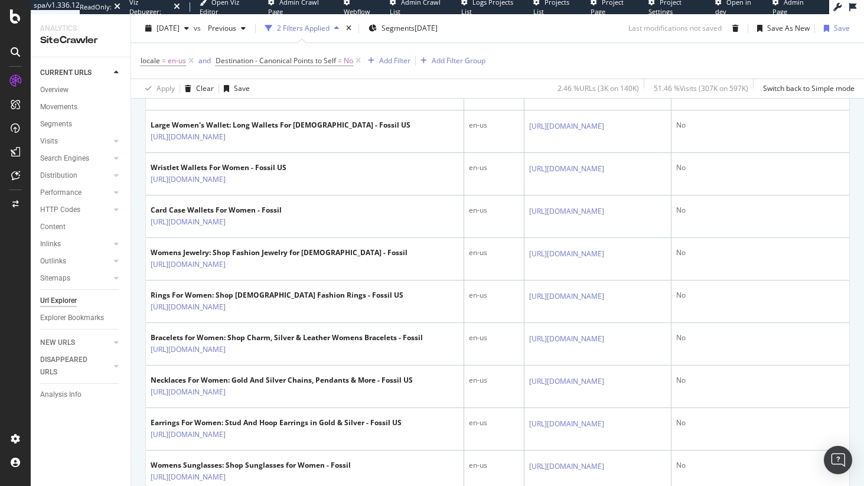
scroll to position [1387, 0]
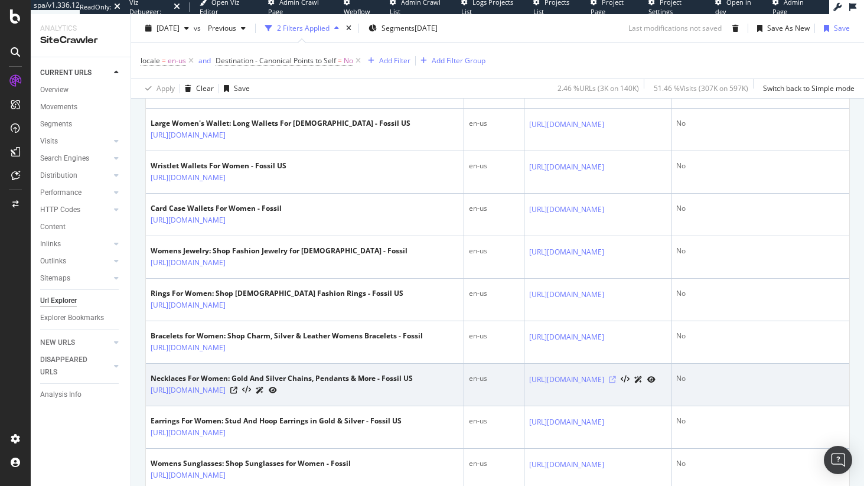
click at [615, 383] on icon at bounding box center [612, 379] width 7 height 7
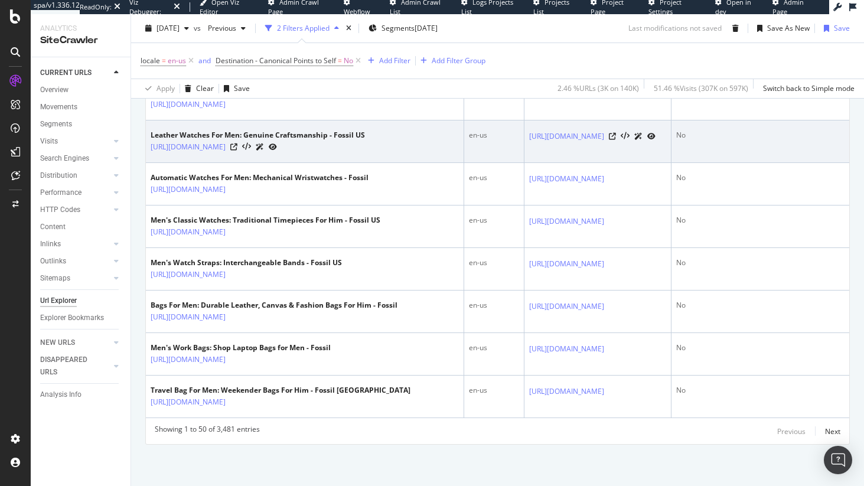
scroll to position [2296, 0]
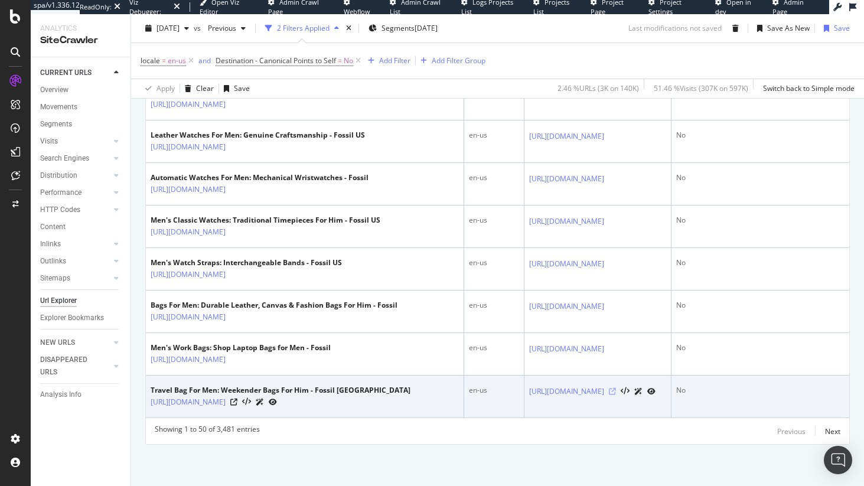
click at [616, 388] on icon at bounding box center [612, 391] width 7 height 7
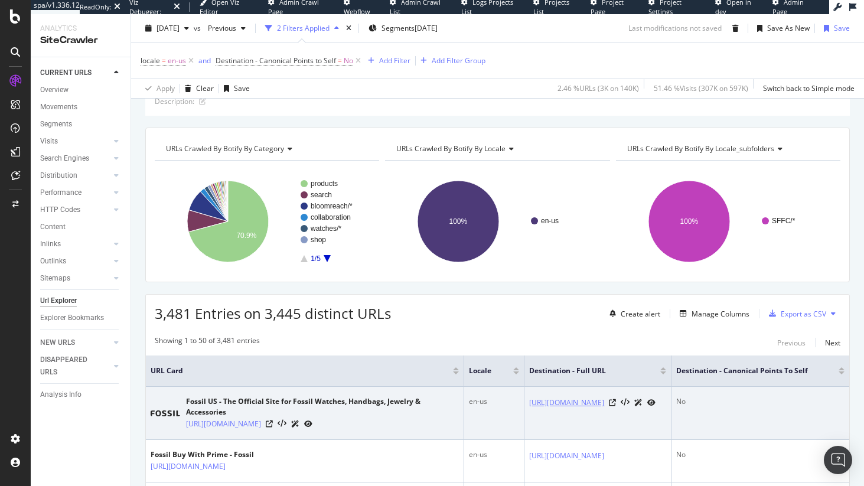
scroll to position [218, 0]
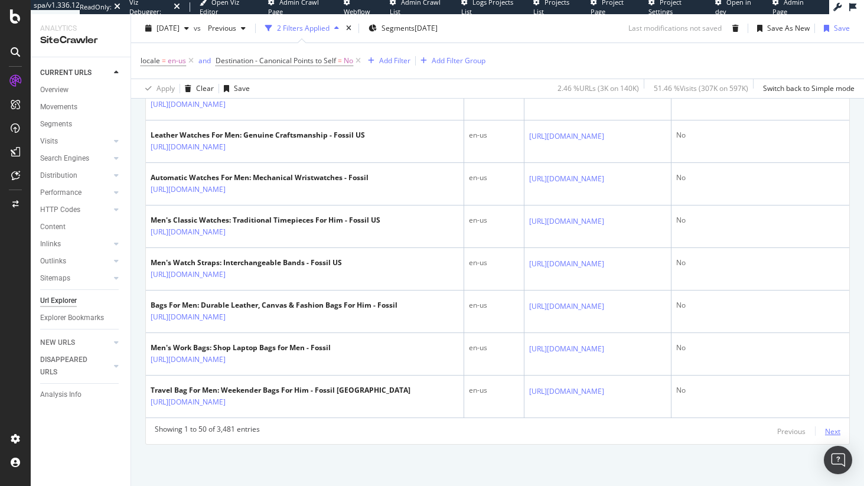
click at [825, 431] on div "Next" at bounding box center [832, 432] width 15 height 10
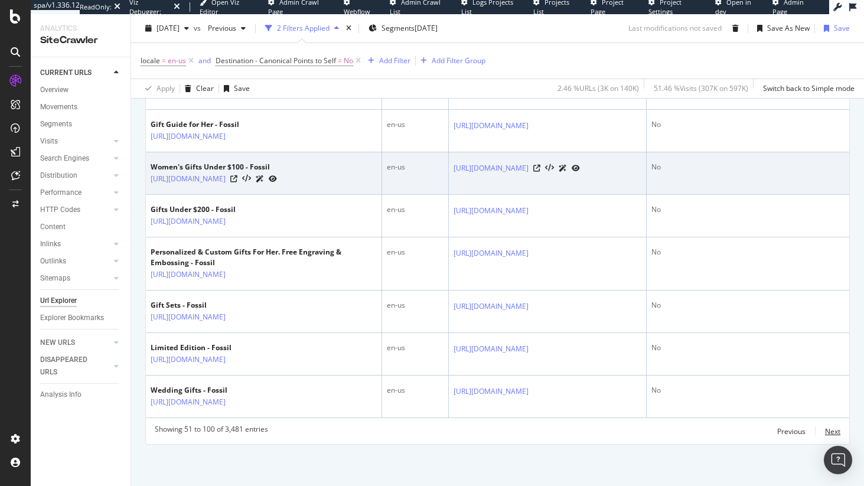
scroll to position [2589, 0]
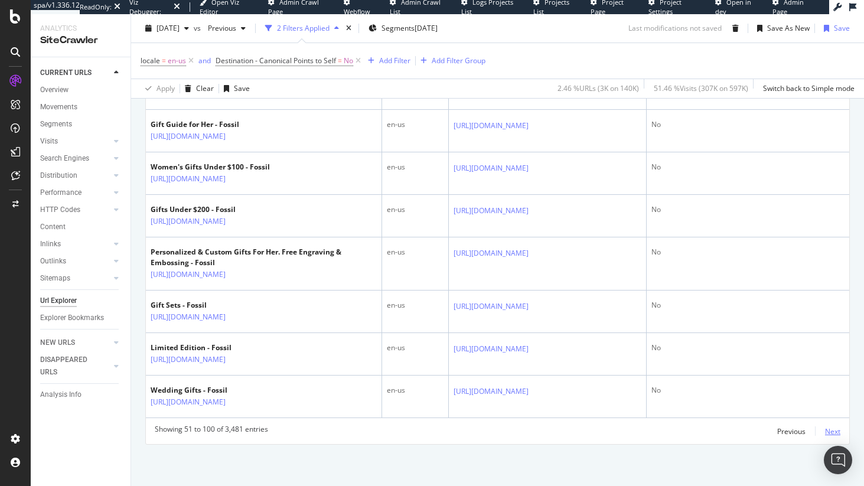
click at [829, 432] on div "Next" at bounding box center [832, 432] width 15 height 10
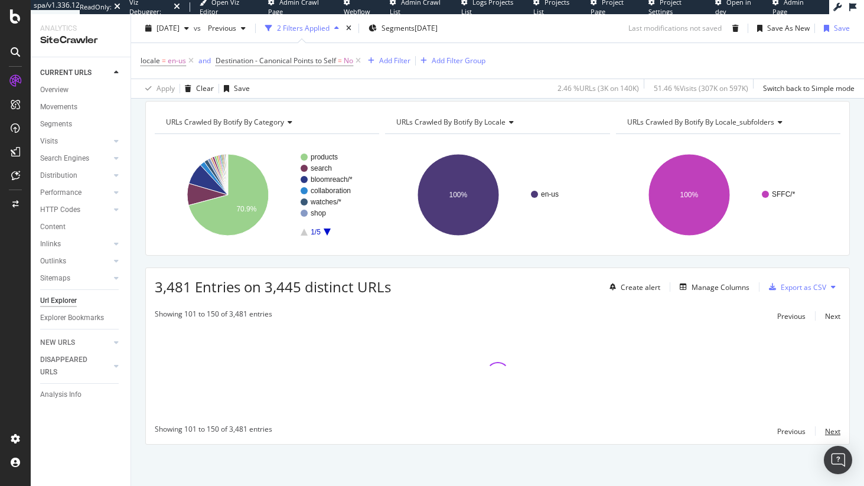
scroll to position [83, 0]
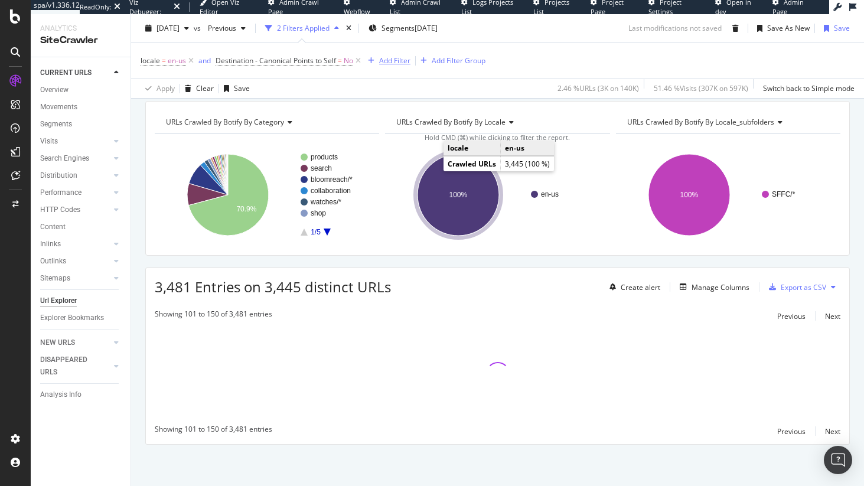
click at [382, 61] on div "Add Filter" at bounding box center [394, 61] width 31 height 10
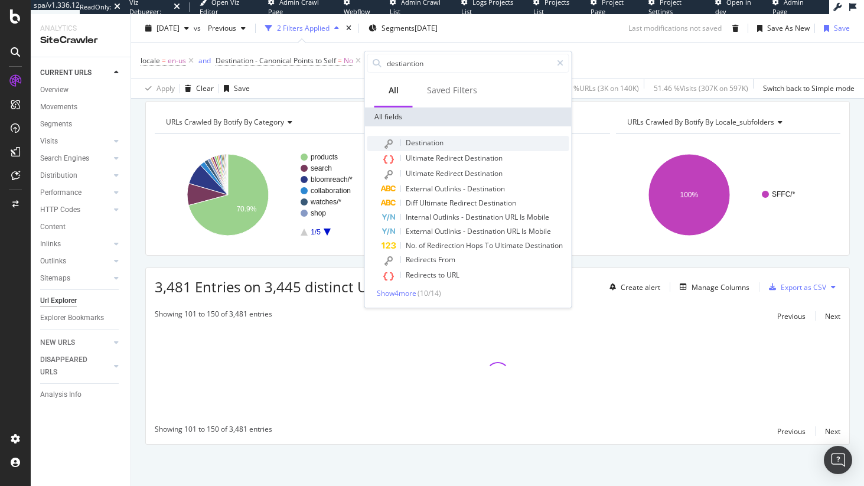
type input "destiantion"
click at [437, 140] on span "Destination" at bounding box center [425, 143] width 38 height 10
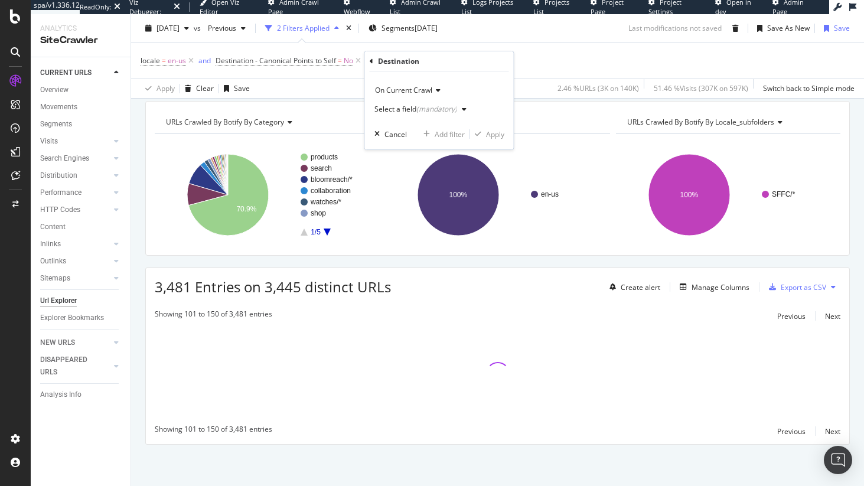
click at [417, 100] on div "Select a field (mandatory)" at bounding box center [423, 109] width 97 height 18
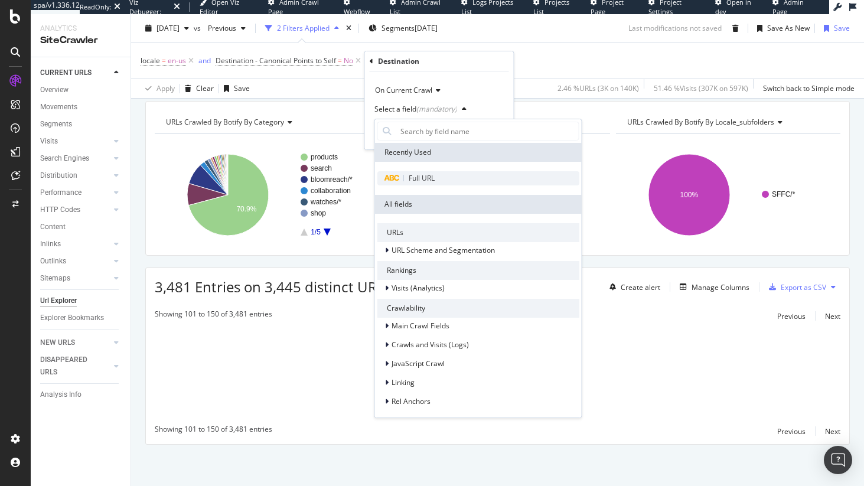
click at [441, 175] on div "Full URL" at bounding box center [479, 178] width 202 height 14
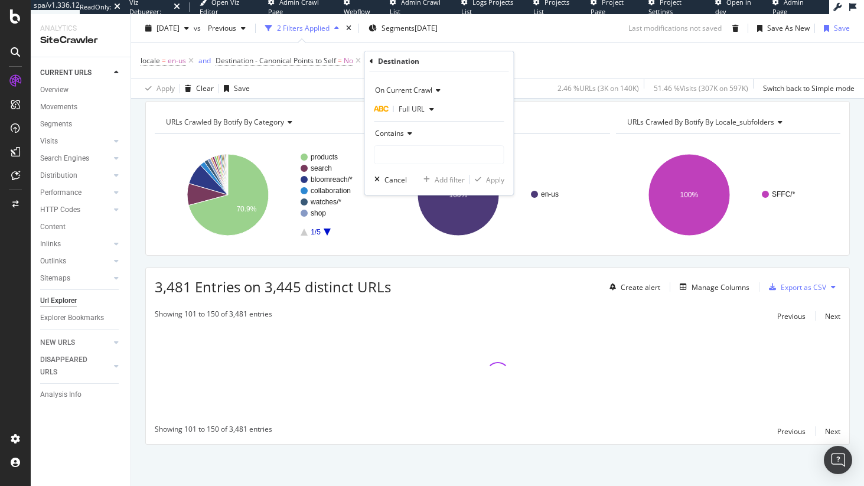
click at [396, 130] on span "Contains" at bounding box center [389, 133] width 29 height 10
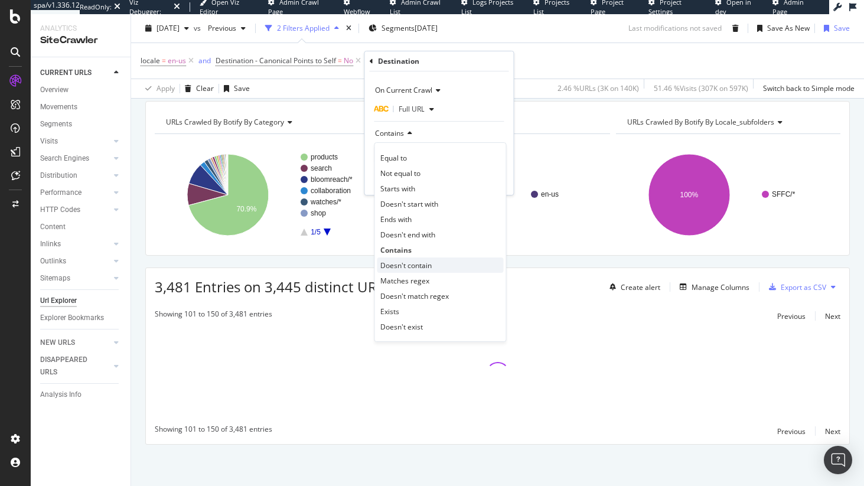
click at [421, 261] on span "Doesn't contain" at bounding box center [406, 266] width 51 height 10
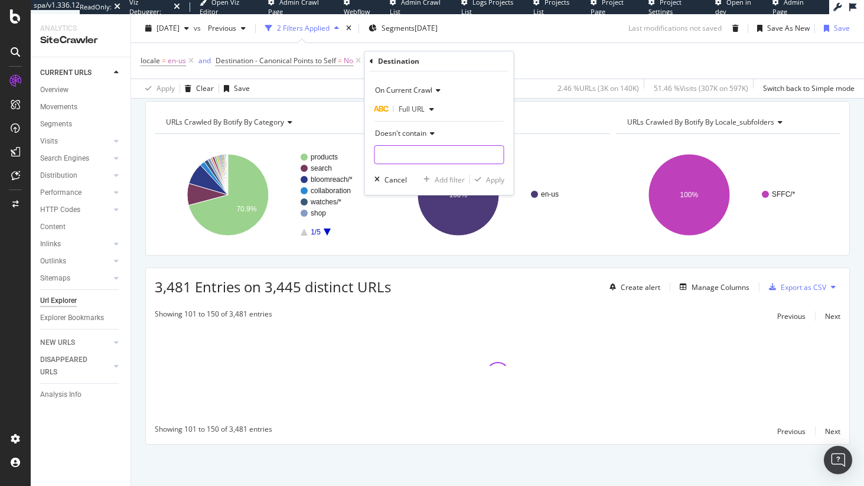
click at [405, 160] on input "text" at bounding box center [439, 154] width 129 height 19
type input "promos"
click at [495, 180] on div "Apply" at bounding box center [495, 180] width 18 height 10
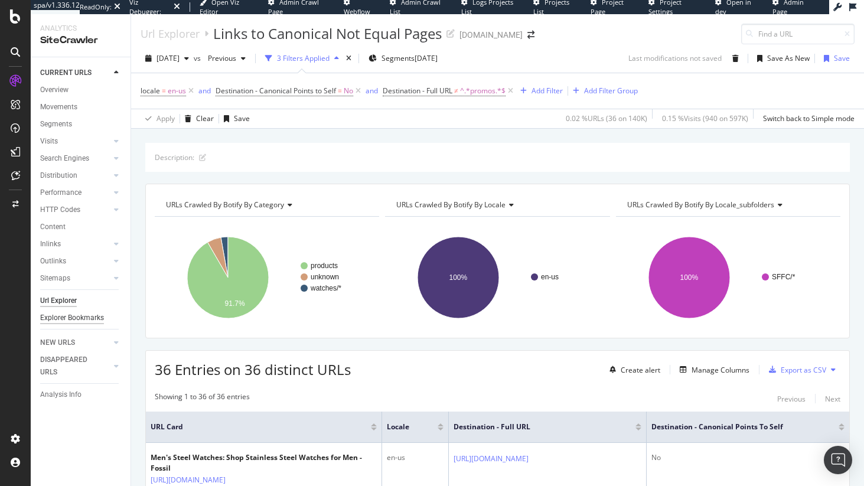
click at [86, 318] on div "Explorer Bookmarks" at bounding box center [72, 318] width 64 height 12
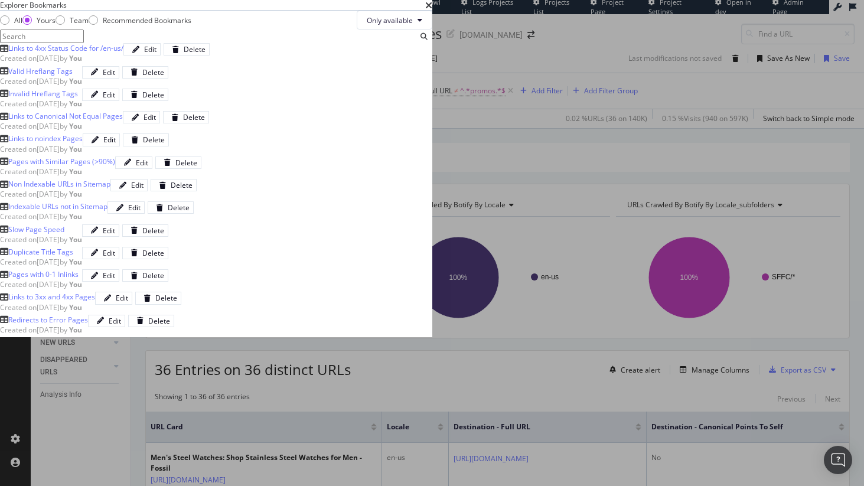
scroll to position [100, 0]
click at [82, 177] on span "Created on 2024 Aug 6th by You" at bounding box center [41, 172] width 82 height 10
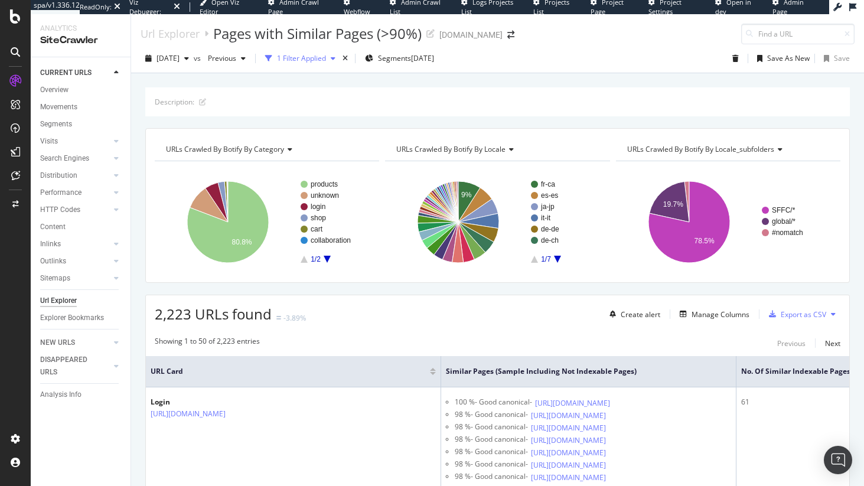
click at [312, 64] on div "1 Filter Applied" at bounding box center [301, 59] width 80 height 18
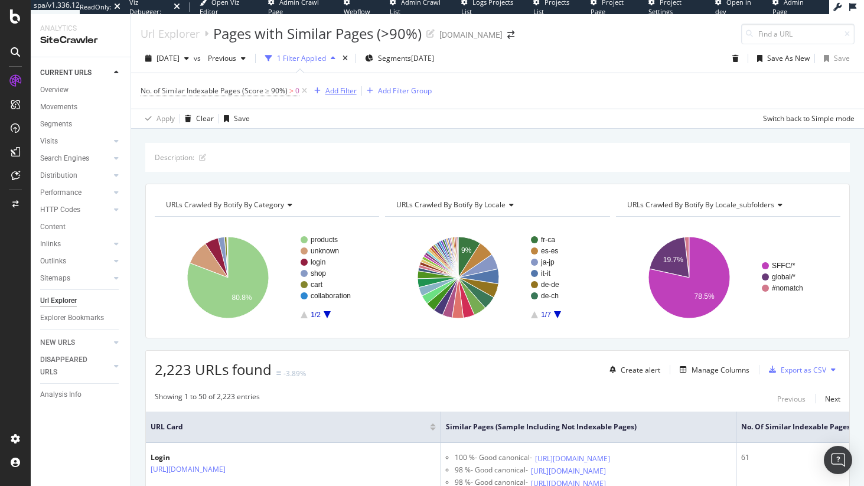
click at [334, 88] on div "Add Filter" at bounding box center [341, 91] width 31 height 10
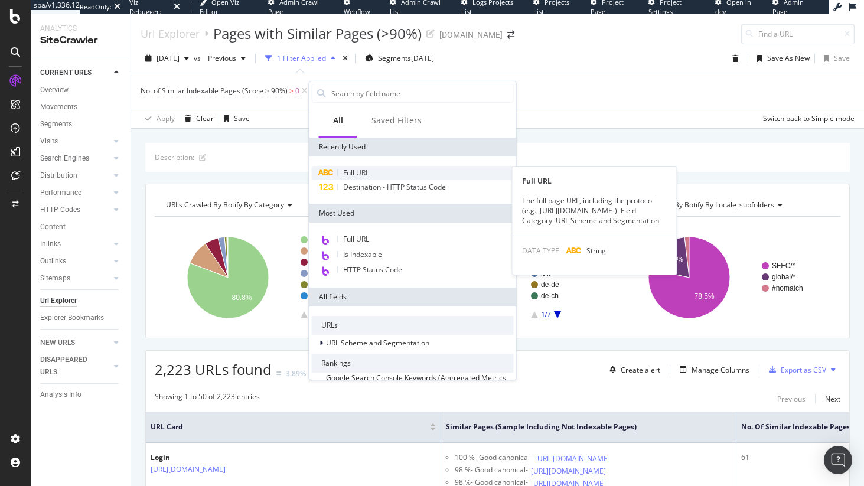
click at [342, 167] on div "Full URL" at bounding box center [413, 173] width 202 height 14
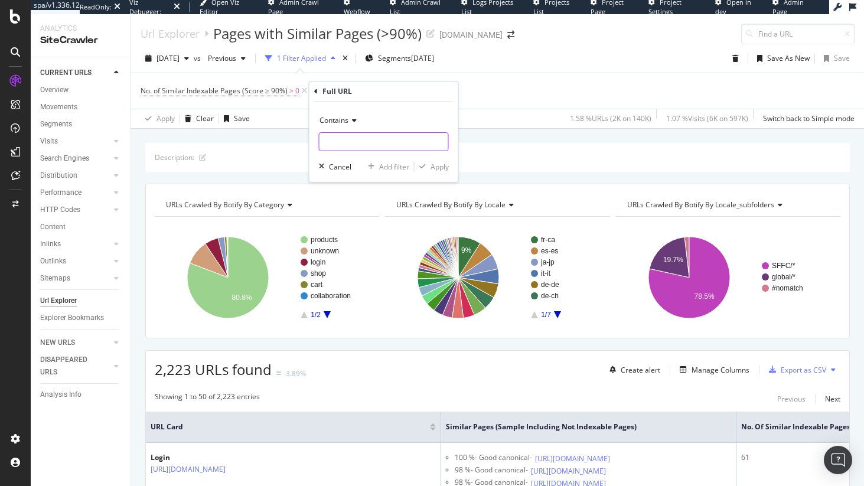
click at [346, 150] on input "text" at bounding box center [384, 141] width 129 height 19
type input "/en-us/"
click at [447, 164] on div "Apply" at bounding box center [440, 167] width 18 height 10
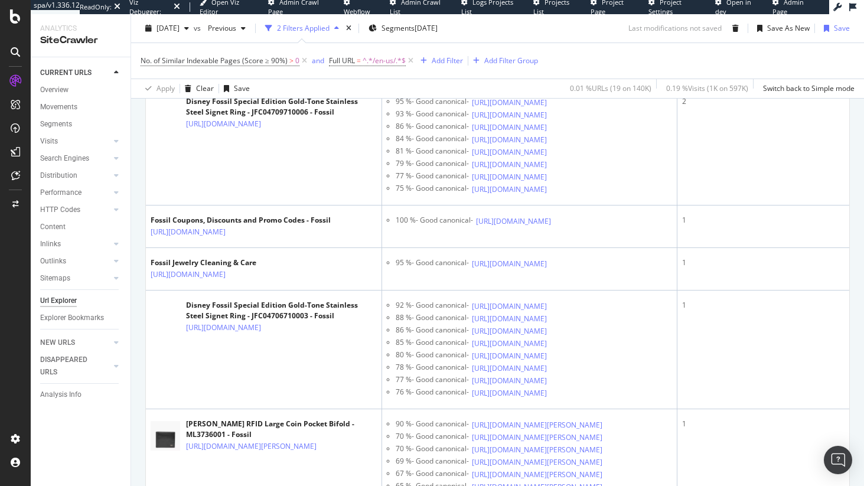
scroll to position [1129, 0]
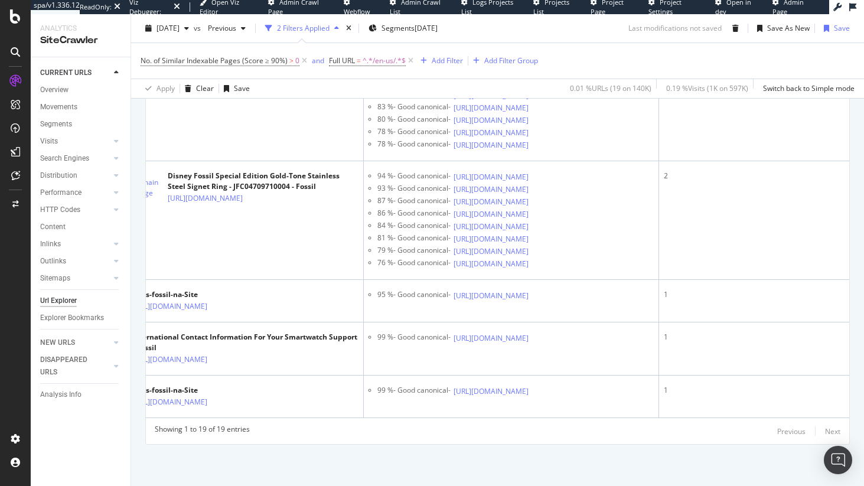
scroll to position [3682, 0]
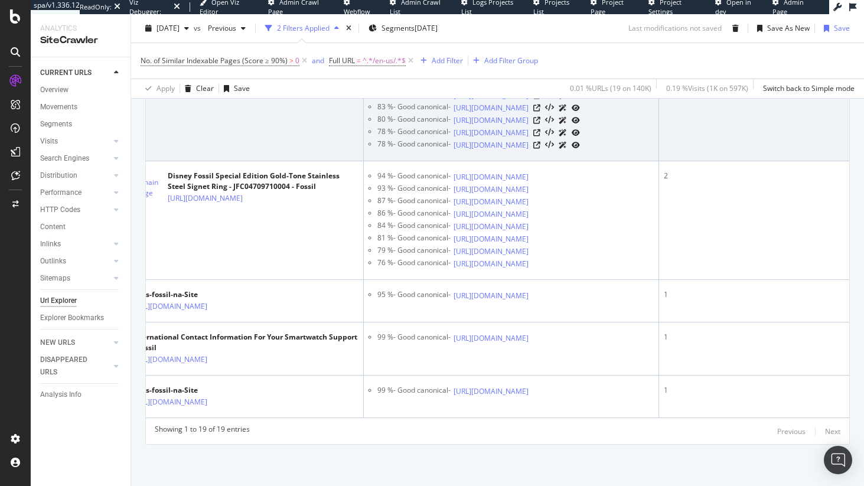
click at [255, 83] on icon at bounding box center [251, 79] width 7 height 7
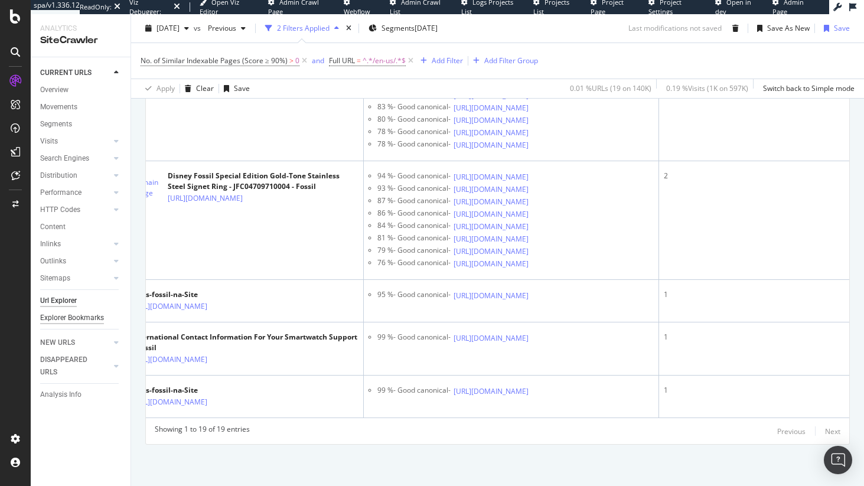
click at [97, 312] on div "Explorer Bookmarks" at bounding box center [72, 318] width 64 height 12
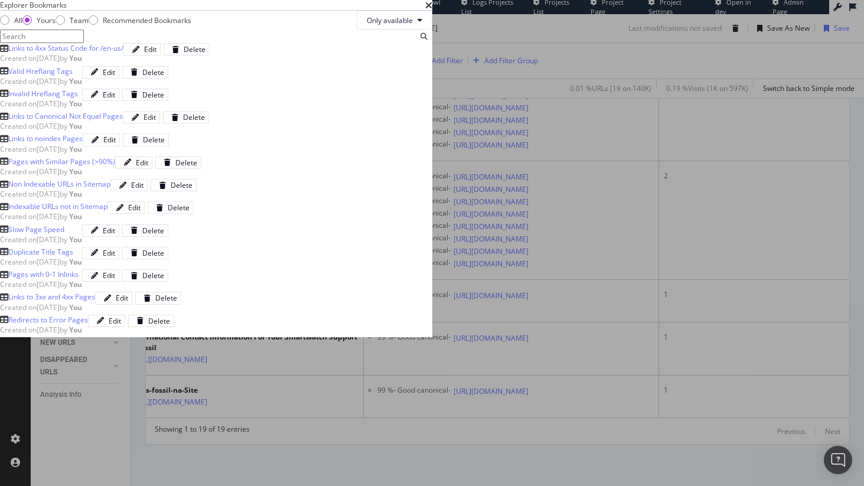
scroll to position [271, 0]
click at [79, 279] on div "Pages with 0-1 Inlinks" at bounding box center [43, 274] width 70 height 10
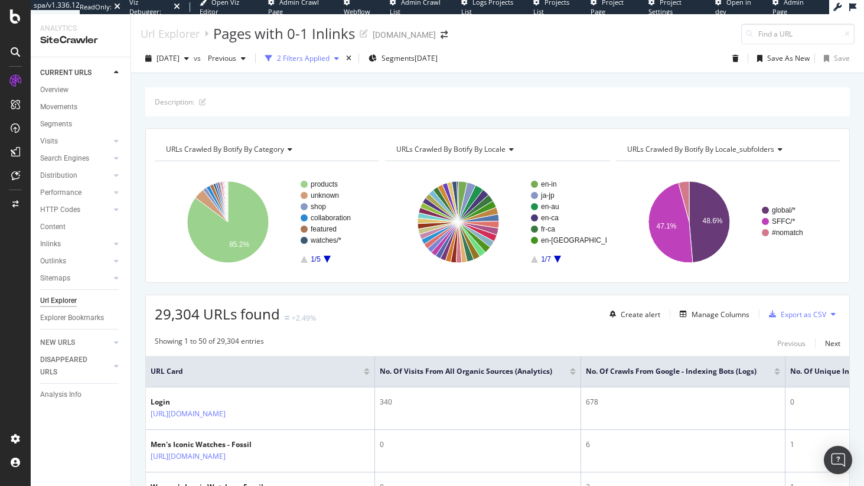
click at [344, 61] on div "button" at bounding box center [337, 58] width 14 height 7
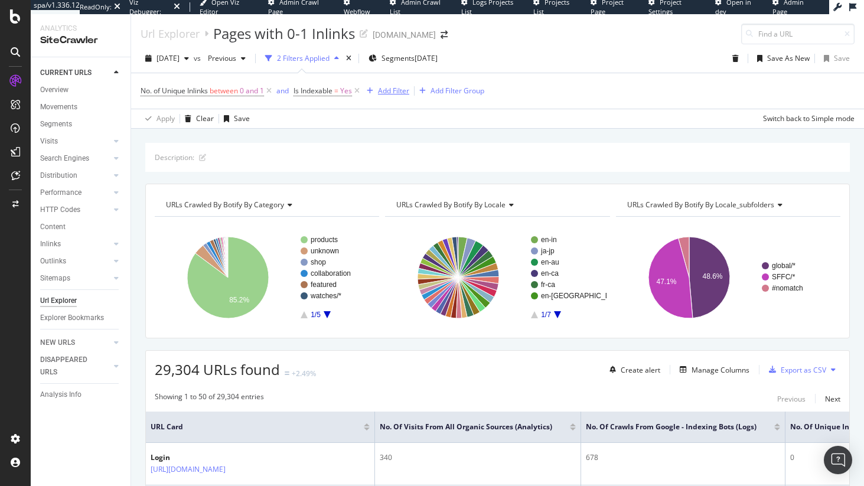
click at [395, 93] on div "Add Filter" at bounding box center [393, 91] width 31 height 10
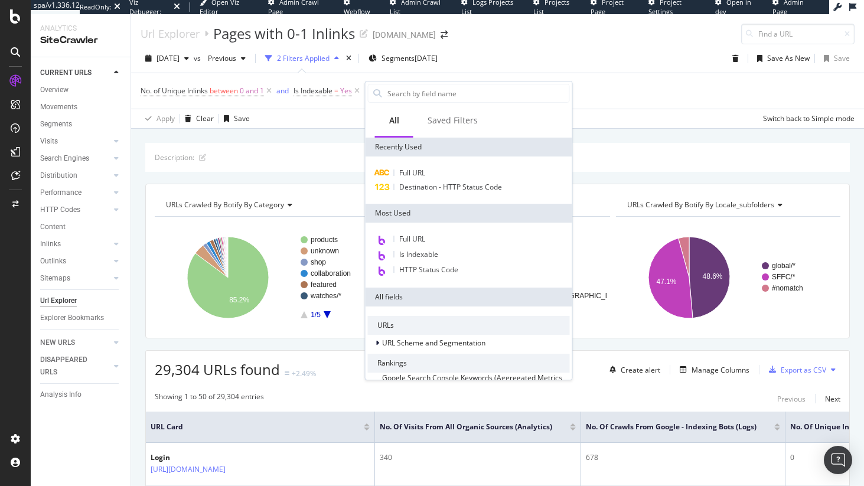
click at [424, 165] on div "Full URL Destination - HTTP Status Code" at bounding box center [469, 180] width 207 height 47
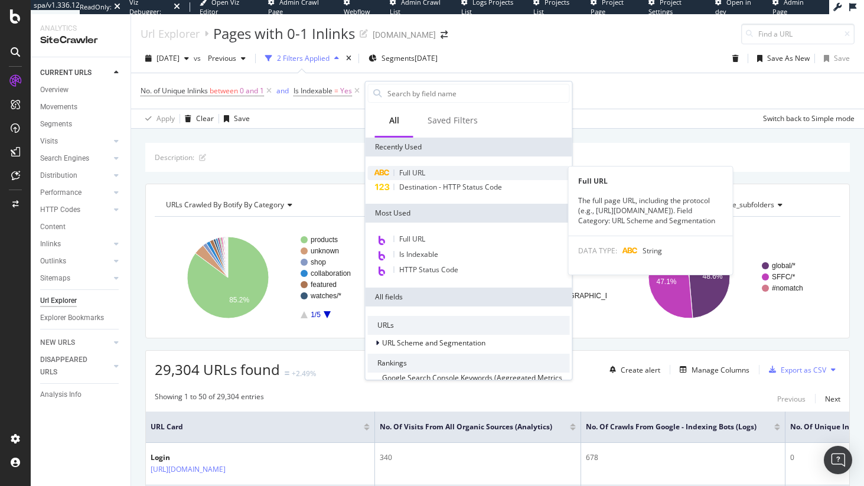
click at [424, 172] on span "Full URL" at bounding box center [412, 173] width 26 height 10
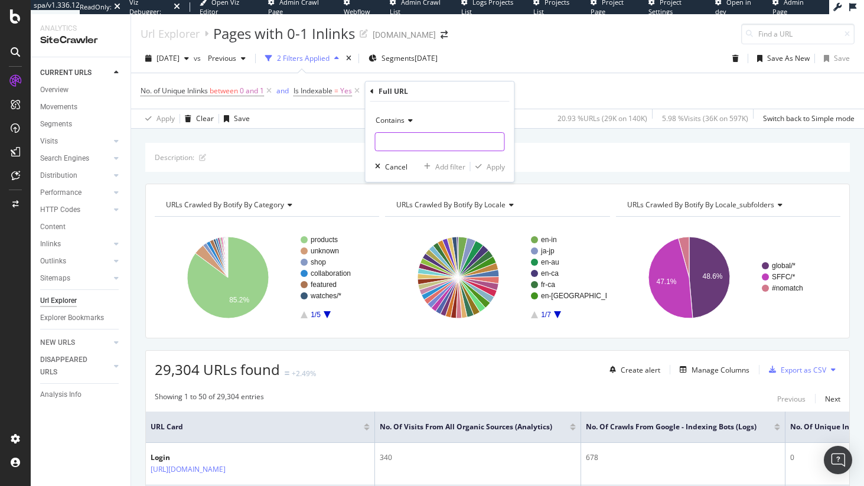
click at [418, 138] on input "text" at bounding box center [440, 141] width 129 height 19
type input "/en-us/"
click at [504, 174] on div "Contains /en-us/ Cancel Add filter Apply" at bounding box center [440, 142] width 149 height 80
click at [498, 168] on div "Apply" at bounding box center [496, 167] width 18 height 10
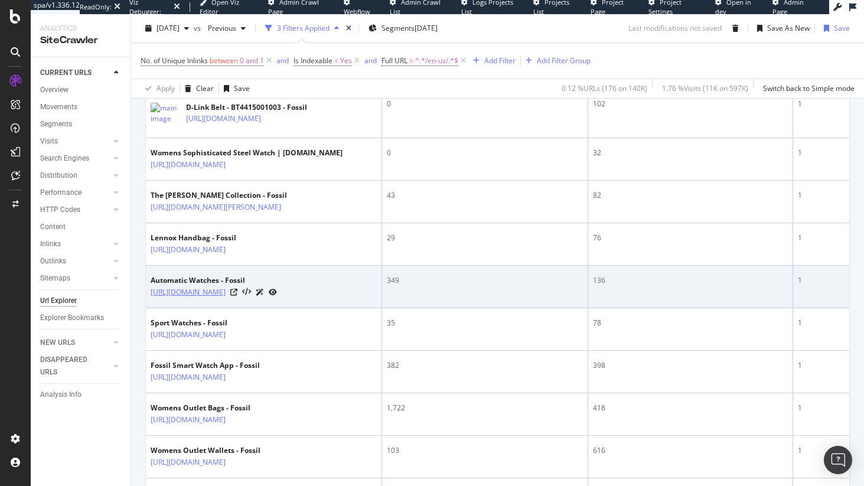
scroll to position [409, 0]
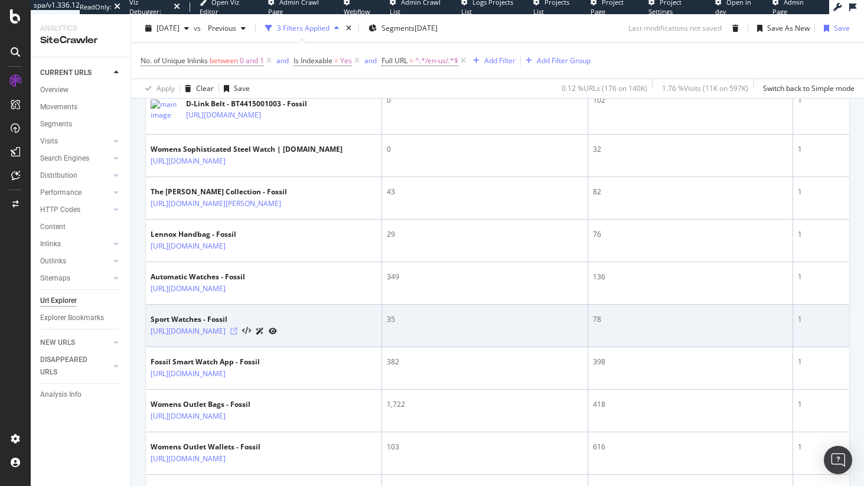
click at [238, 335] on icon at bounding box center [233, 331] width 7 height 7
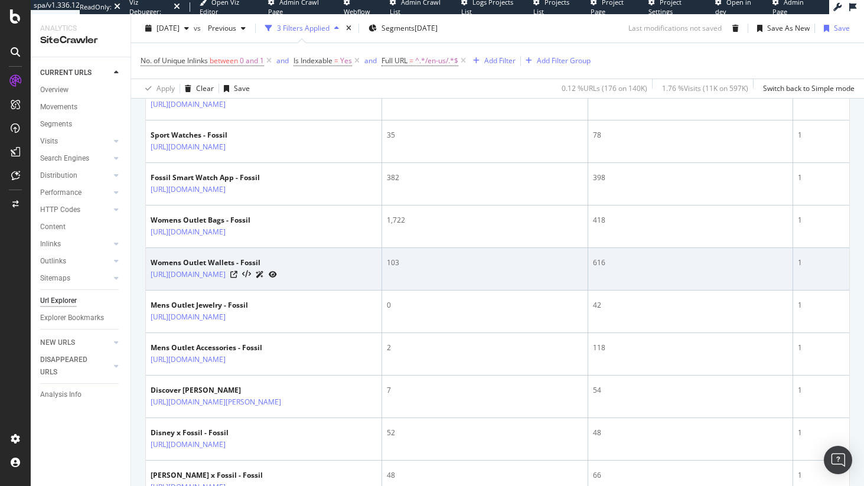
scroll to position [598, 0]
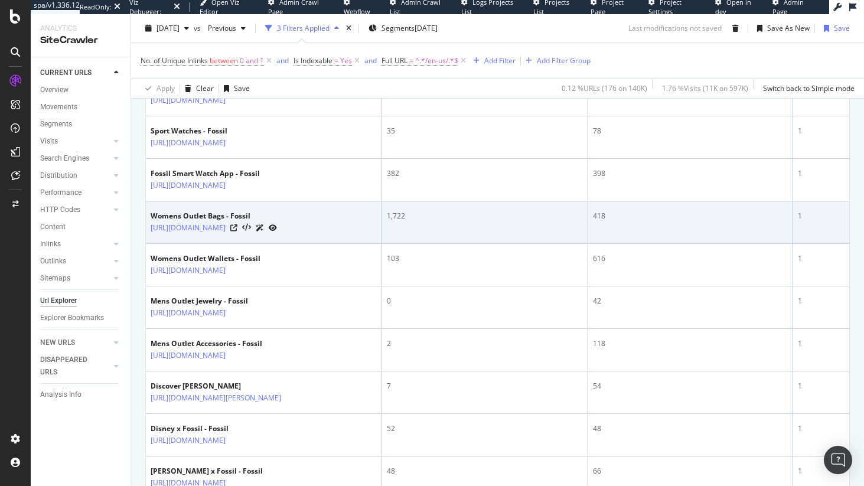
click at [798, 222] on div "1" at bounding box center [847, 216] width 99 height 11
click at [238, 232] on icon at bounding box center [233, 228] width 7 height 7
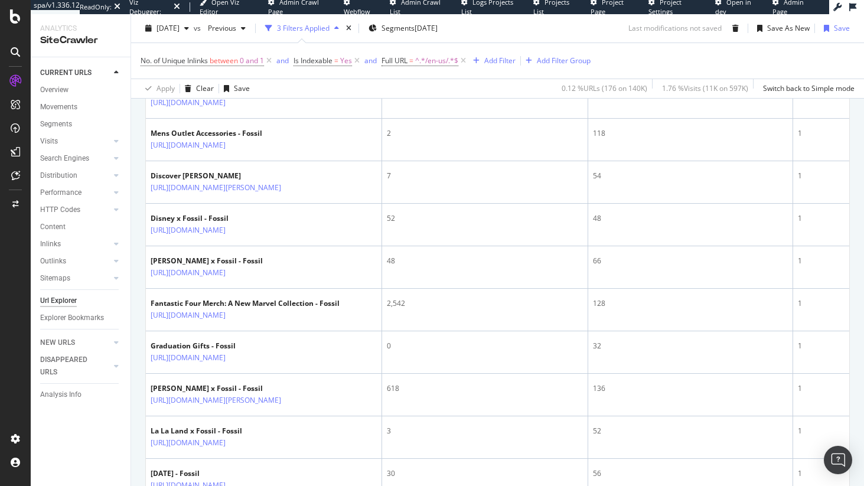
scroll to position [1041, 0]
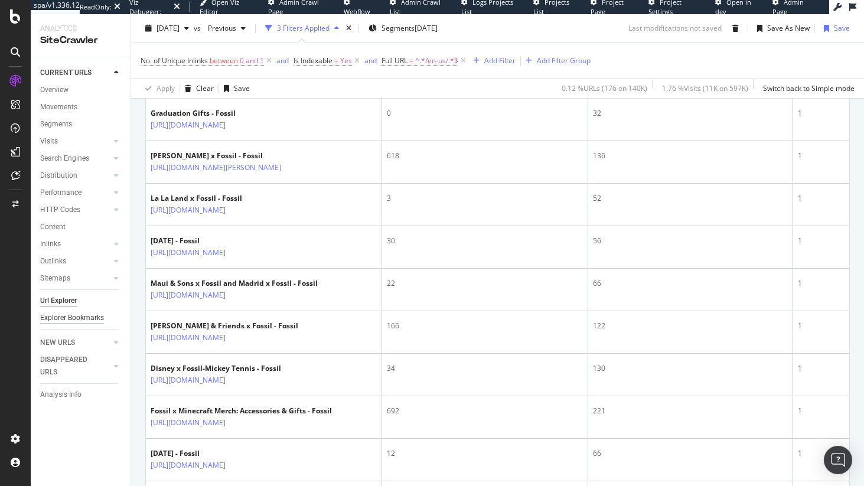
click at [94, 316] on div "Explorer Bookmarks" at bounding box center [72, 318] width 64 height 12
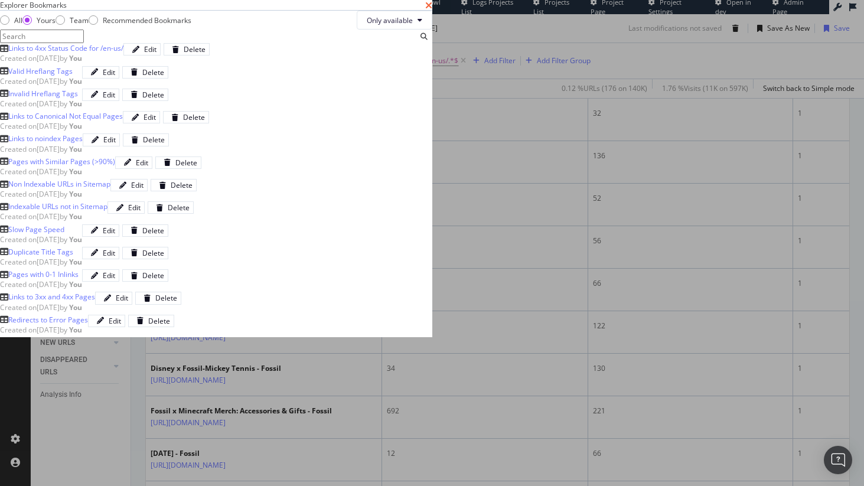
click at [433, 10] on icon "times" at bounding box center [428, 5] width 7 height 9
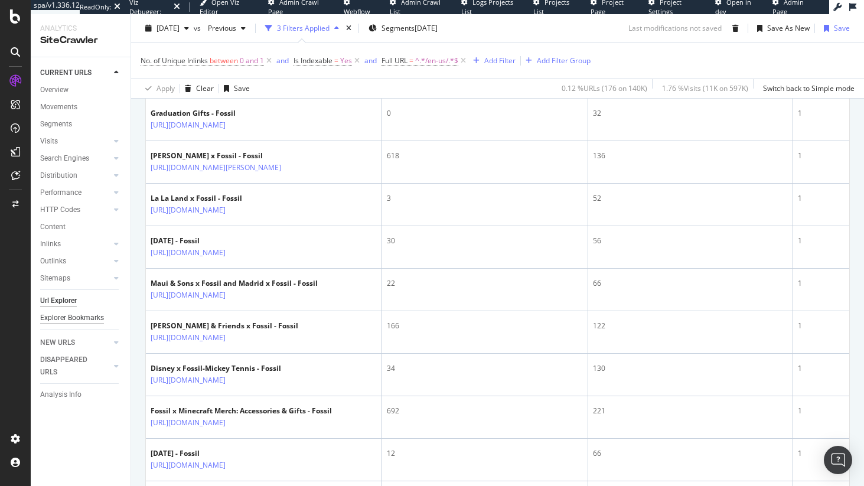
click at [54, 320] on div "Explorer Bookmarks" at bounding box center [72, 318] width 64 height 12
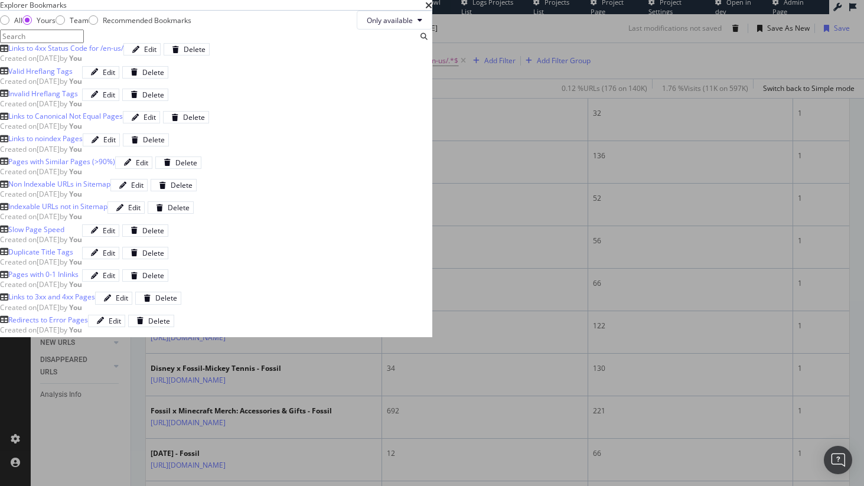
scroll to position [271, 0]
click at [433, 10] on icon "times" at bounding box center [428, 5] width 7 height 9
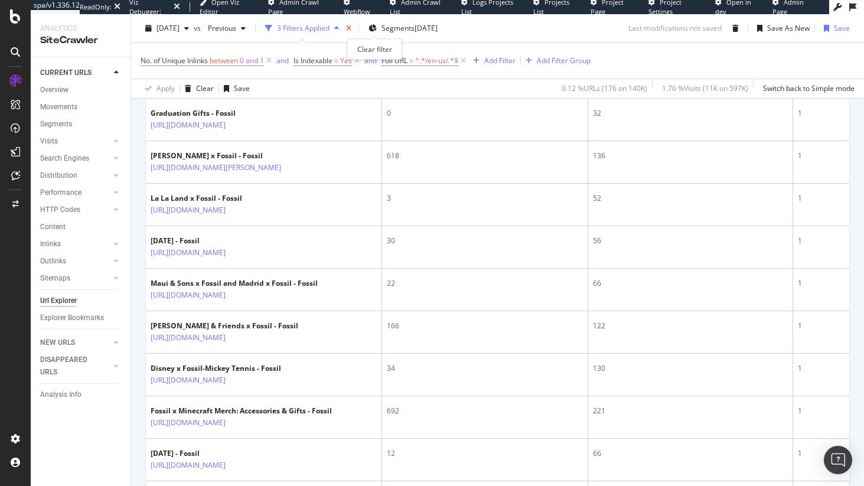
click at [352, 30] on icon "times" at bounding box center [348, 28] width 5 height 7
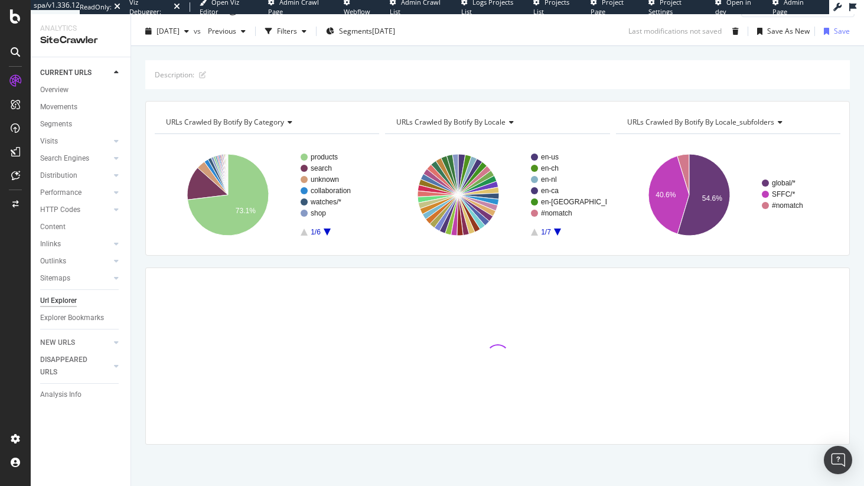
scroll to position [27, 0]
click at [47, 90] on div "Overview" at bounding box center [54, 90] width 28 height 12
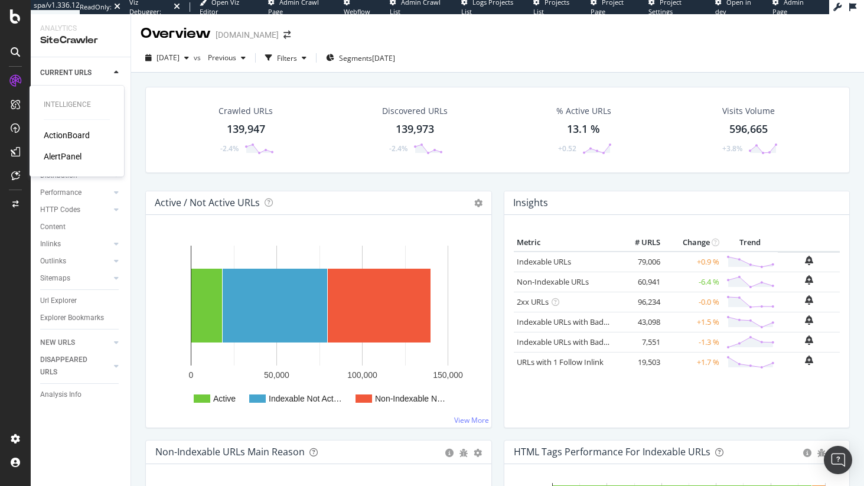
click at [67, 132] on div "ActionBoard" at bounding box center [67, 135] width 46 height 12
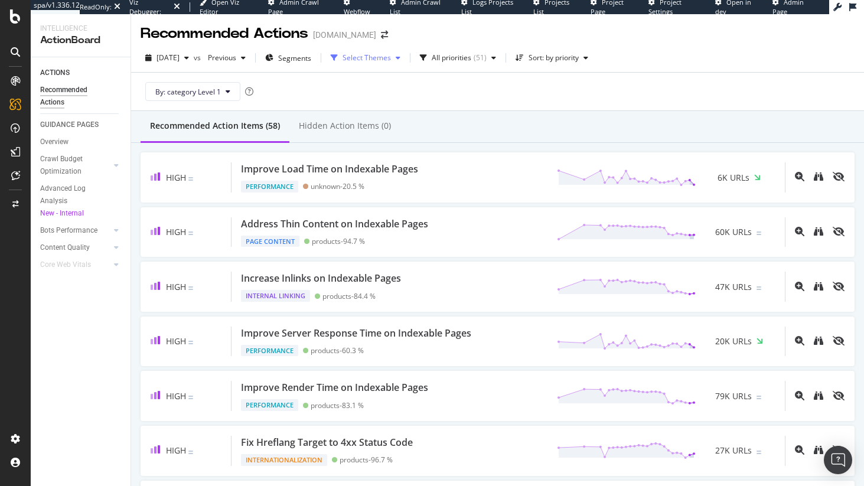
click at [405, 63] on div "Select Themes" at bounding box center [365, 58] width 79 height 18
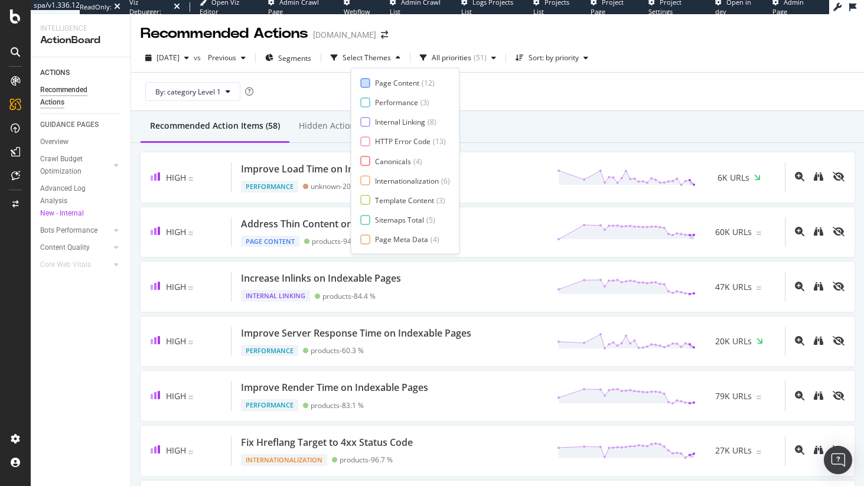
click at [368, 80] on div at bounding box center [365, 82] width 9 height 9
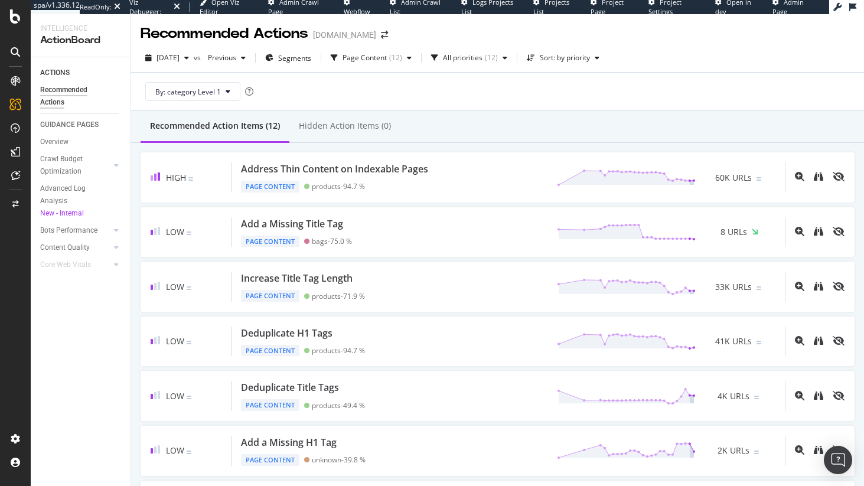
click at [571, 84] on div "By: category Level 1" at bounding box center [498, 92] width 714 height 38
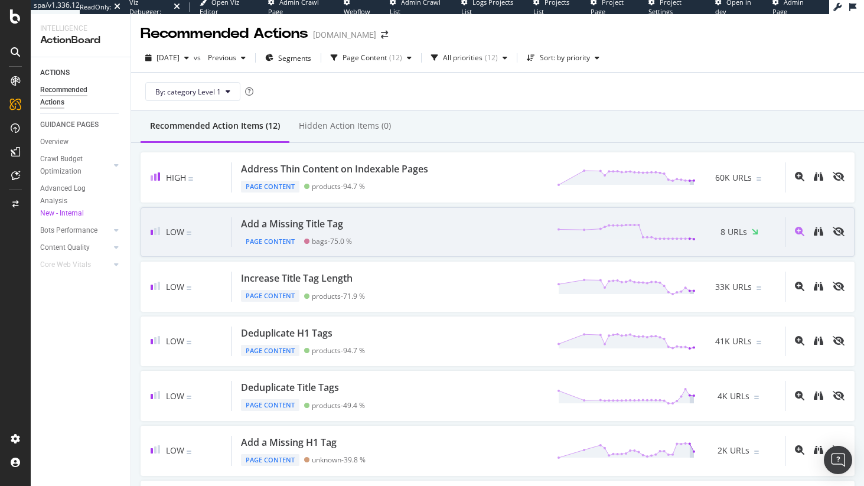
click at [357, 226] on div "Add a Missing Title Tag Page Content bags - 75.0 % 8 URLs" at bounding box center [509, 232] width 554 height 30
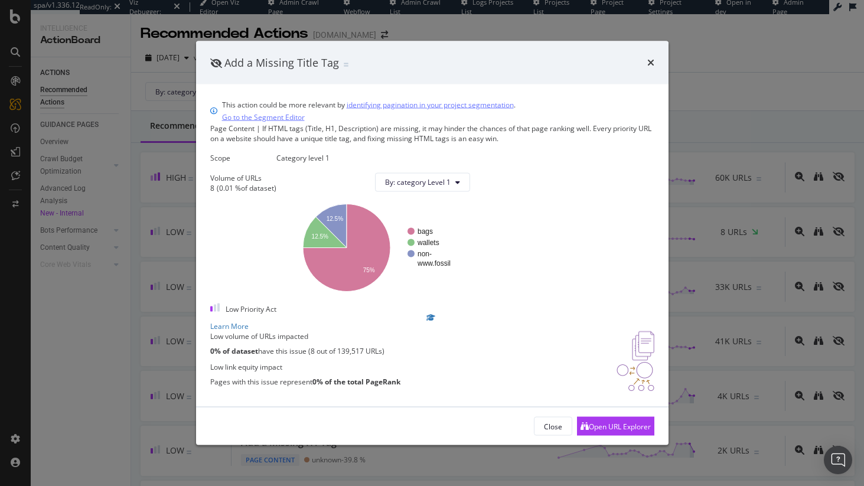
scroll to position [59, 0]
click at [646, 55] on div "Add a Missing Title Tag" at bounding box center [432, 62] width 444 height 15
click at [649, 58] on icon "times" at bounding box center [651, 62] width 7 height 9
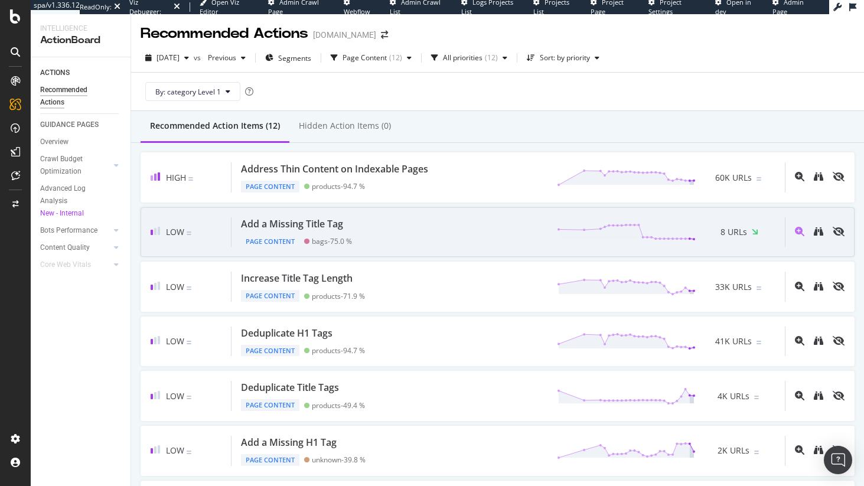
click at [312, 246] on div "bags - 75.0 %" at bounding box center [328, 242] width 48 height 12
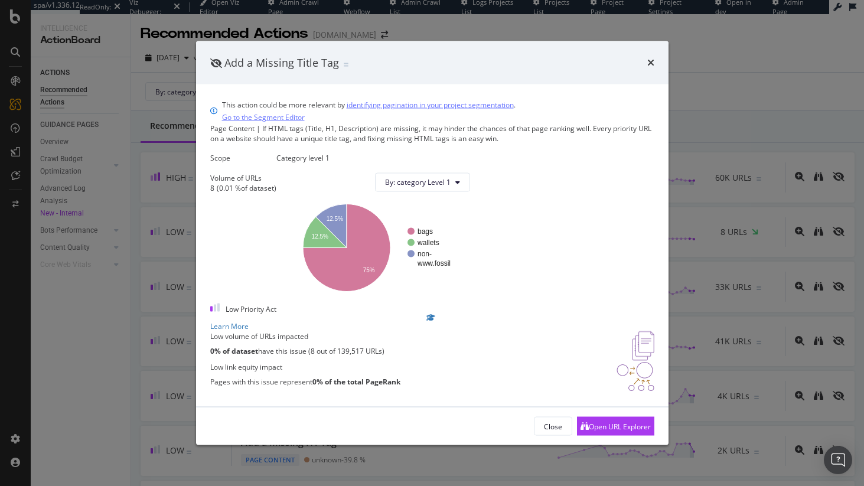
scroll to position [59, 0]
click at [623, 431] on div "Open URL Explorer" at bounding box center [620, 426] width 62 height 10
click at [653, 58] on icon "times" at bounding box center [651, 62] width 7 height 9
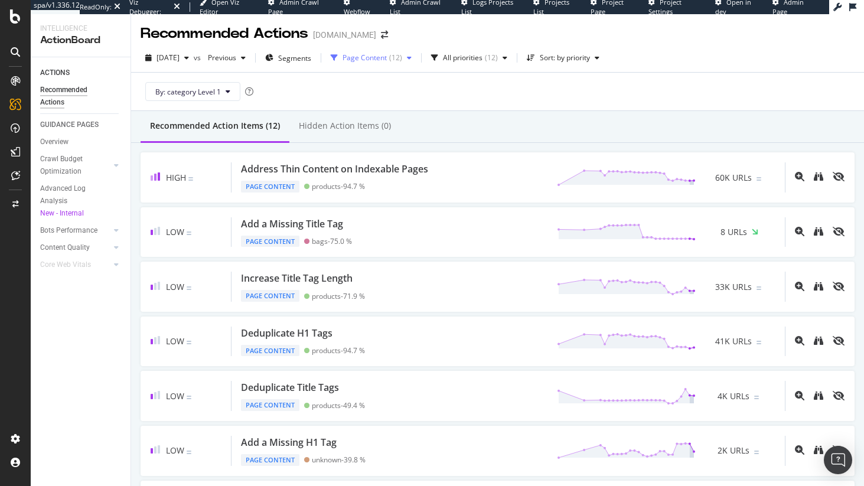
click at [417, 53] on div "Page Content ( 12 )" at bounding box center [371, 58] width 90 height 18
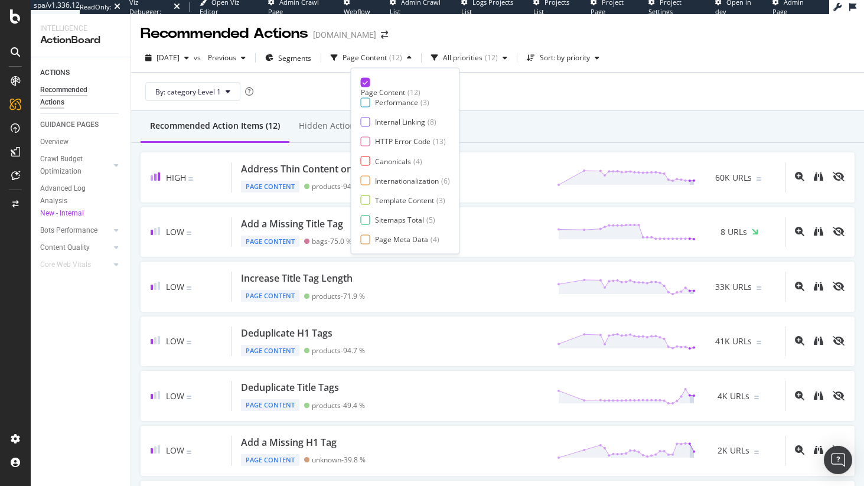
click at [382, 87] on div "Page Content" at bounding box center [383, 92] width 44 height 10
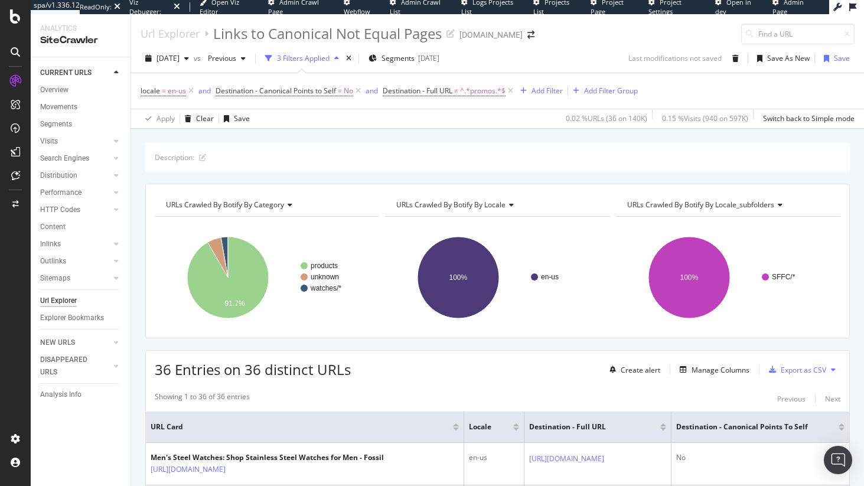
drag, startPoint x: 512, startPoint y: 92, endPoint x: 550, endPoint y: 151, distance: 70.7
click at [512, 92] on icon at bounding box center [511, 91] width 10 height 12
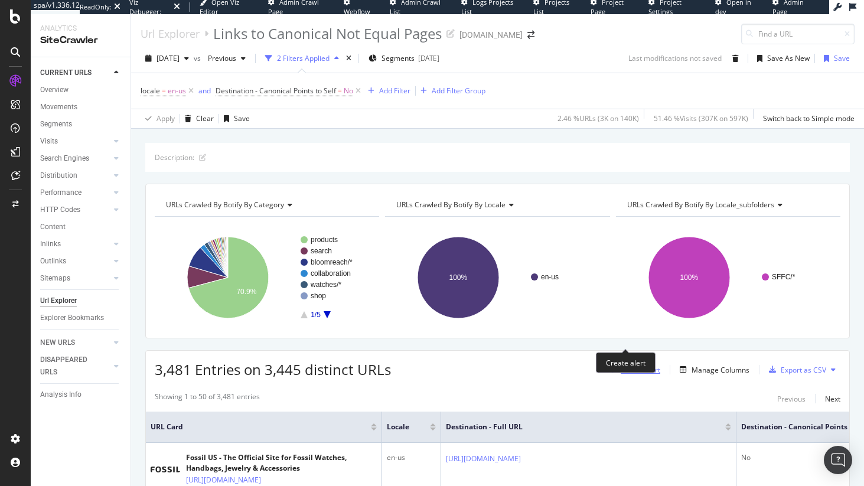
scroll to position [233, 0]
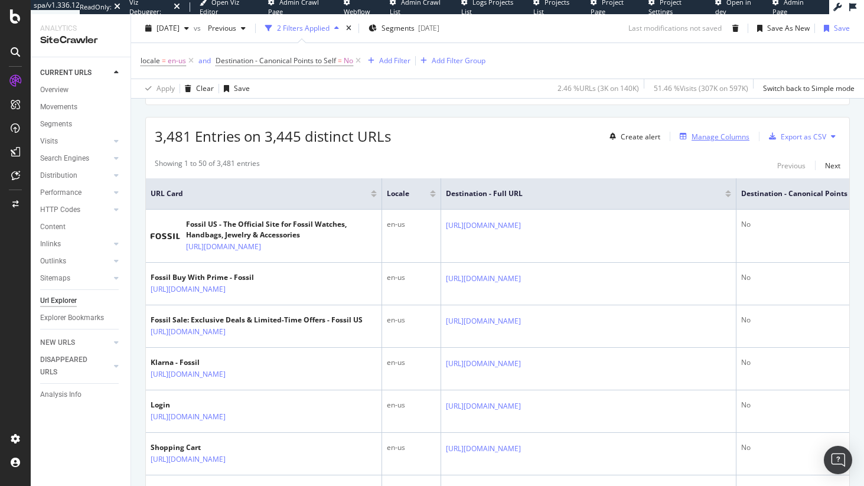
click at [711, 138] on div "Manage Columns" at bounding box center [721, 137] width 58 height 10
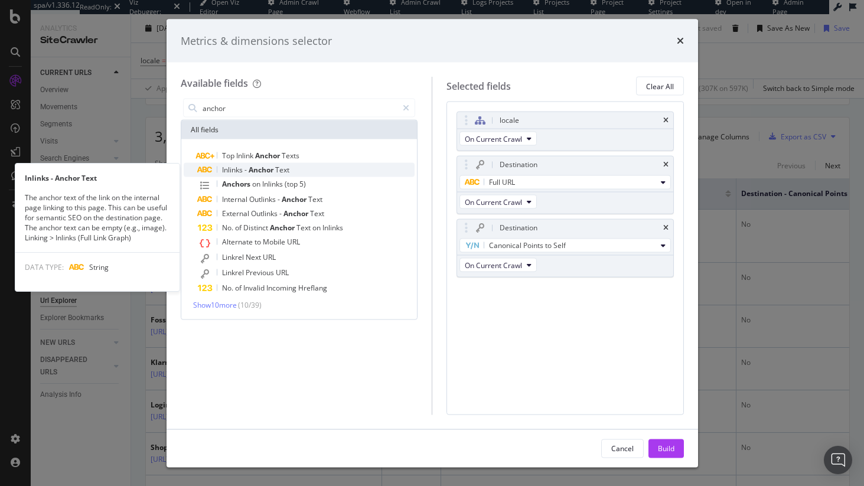
type input "anchor"
click at [304, 171] on div "Inlinks - Anchor Text" at bounding box center [306, 170] width 217 height 14
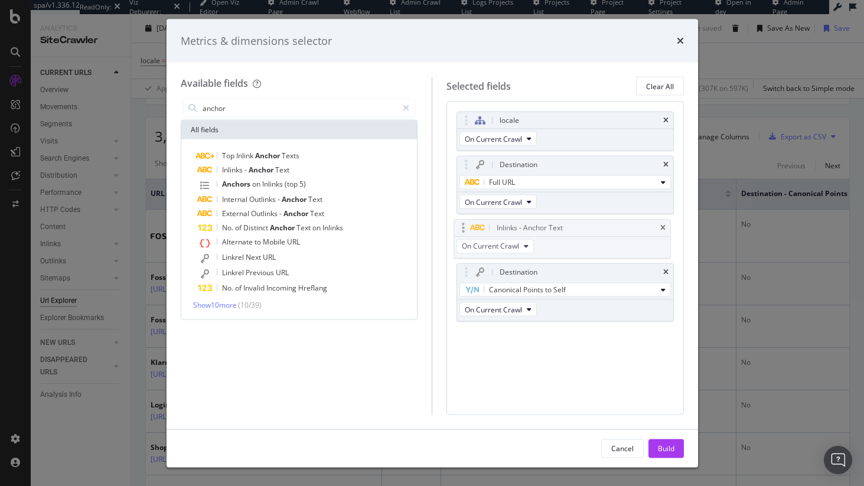
drag, startPoint x: 474, startPoint y: 292, endPoint x: 472, endPoint y: 230, distance: 62.1
click at [472, 230] on body "spa/v1.336.12 ReadOnly: Viz Debugger: Open Viz Editor Admin Crawl Page Webflow …" at bounding box center [432, 243] width 864 height 486
click at [671, 445] on div "Build" at bounding box center [666, 448] width 17 height 10
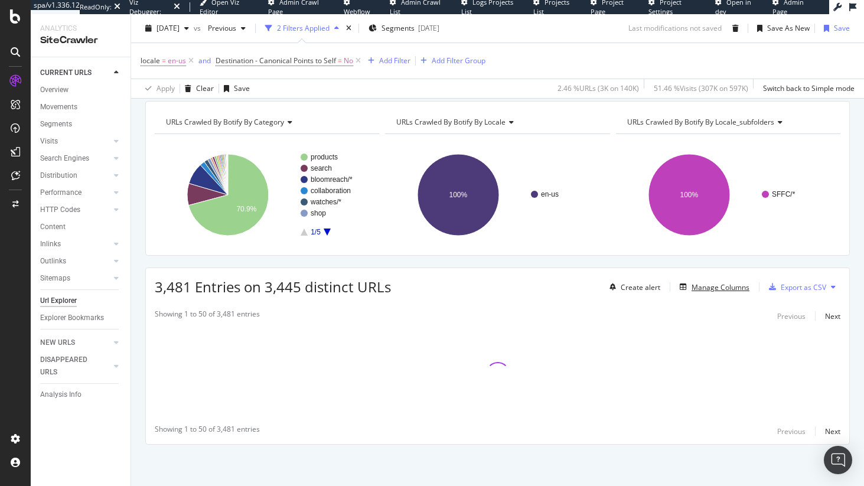
scroll to position [83, 0]
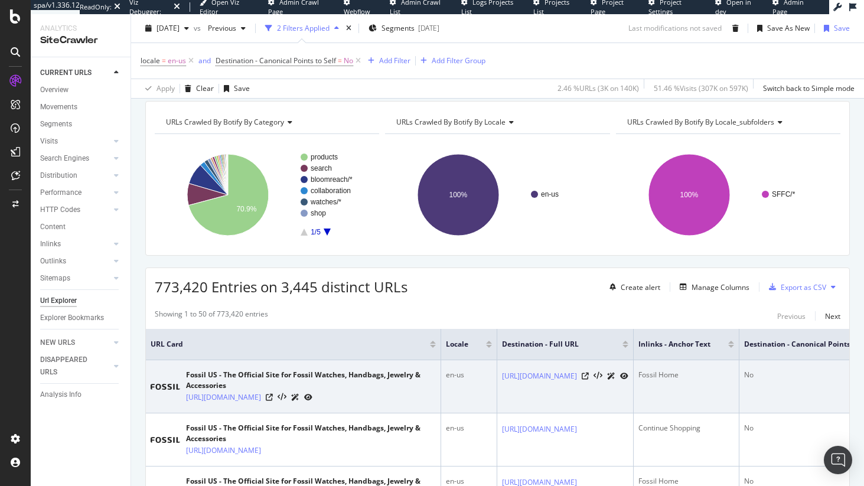
click at [704, 372] on div "Fossil Home" at bounding box center [687, 375] width 96 height 11
click at [703, 372] on div "Fossil Home" at bounding box center [687, 375] width 96 height 11
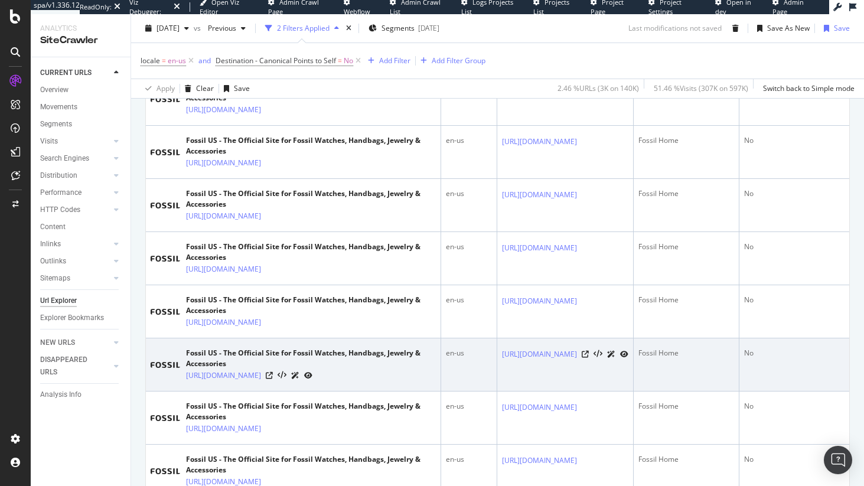
scroll to position [568, 0]
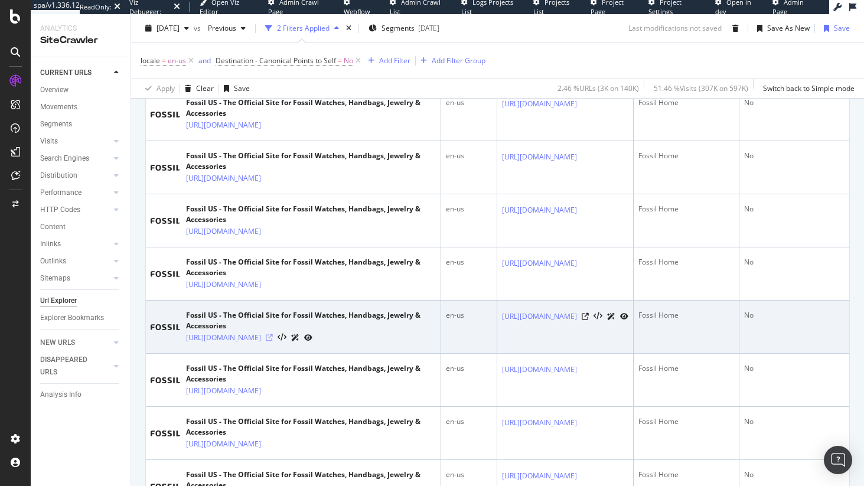
click at [273, 339] on icon at bounding box center [269, 337] width 7 height 7
click at [686, 318] on div "Fossil Home" at bounding box center [687, 315] width 96 height 11
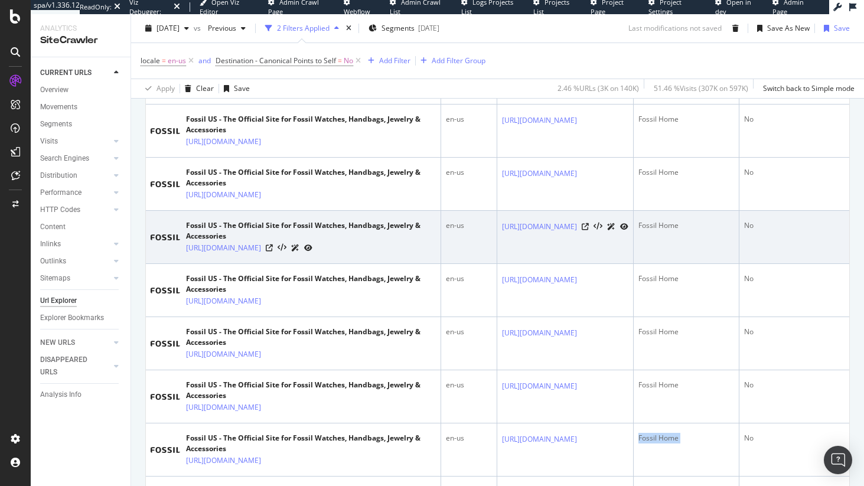
scroll to position [396, 0]
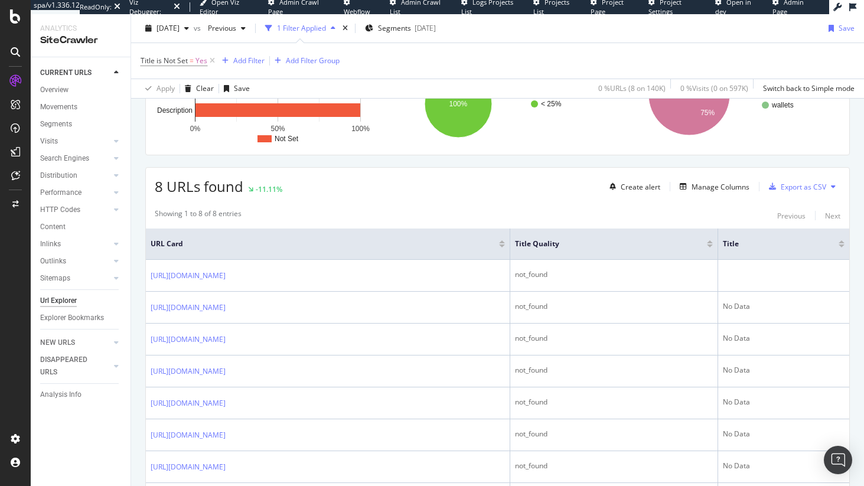
scroll to position [240, 0]
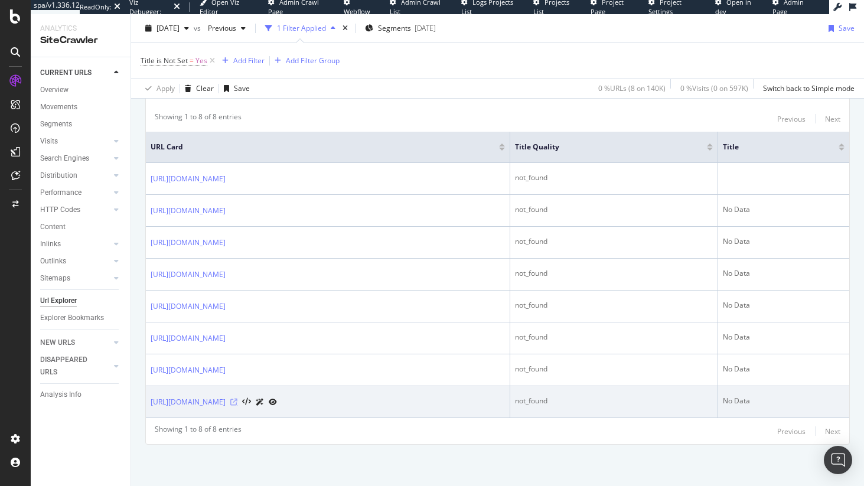
click at [238, 403] on icon at bounding box center [233, 402] width 7 height 7
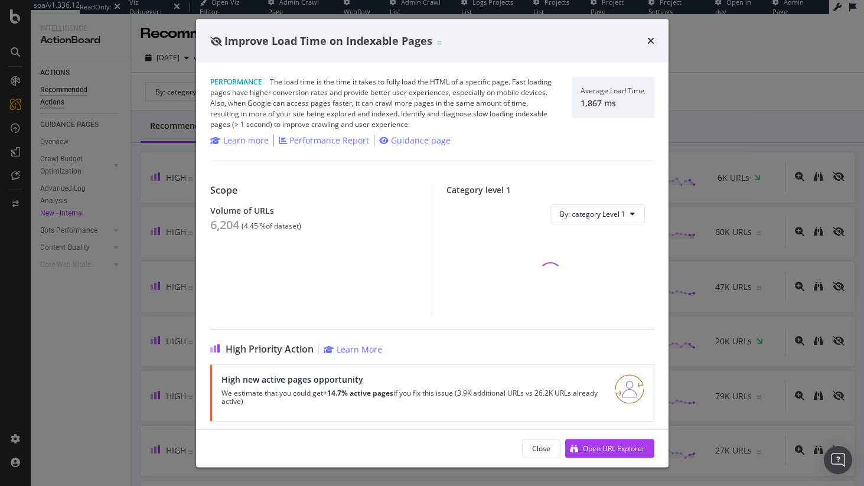
drag, startPoint x: 483, startPoint y: 176, endPoint x: 613, endPoint y: 51, distance: 179.7
click at [483, 176] on div "Scope Volume of URLs 6,204 ( 4.45 % of dataset ) Category level 1 By: category …" at bounding box center [432, 238] width 444 height 154
click at [662, 39] on div "Improve Load Time on Indexable Pages" at bounding box center [432, 41] width 473 height 44
click at [656, 39] on div "Improve Load Time on Indexable Pages" at bounding box center [432, 41] width 473 height 44
click at [651, 38] on icon "times" at bounding box center [651, 40] width 7 height 9
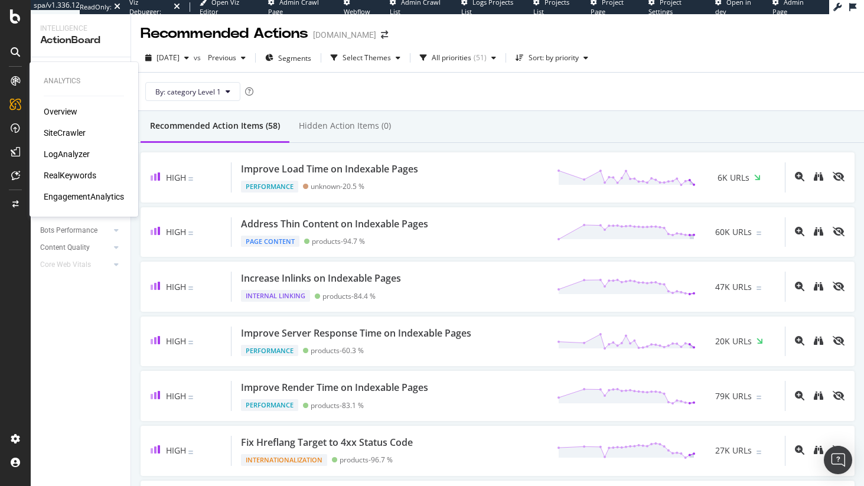
click at [77, 132] on div "SiteCrawler" at bounding box center [65, 133] width 42 height 12
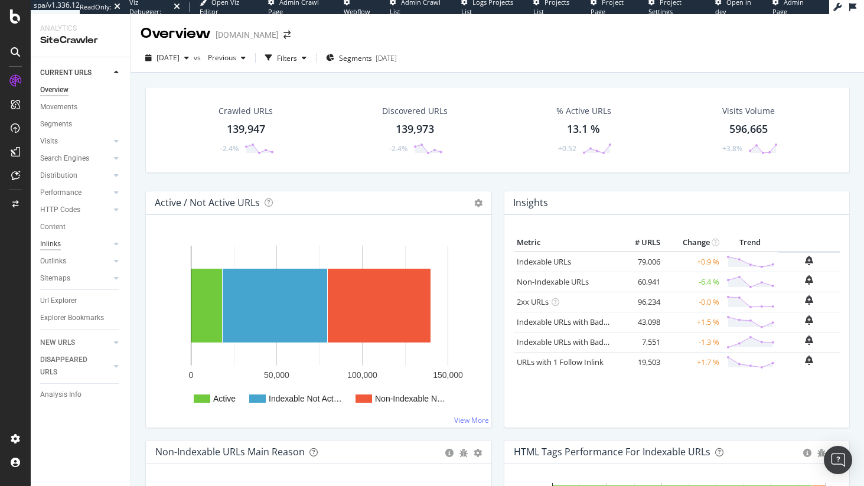
click at [41, 240] on div "Inlinks" at bounding box center [50, 244] width 21 height 12
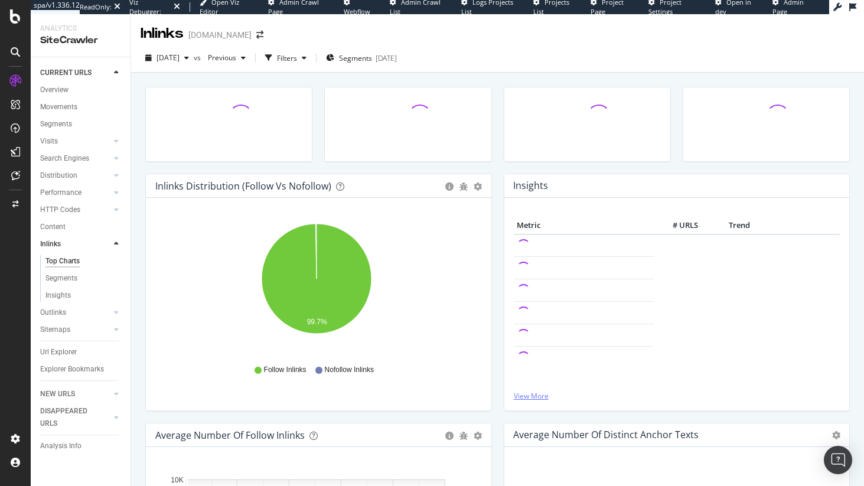
click at [521, 392] on link "View More" at bounding box center [677, 396] width 327 height 10
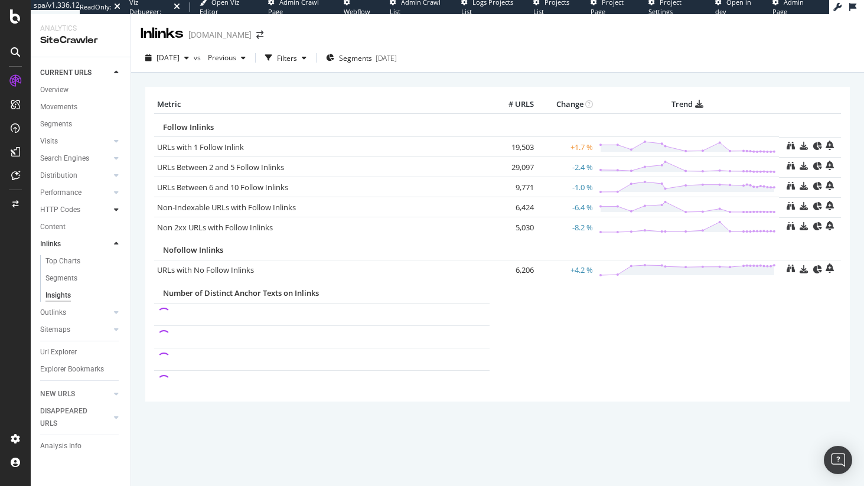
click at [118, 211] on icon at bounding box center [116, 209] width 5 height 7
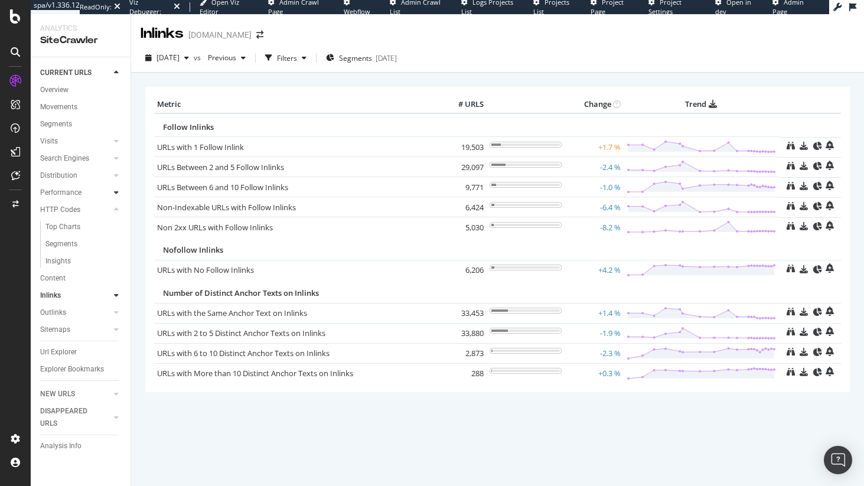
click at [116, 191] on icon at bounding box center [116, 192] width 5 height 7
click at [114, 177] on icon at bounding box center [116, 175] width 5 height 7
click at [58, 83] on div "Overview Movements Segments Visits Analysis Orphan URLs Search Engines Top Char…" at bounding box center [85, 242] width 90 height 321
click at [57, 87] on div "Overview" at bounding box center [54, 90] width 28 height 12
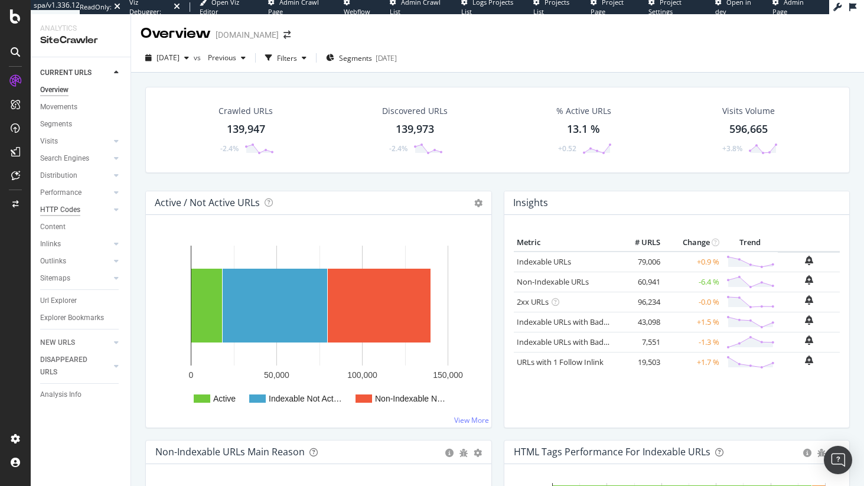
click at [77, 210] on div "HTTP Codes" at bounding box center [60, 210] width 40 height 12
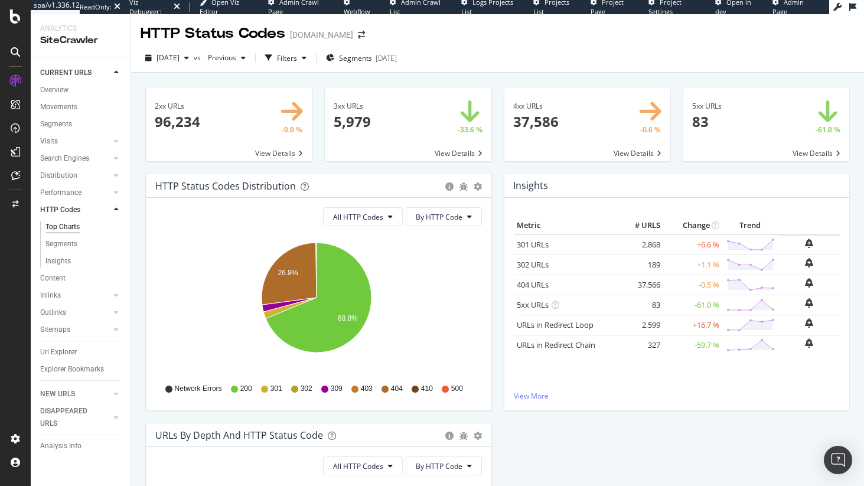
drag, startPoint x: 57, startPoint y: 261, endPoint x: 140, endPoint y: 262, distance: 83.3
click at [57, 261] on div "Insights" at bounding box center [57, 261] width 25 height 12
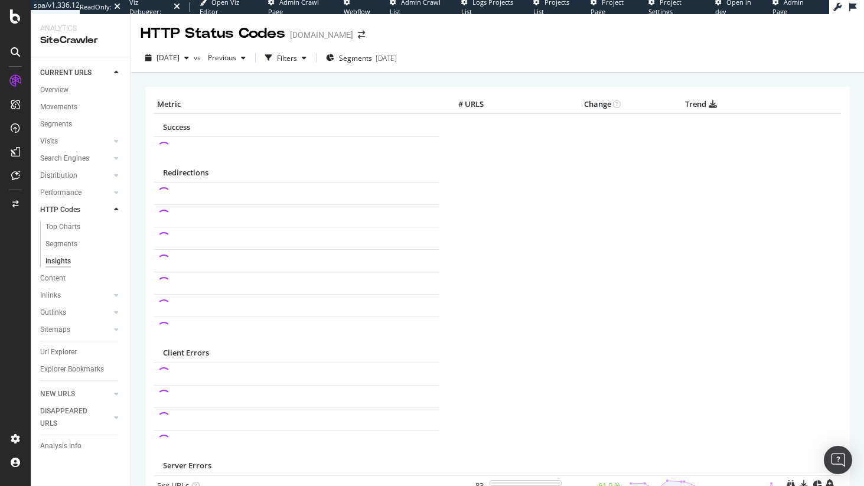
click at [180, 174] on span "Redirections" at bounding box center [185, 172] width 45 height 11
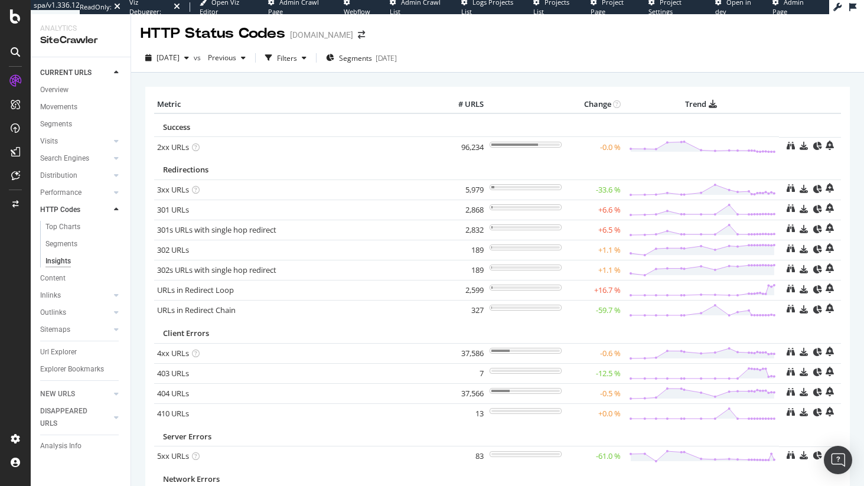
click at [180, 175] on td "Redirections" at bounding box center [466, 168] width 625 height 23
click at [469, 188] on td "5,979" at bounding box center [463, 190] width 47 height 20
click at [203, 308] on link "URLs in Redirect Chain" at bounding box center [196, 310] width 79 height 11
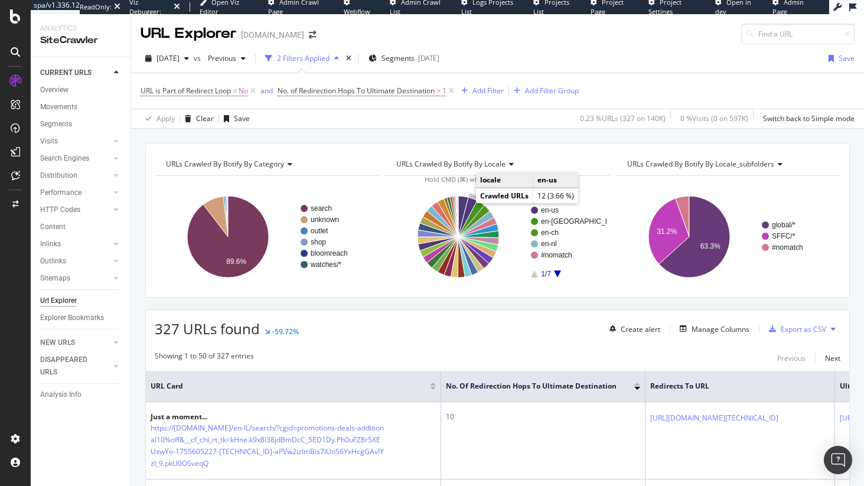
click at [466, 203] on icon "A chart." at bounding box center [468, 217] width 19 height 40
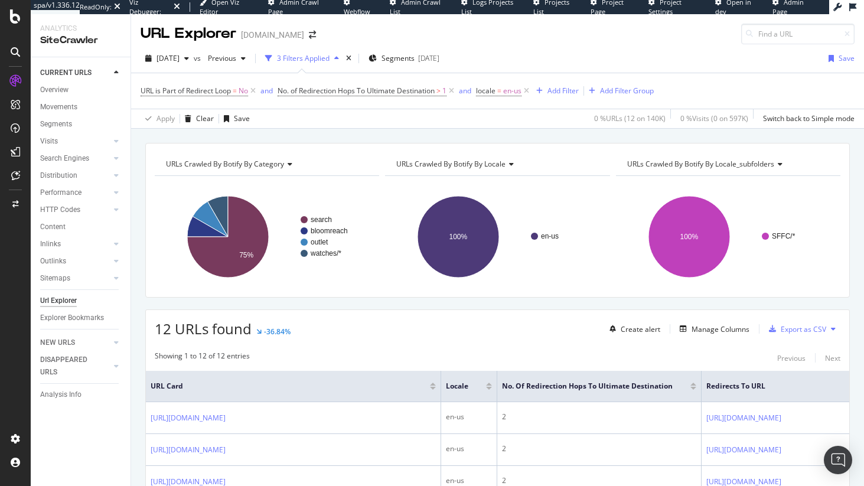
click at [173, 329] on span "12 URLs found" at bounding box center [203, 328] width 97 height 19
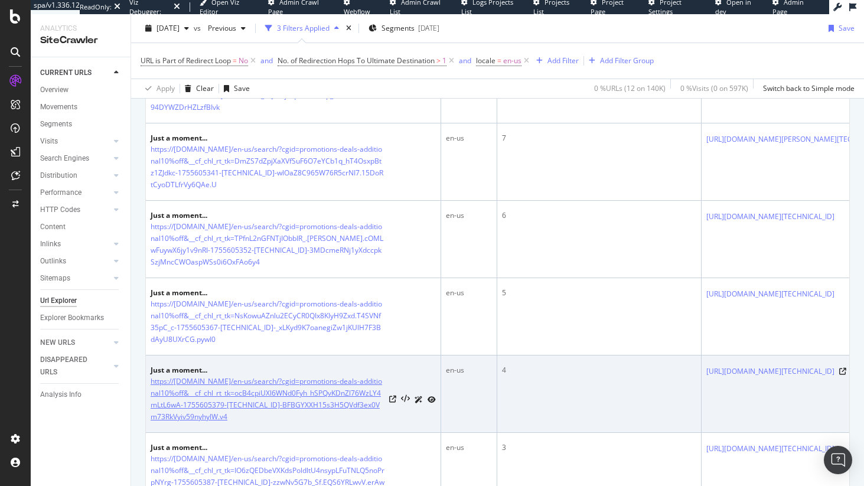
scroll to position [808, 0]
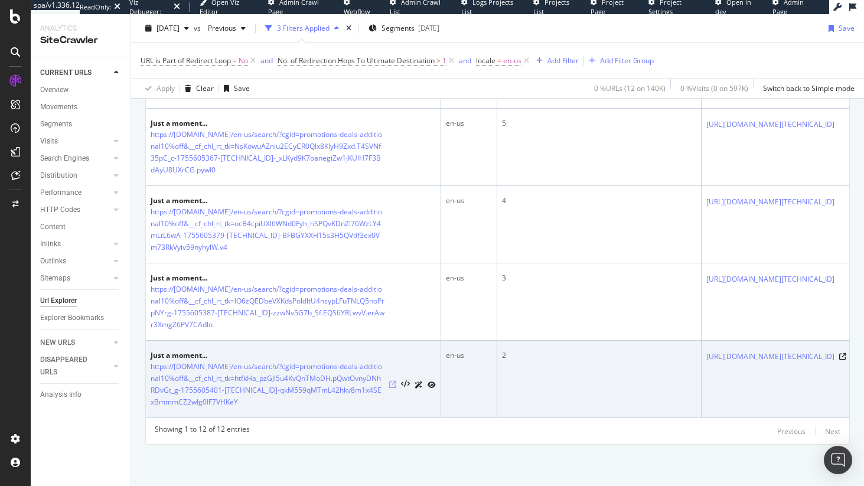
click at [392, 381] on icon at bounding box center [392, 384] width 7 height 7
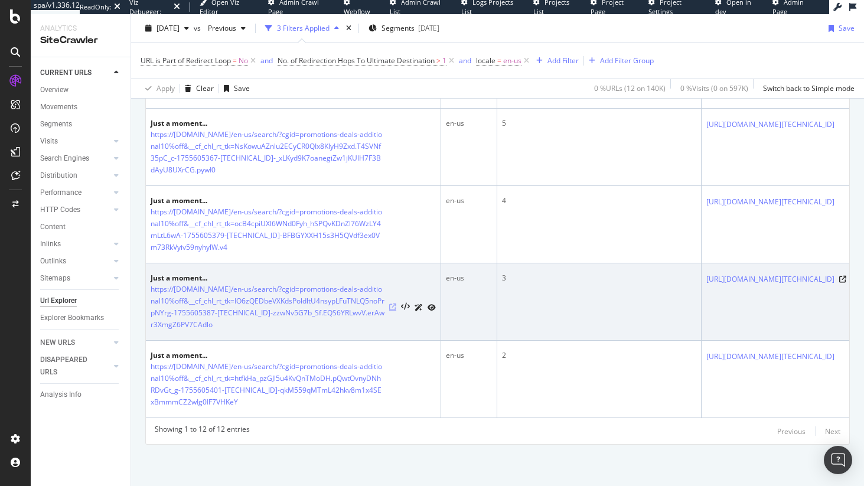
click at [394, 304] on icon at bounding box center [392, 307] width 7 height 7
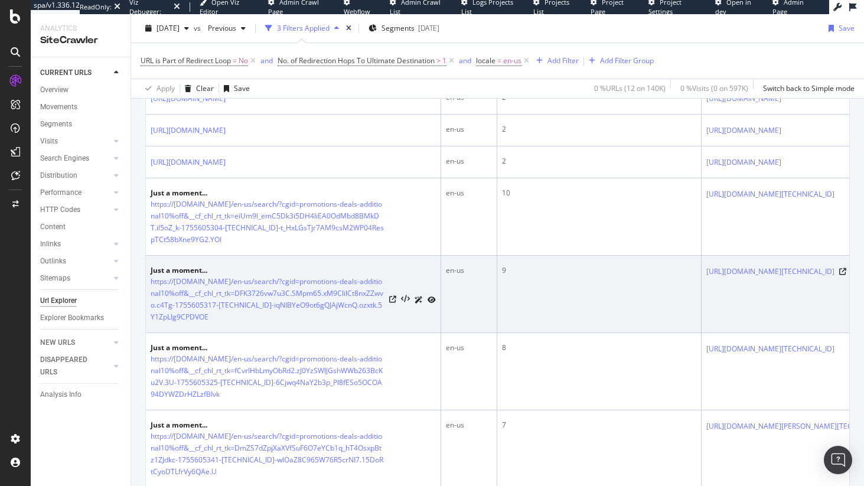
scroll to position [321, 0]
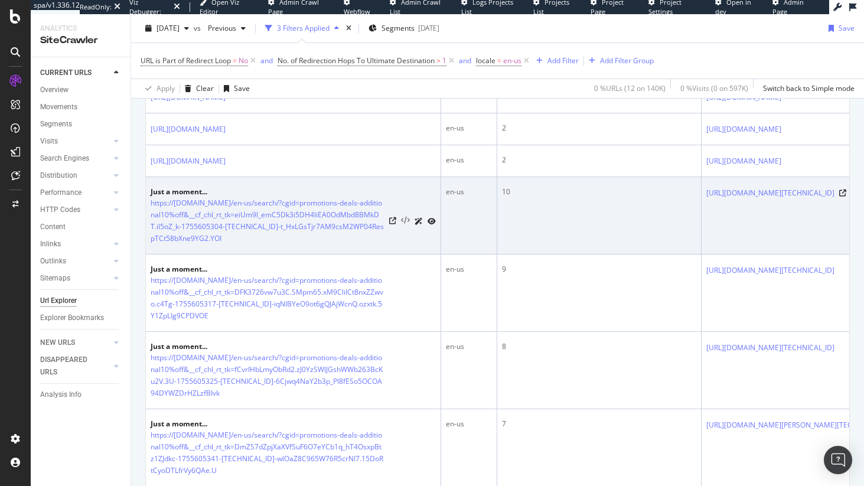
click at [405, 225] on icon at bounding box center [405, 221] width 9 height 8
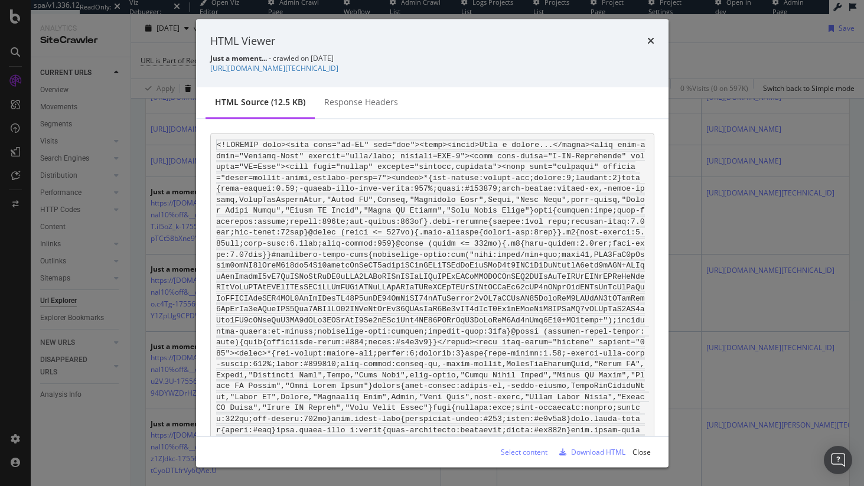
click at [307, 119] on div "HTML source (12.5 KB)" at bounding box center [260, 103] width 109 height 32
click at [344, 108] on div "Response Headers" at bounding box center [361, 102] width 74 height 12
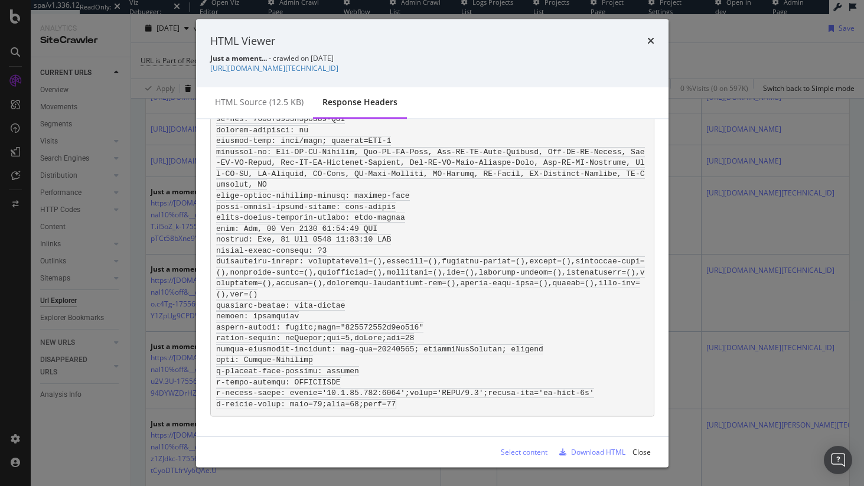
scroll to position [156, 0]
click at [645, 39] on div "HTML Viewer" at bounding box center [432, 40] width 444 height 15
click at [661, 45] on div "HTML Viewer Just a moment... - crawled on 2025-08-19 https://www.fossil.com/en-…" at bounding box center [432, 53] width 473 height 69
click at [656, 41] on div "HTML Viewer Just a moment... - crawled on 2025-08-19 https://www.fossil.com/en-…" at bounding box center [432, 53] width 473 height 69
click at [655, 40] on div "HTML Viewer Just a moment... - crawled on 2025-08-19 https://www.fossil.com/en-…" at bounding box center [432, 53] width 473 height 69
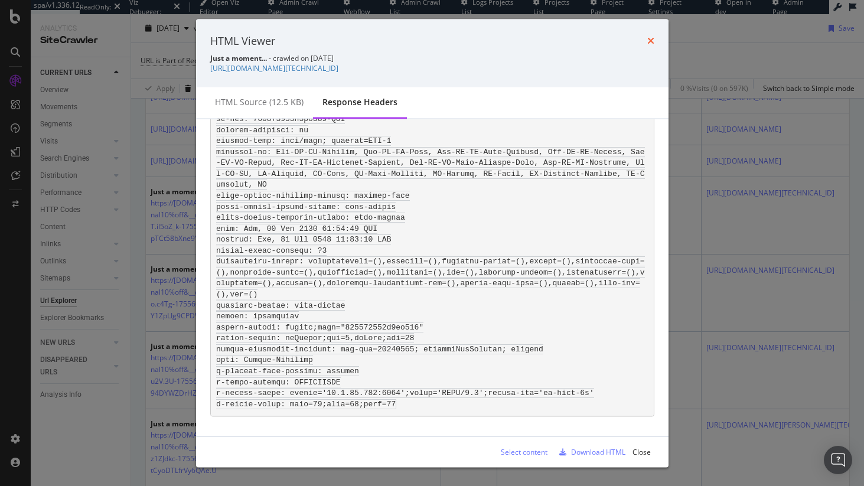
click at [652, 42] on icon "times" at bounding box center [651, 40] width 7 height 9
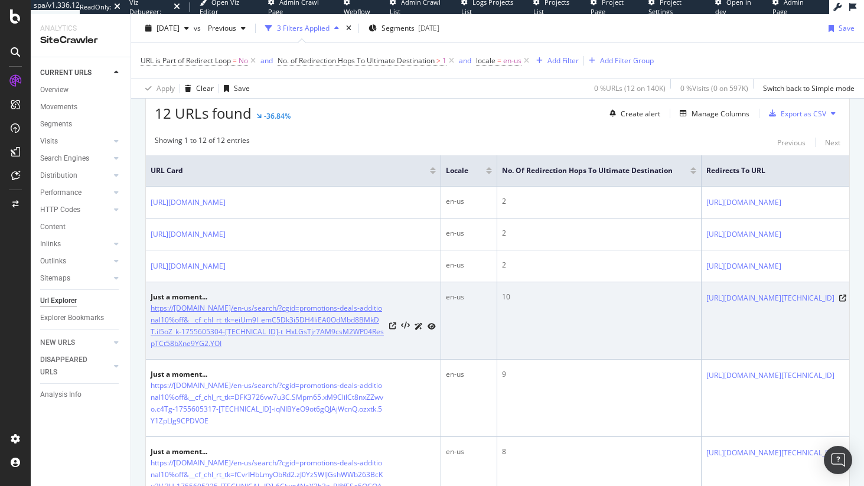
scroll to position [0, 0]
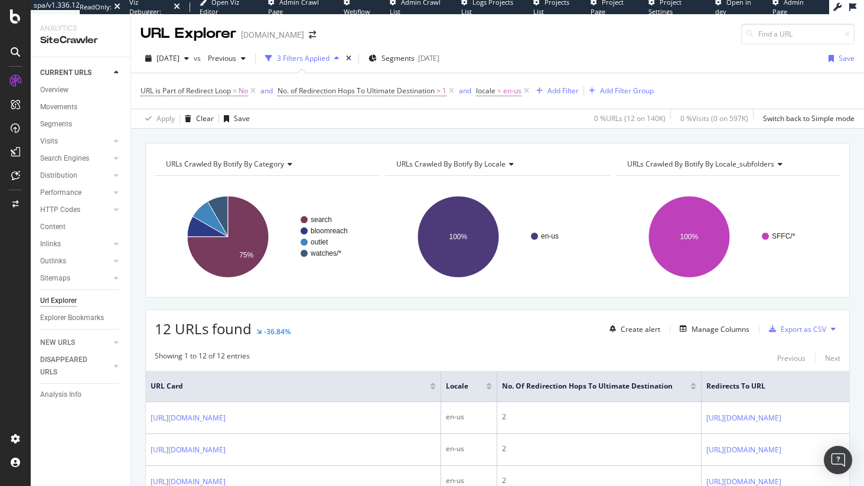
click at [186, 333] on span "12 URLs found" at bounding box center [203, 328] width 97 height 19
click at [354, 61] on div "times" at bounding box center [349, 59] width 10 height 12
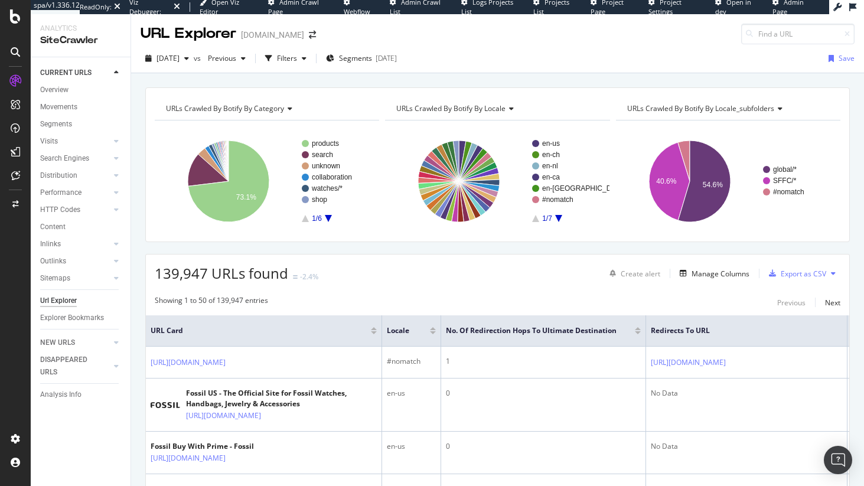
click at [186, 279] on span "139,947 URLs found" at bounding box center [222, 273] width 134 height 19
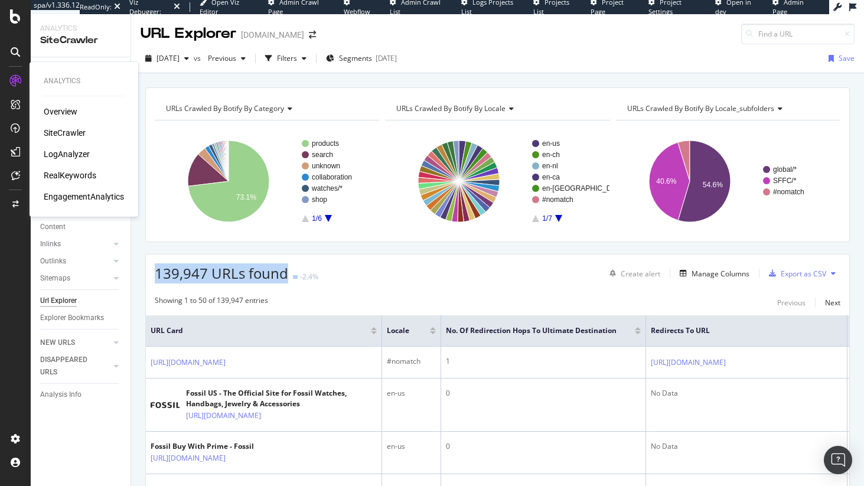
click at [86, 178] on div "RealKeywords" at bounding box center [70, 176] width 53 height 12
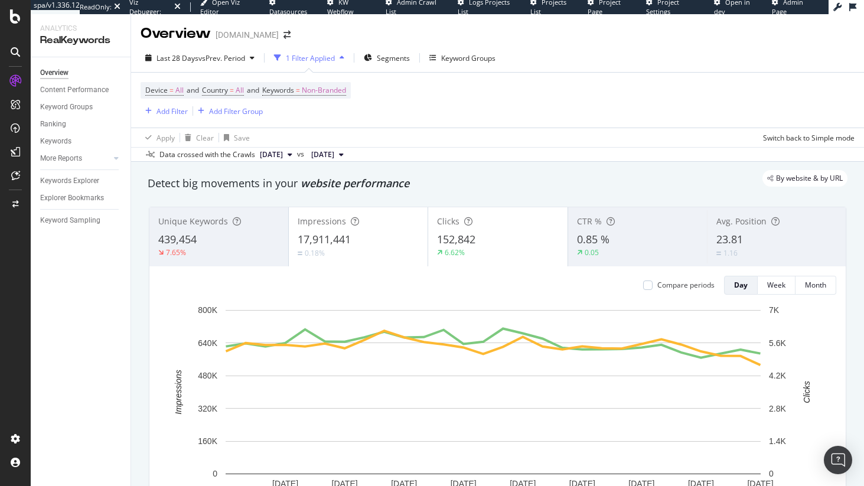
click at [20, 151] on div at bounding box center [15, 151] width 19 height 19
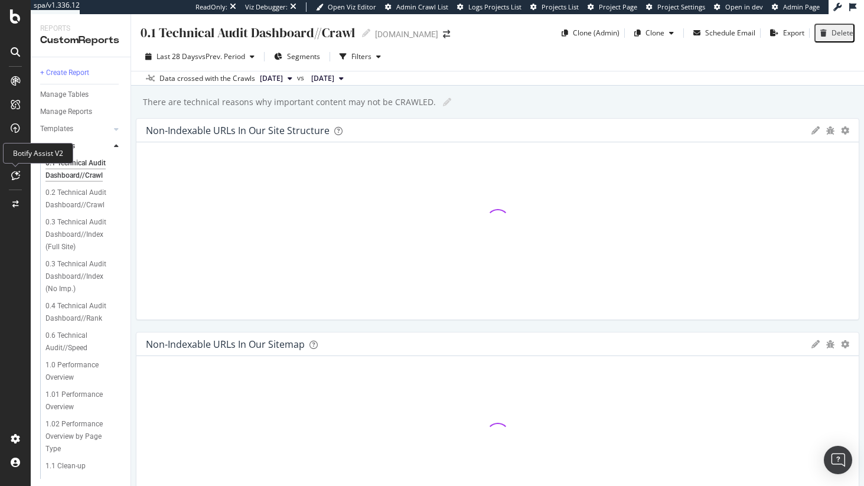
click at [19, 174] on icon at bounding box center [15, 175] width 9 height 9
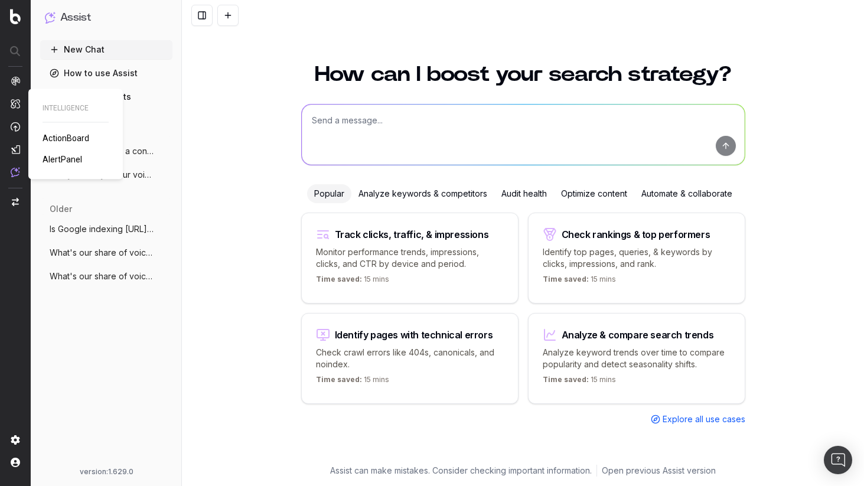
click at [53, 136] on span "ActionBoard" at bounding box center [66, 138] width 47 height 9
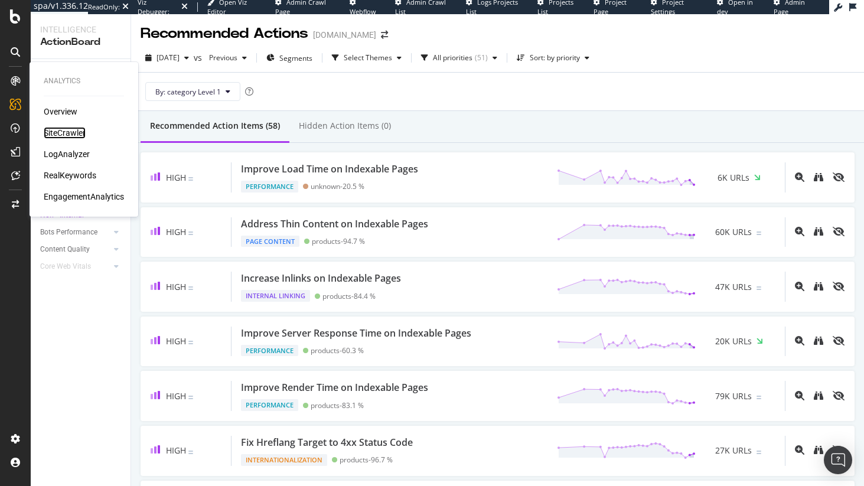
click at [60, 132] on div "SiteCrawler" at bounding box center [65, 133] width 42 height 12
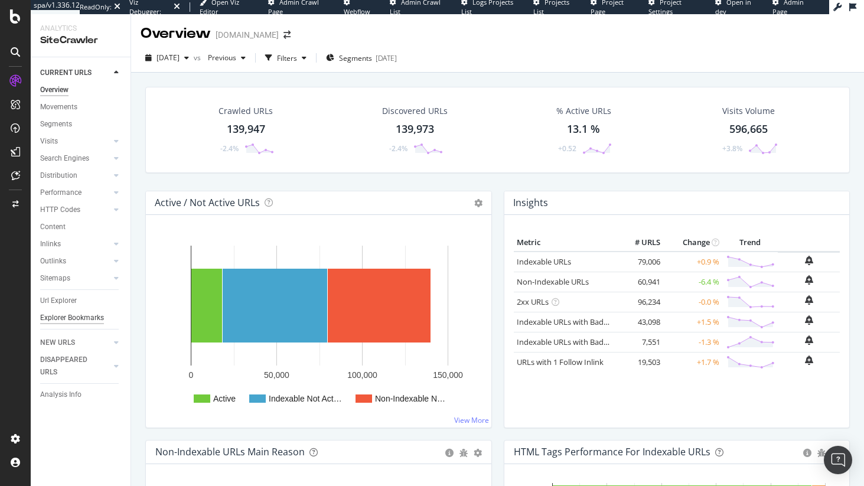
click at [76, 314] on div "Explorer Bookmarks" at bounding box center [72, 318] width 64 height 12
